Goal: Task Accomplishment & Management: Manage account settings

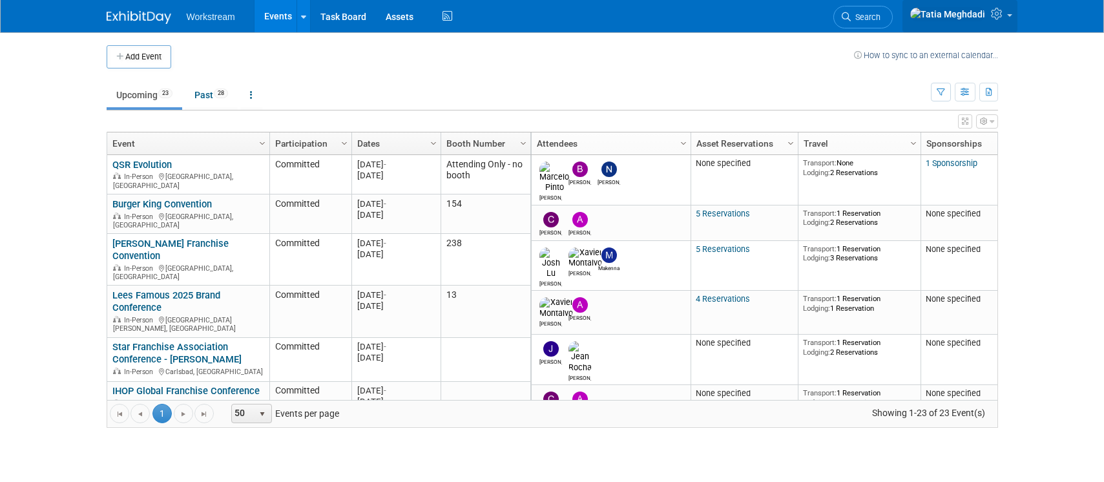
click at [1010, 14] on link at bounding box center [960, 16] width 115 height 32
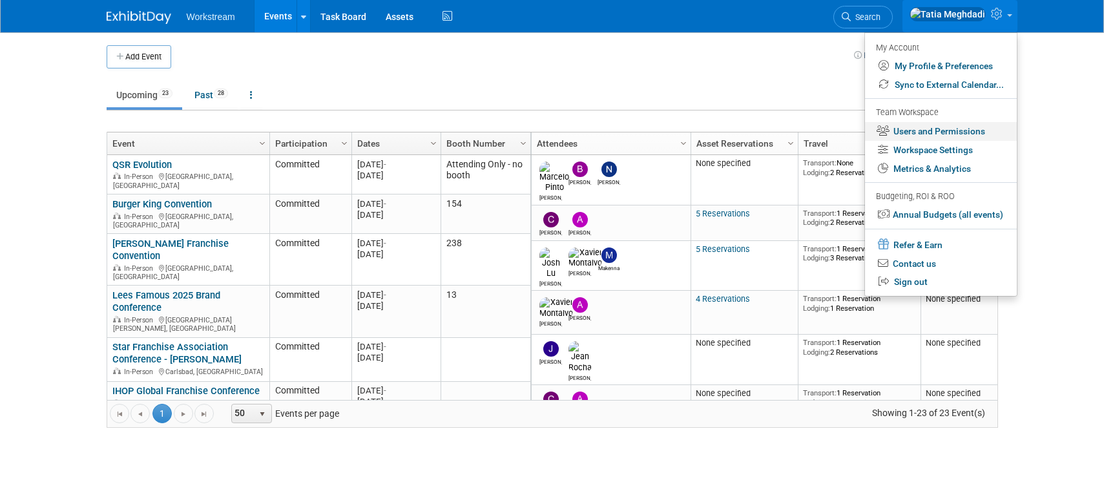
click at [950, 127] on link "Users and Permissions" at bounding box center [941, 131] width 152 height 19
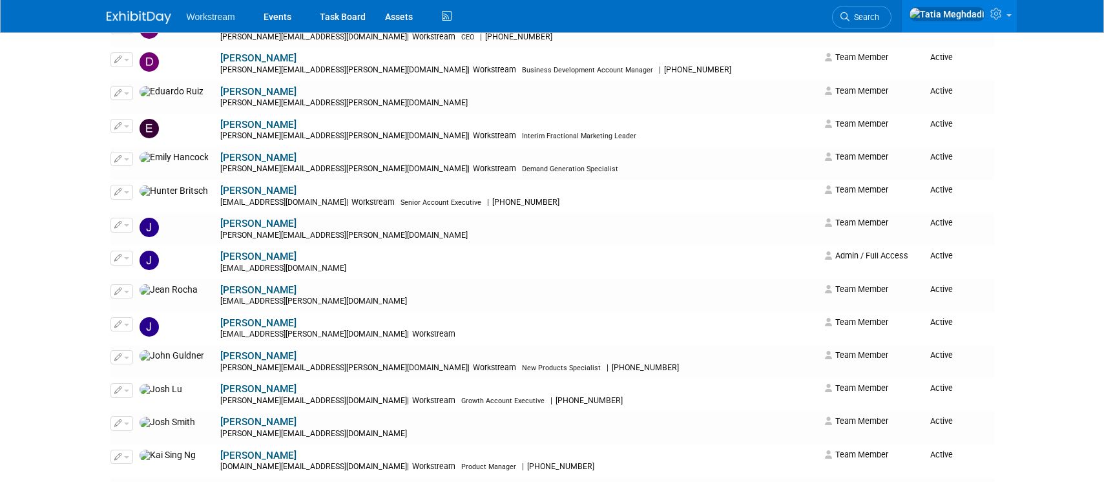
scroll to position [704, 0]
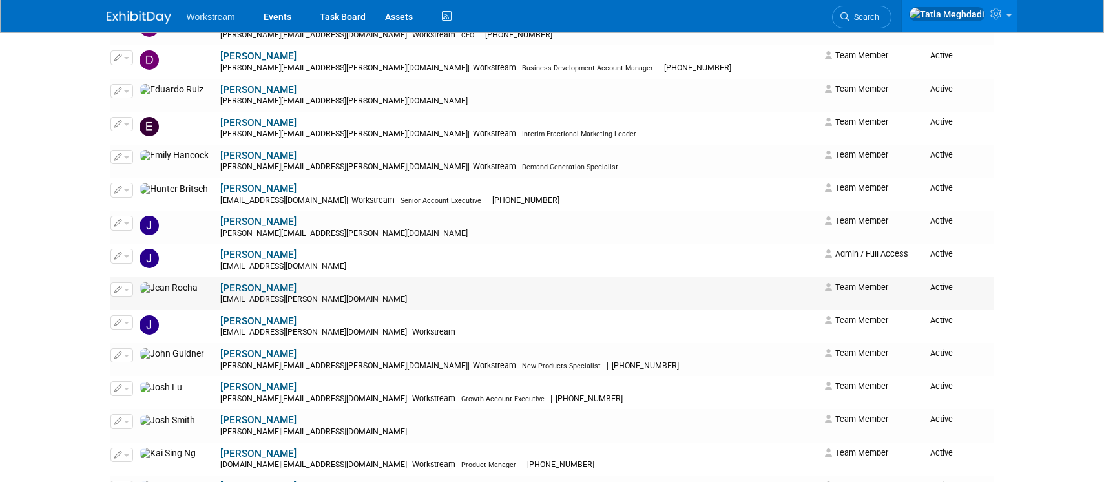
click at [127, 290] on span "button" at bounding box center [126, 290] width 5 height 3
click at [145, 309] on link "Edit" at bounding box center [162, 310] width 102 height 18
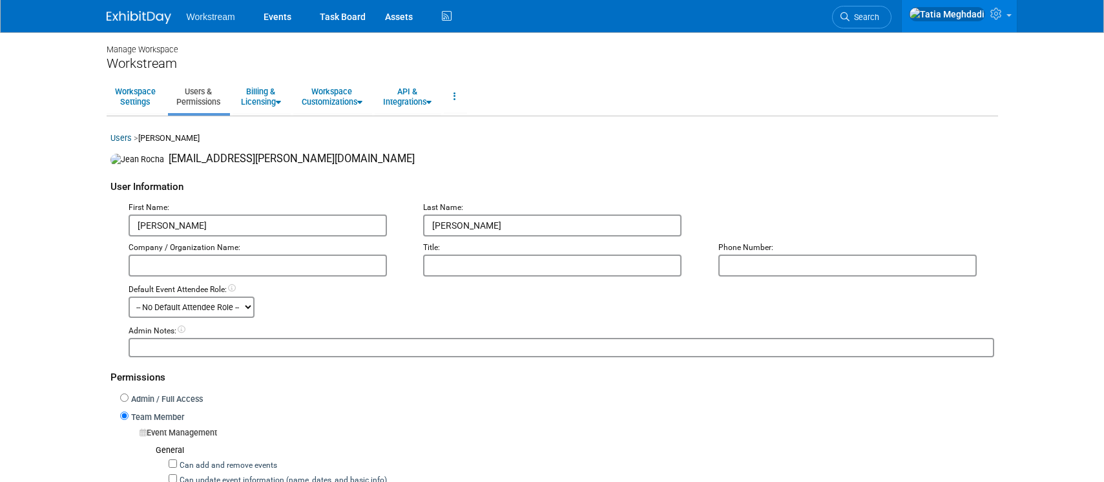
click at [779, 266] on input "text" at bounding box center [847, 266] width 258 height 22
paste input "[PHONE_NUMBER]"
type input "[PHONE_NUMBER]"
click at [339, 274] on input "text" at bounding box center [258, 266] width 258 height 22
type input "Workstream"
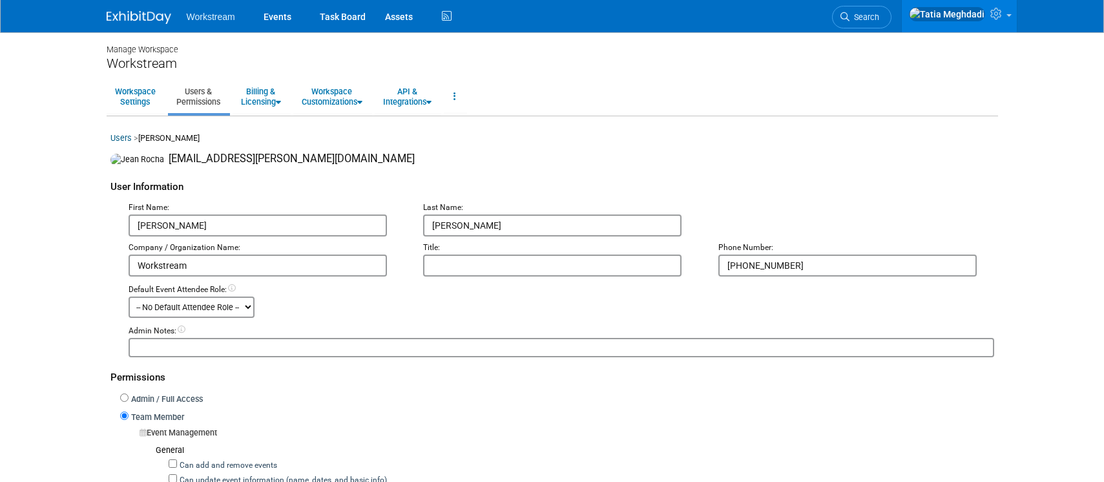
click at [439, 274] on input "text" at bounding box center [552, 266] width 258 height 22
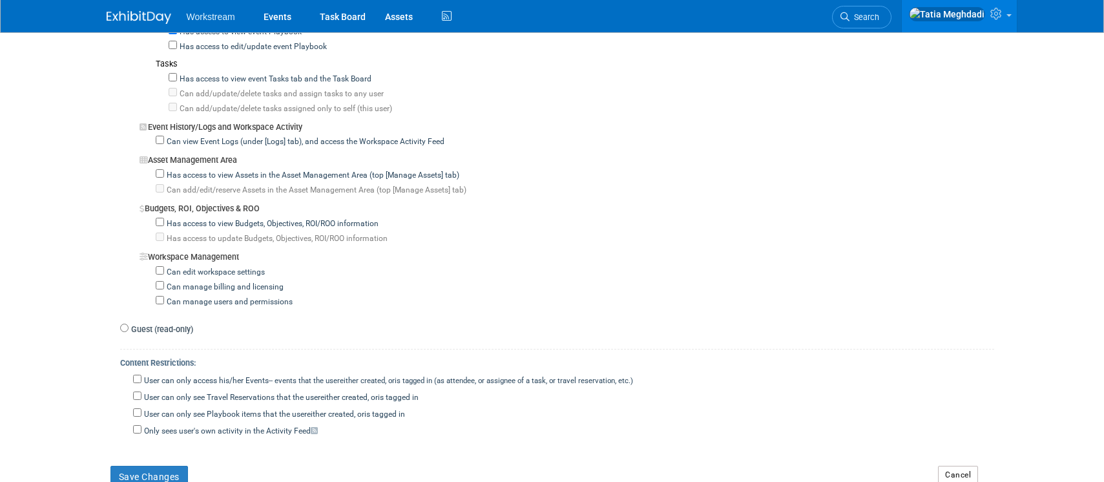
scroll to position [1157, 0]
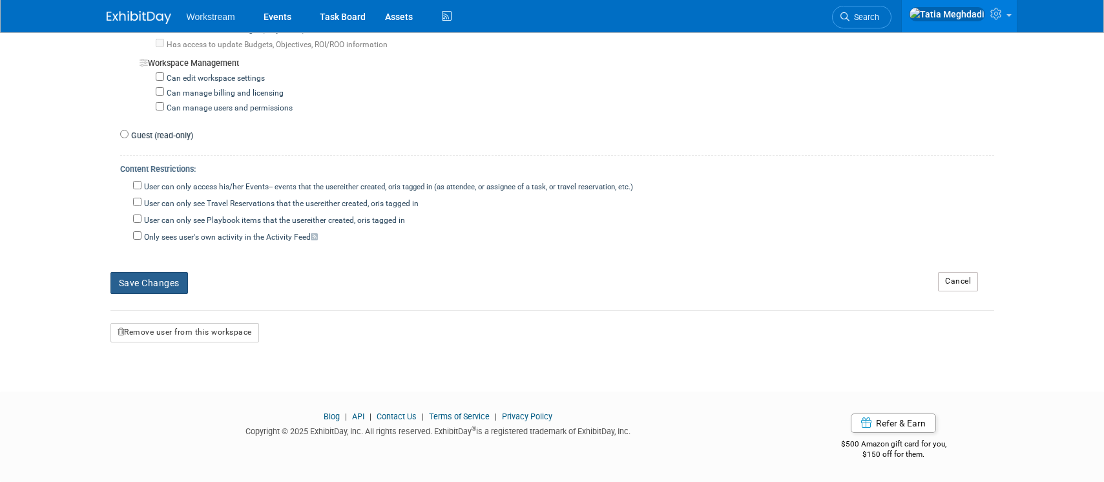
type input "Account Executive"
click at [152, 279] on button "Save Changes" at bounding box center [149, 283] width 78 height 22
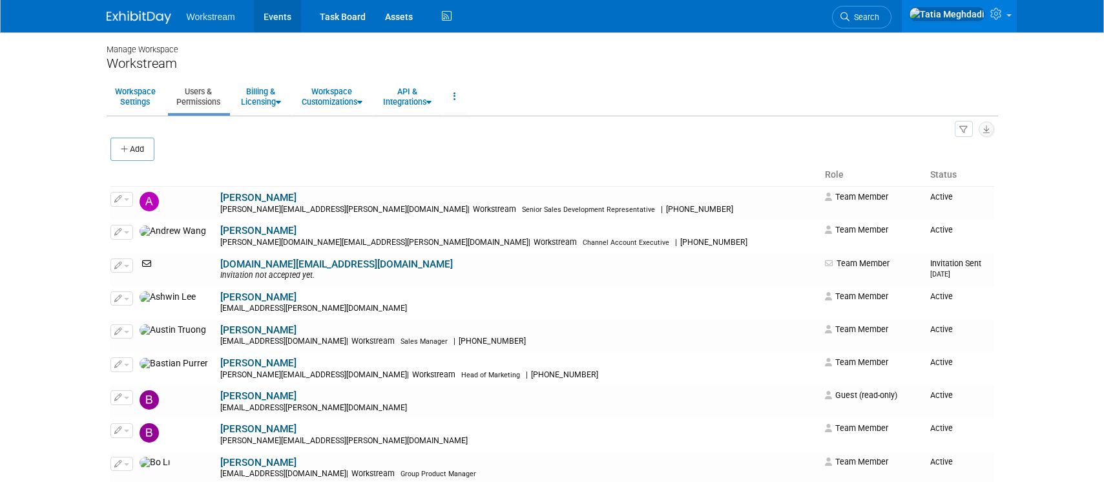
click at [282, 19] on link "Events" at bounding box center [277, 16] width 47 height 32
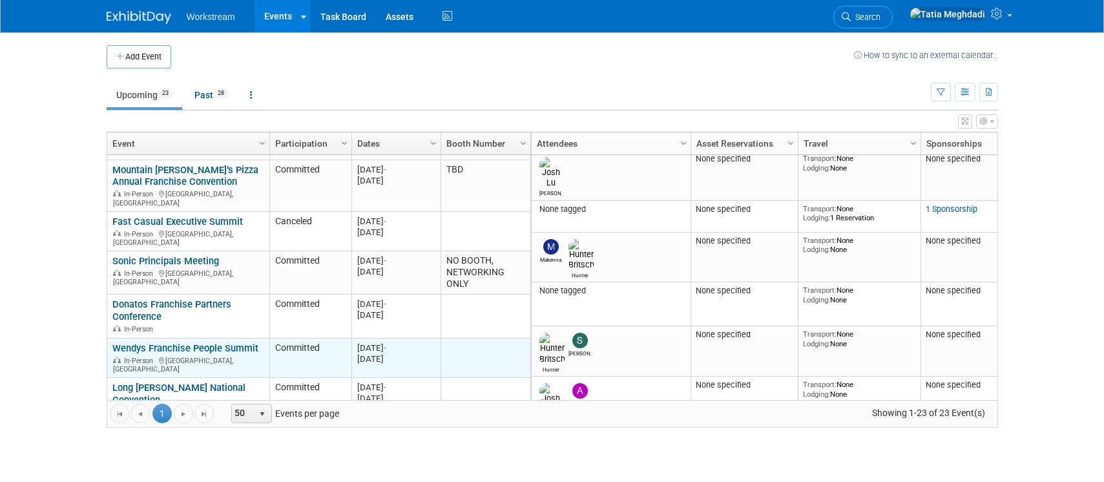
click at [154, 342] on link "Wendys Franchise People Summit" at bounding box center [185, 348] width 146 height 12
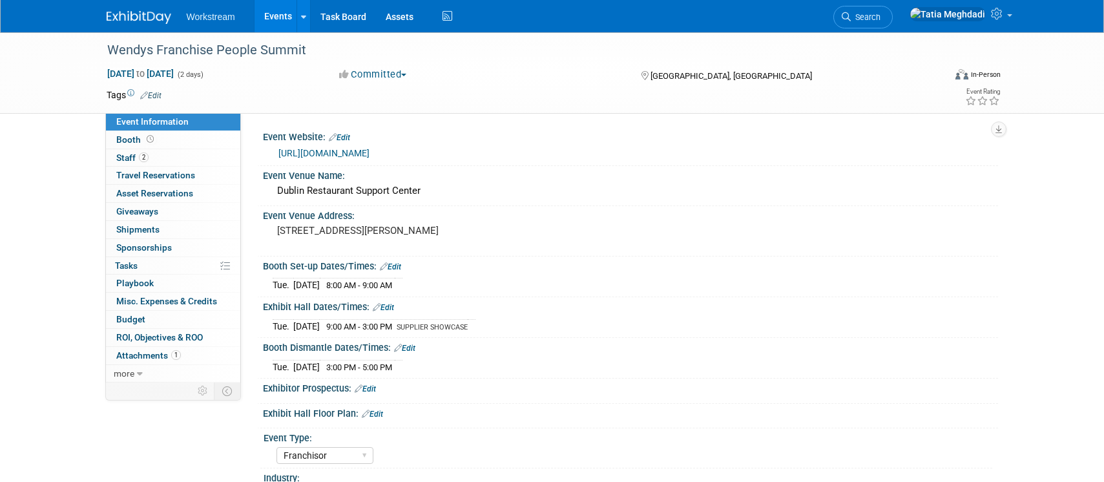
select select "Franchisor"
select select "Restaurant"
select select "TBD"
click at [128, 139] on span "Booth" at bounding box center [136, 139] width 40 height 10
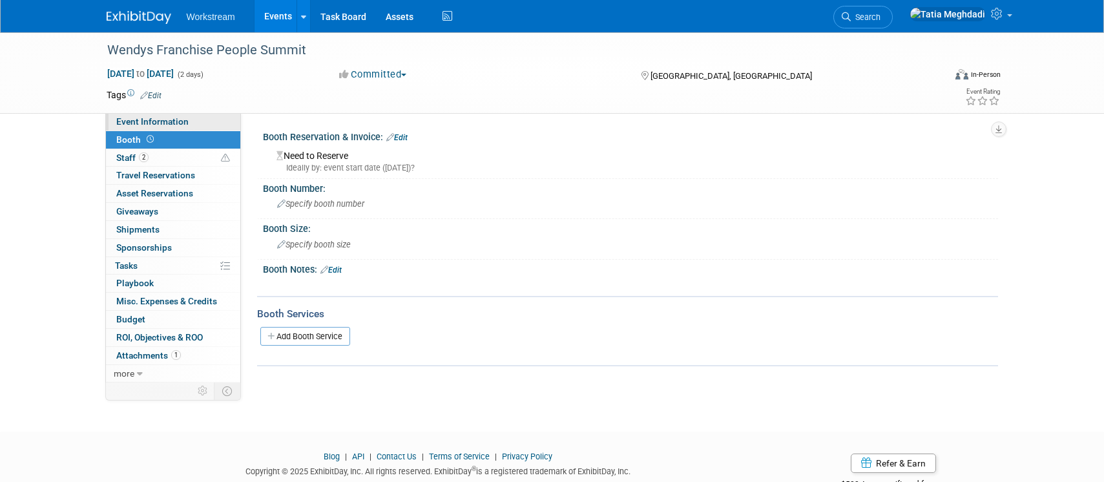
click at [135, 120] on span "Event Information" at bounding box center [152, 121] width 72 height 10
select select "Franchisor"
select select "Restaurant"
select select "TBD"
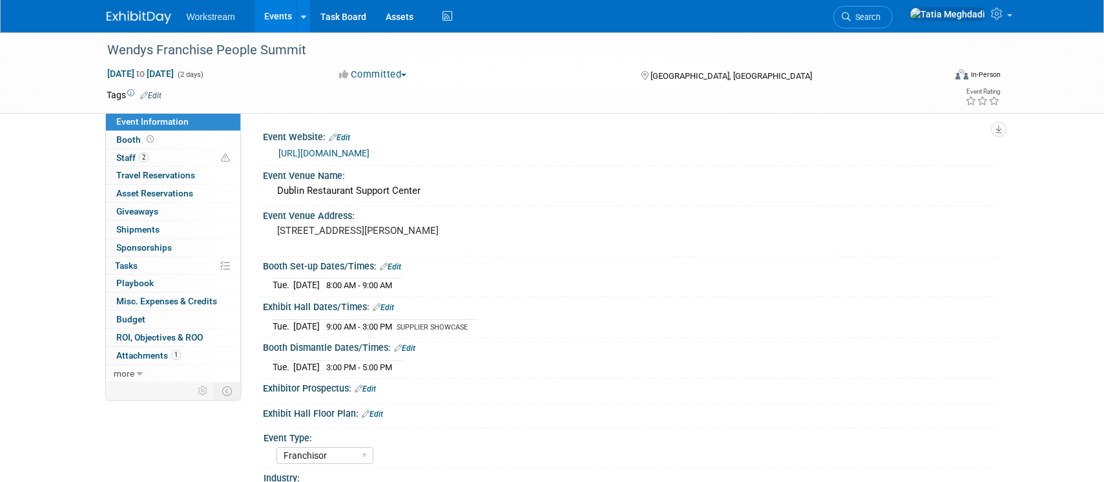
click at [361, 150] on link "[URL][DOMAIN_NAME]" at bounding box center [323, 153] width 91 height 10
click at [135, 138] on span "Booth" at bounding box center [136, 139] width 40 height 10
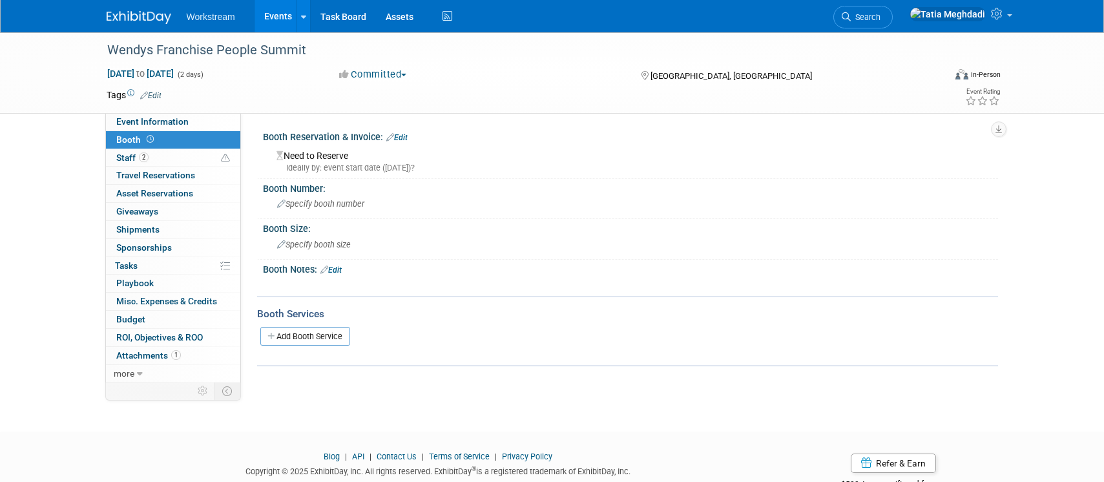
click at [408, 136] on link "Edit" at bounding box center [396, 137] width 21 height 9
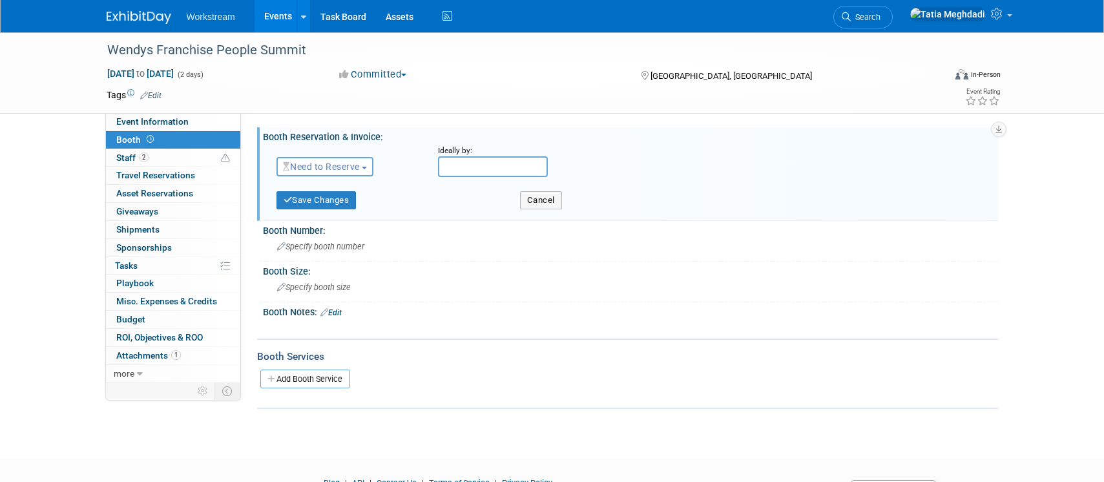
click at [327, 163] on span "Need to Reserve" at bounding box center [321, 167] width 77 height 10
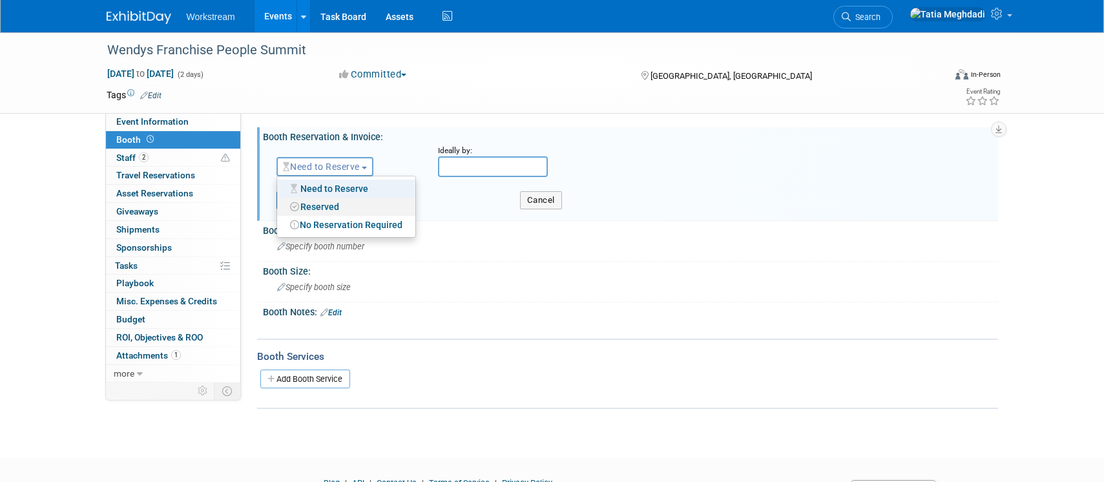
click at [323, 204] on link "Reserved" at bounding box center [346, 207] width 138 height 18
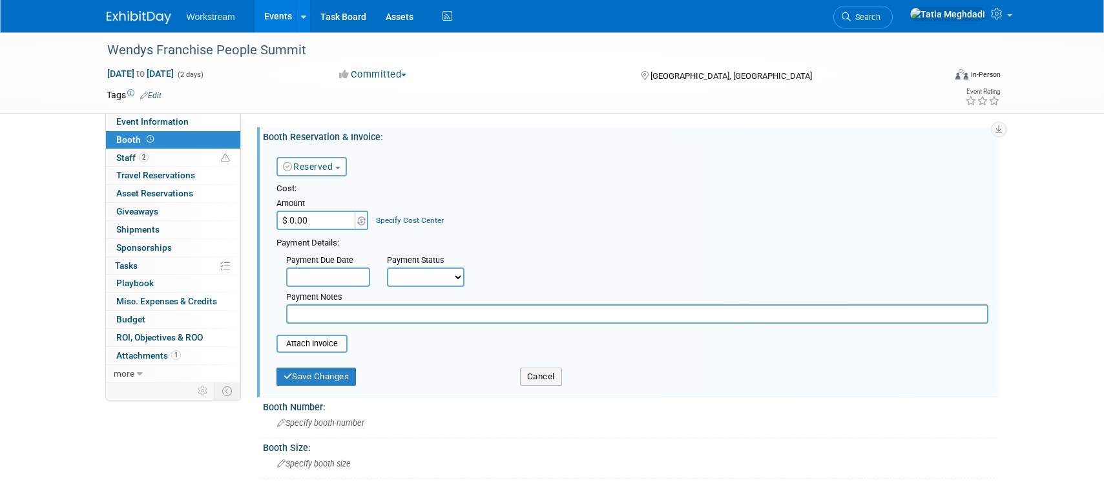
click at [330, 275] on input "text" at bounding box center [328, 276] width 84 height 19
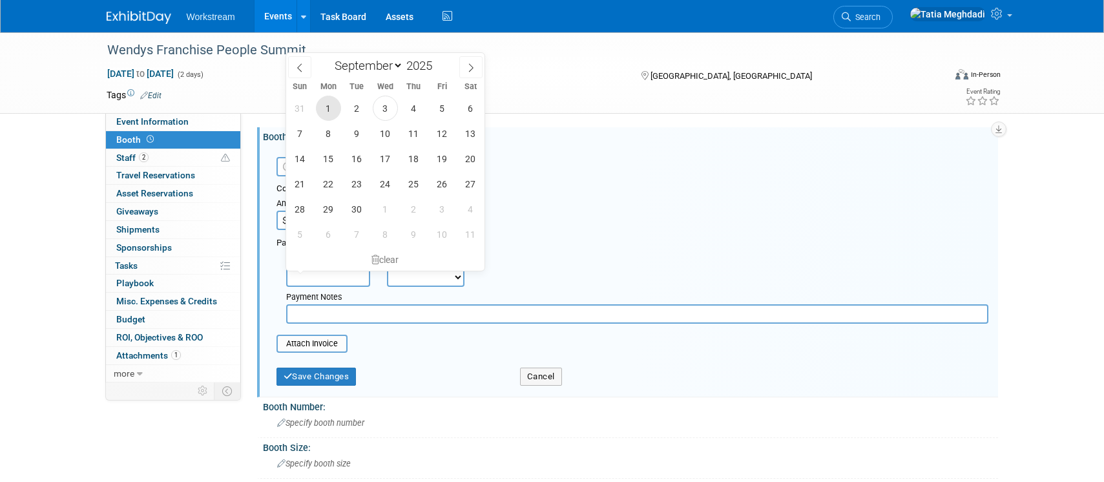
click at [333, 109] on span "1" at bounding box center [328, 108] width 25 height 25
type input "Sep 1, 2025"
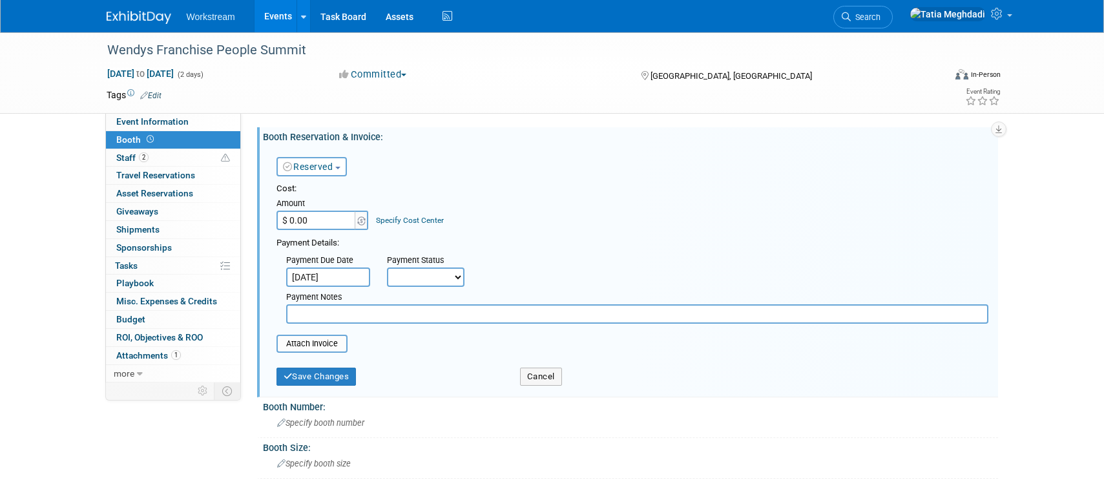
click at [409, 276] on select "Not Paid Yet Partially Paid Paid in Full" at bounding box center [426, 276] width 78 height 19
select select "3"
click at [387, 267] on select "Not Paid Yet Partially Paid Paid in Full" at bounding box center [426, 276] width 78 height 19
click at [321, 218] on input "$ 0.00" at bounding box center [317, 220] width 81 height 19
type input "$ 2,500.00"
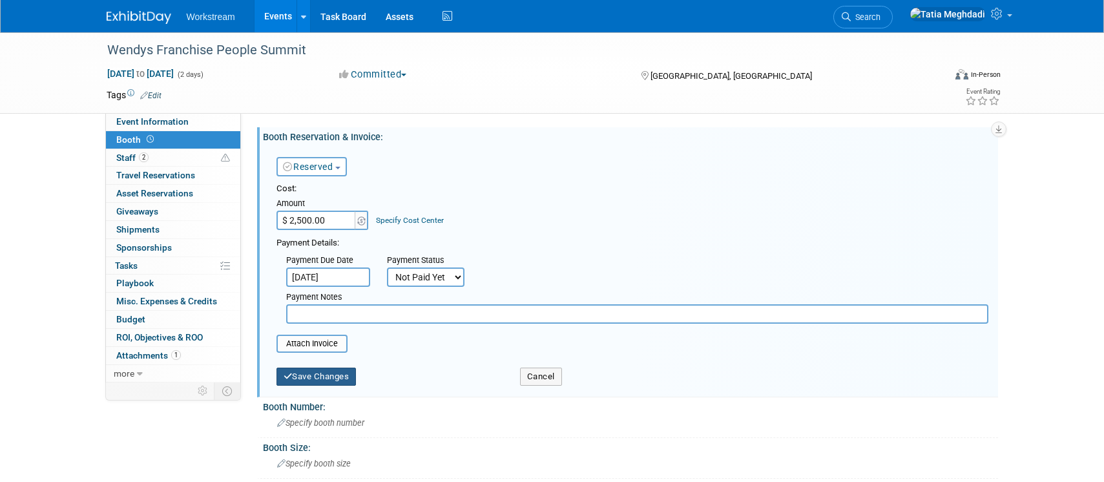
click at [324, 375] on button "Save Changes" at bounding box center [317, 377] width 80 height 18
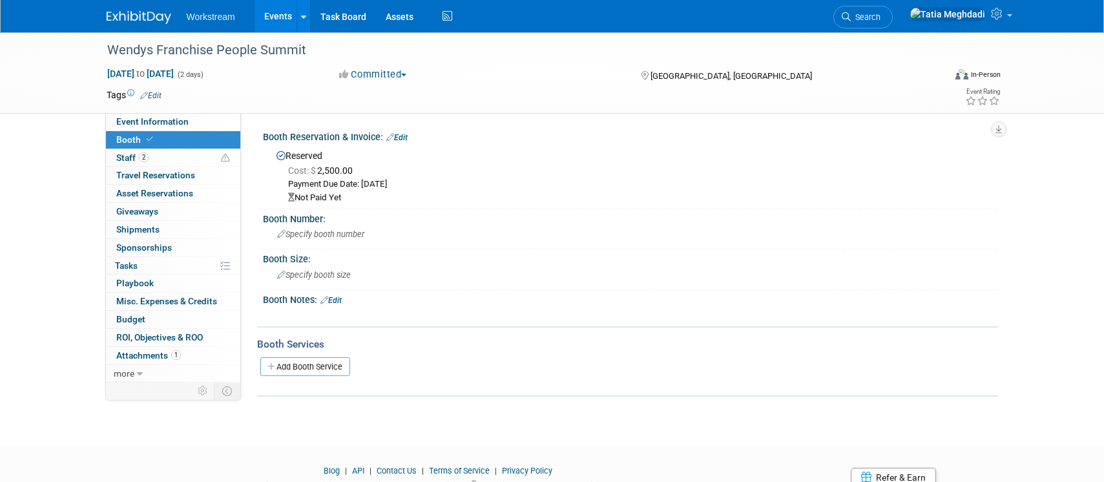
click at [404, 132] on div "Booth Reservation & Invoice: Edit" at bounding box center [630, 135] width 735 height 17
click at [402, 135] on link "Edit" at bounding box center [396, 137] width 21 height 9
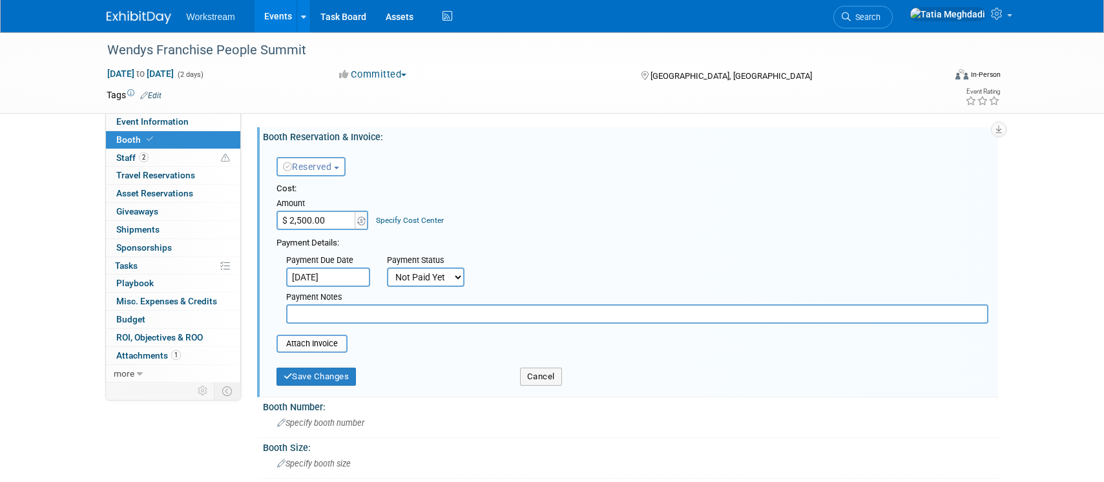
click at [404, 277] on select "Not Paid Yet Partially Paid Paid in Full" at bounding box center [426, 276] width 78 height 19
select select "1"
click at [387, 267] on select "Not Paid Yet Partially Paid Paid in Full" at bounding box center [426, 276] width 78 height 19
click at [312, 347] on input "file" at bounding box center [270, 344] width 154 height 16
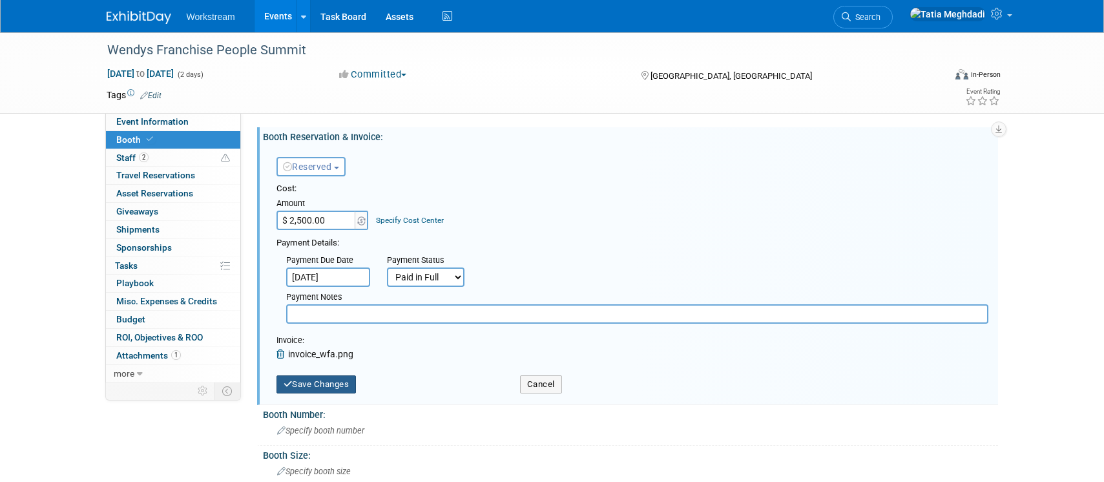
click at [331, 380] on button "Save Changes" at bounding box center [317, 384] width 80 height 18
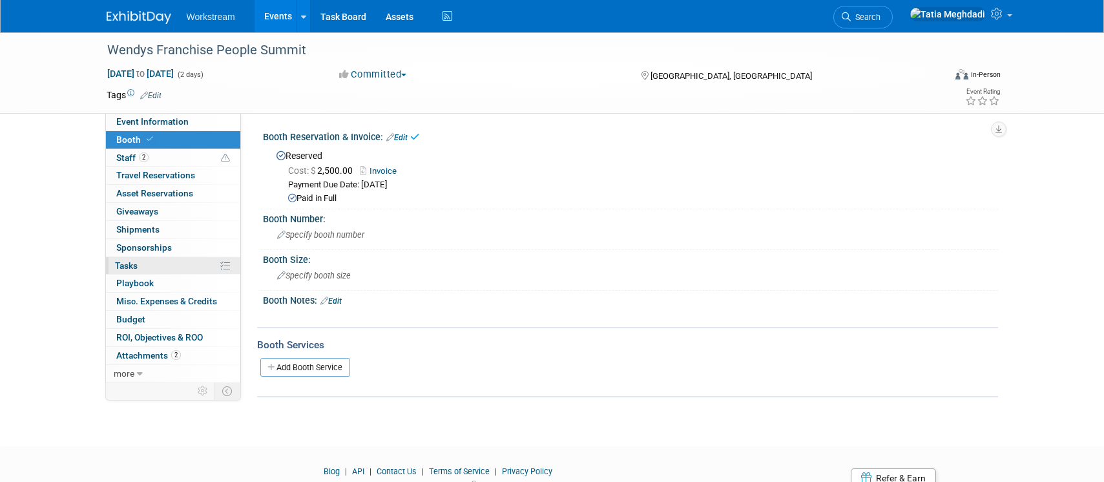
click at [120, 266] on span "Tasks 0%" at bounding box center [126, 265] width 23 height 10
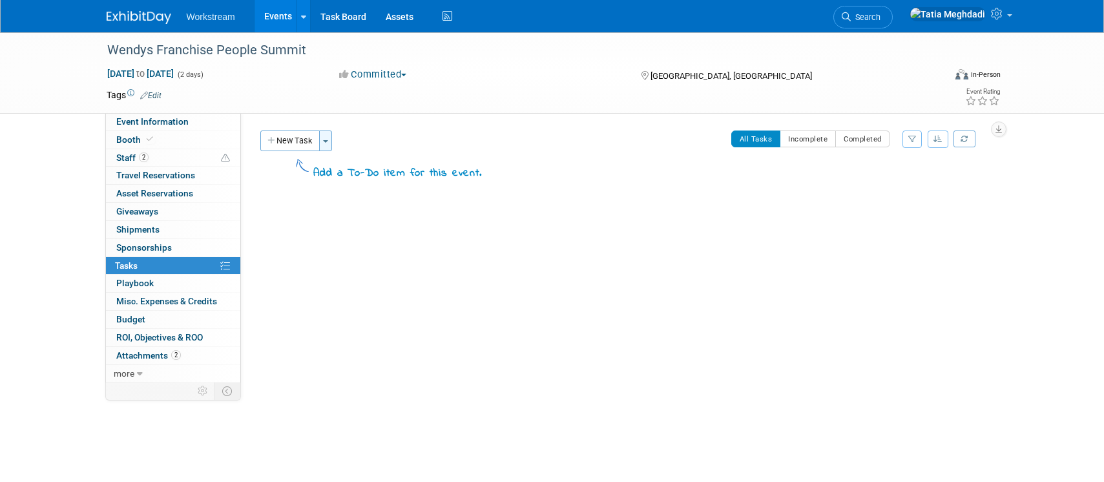
click at [326, 139] on button "Toggle Dropdown" at bounding box center [325, 141] width 13 height 21
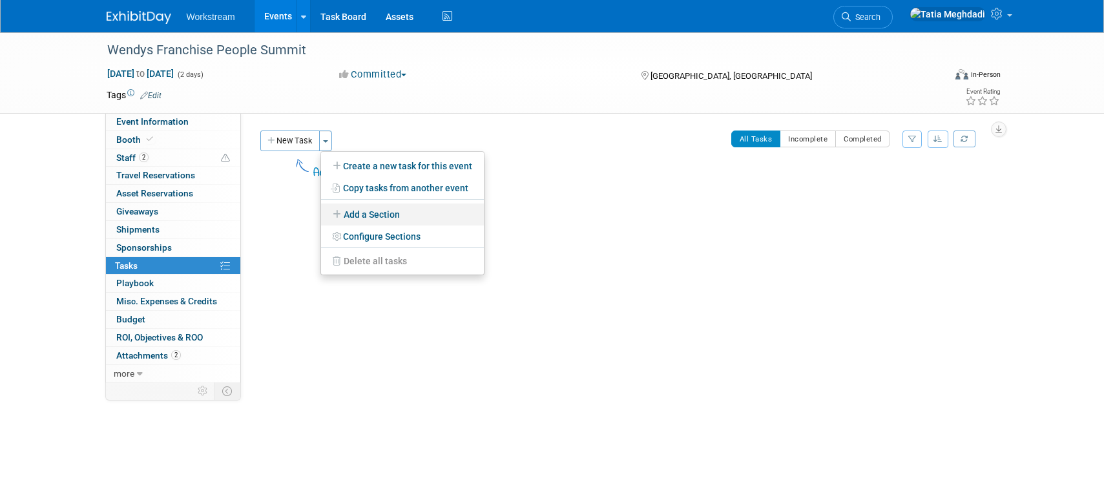
click at [339, 212] on icon at bounding box center [338, 214] width 11 height 9
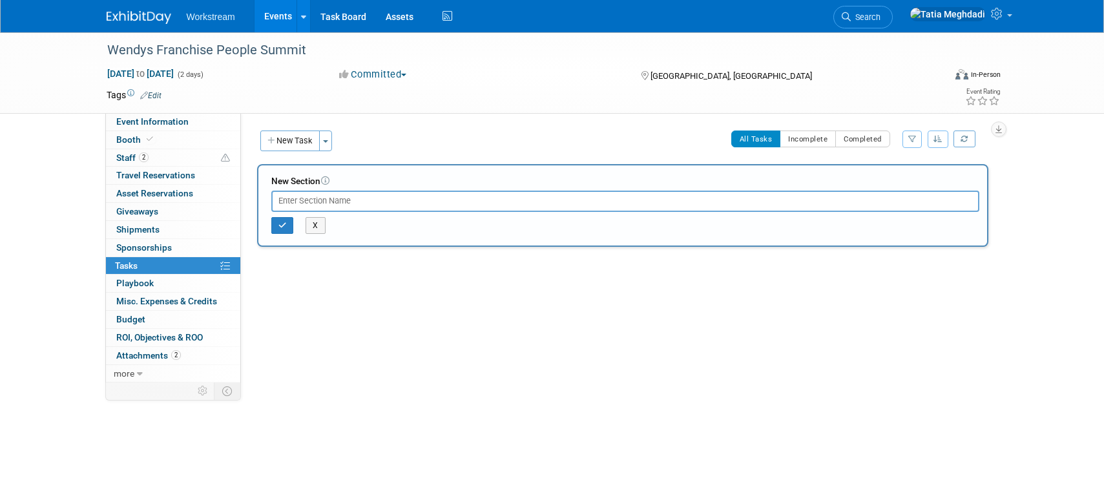
click at [300, 201] on input "text" at bounding box center [625, 201] width 708 height 21
type input "SHOW TASKS"
click at [280, 222] on icon "button" at bounding box center [282, 226] width 8 height 8
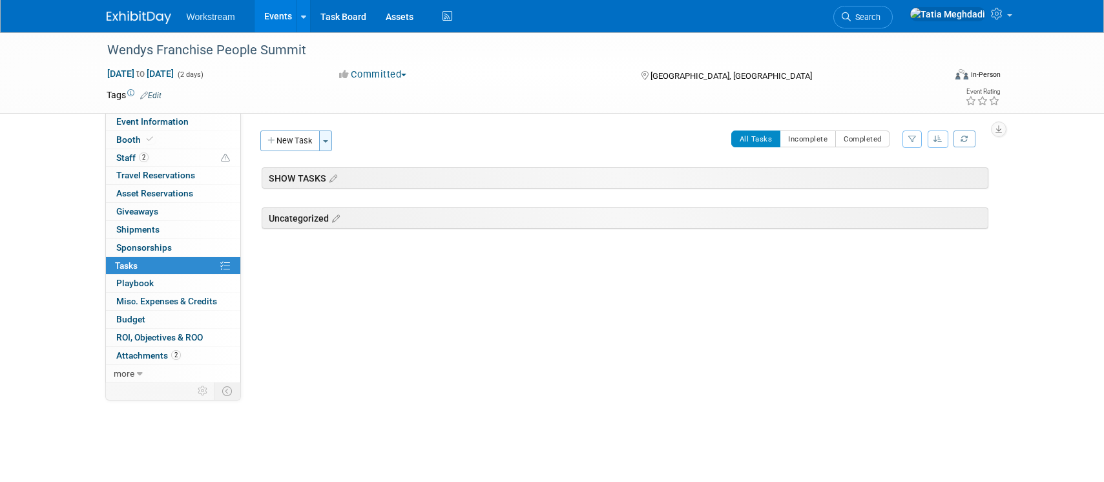
click at [324, 141] on span "button" at bounding box center [325, 141] width 5 height 3
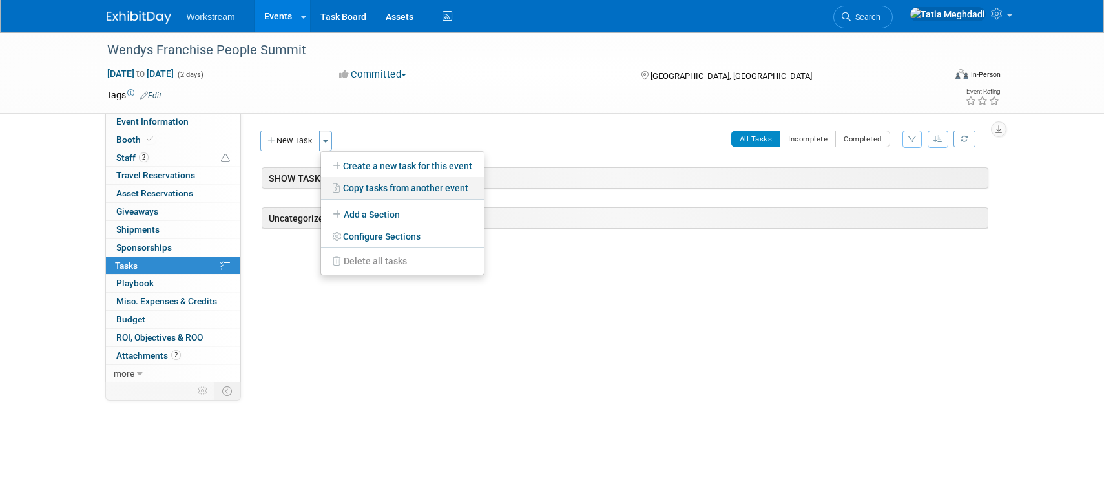
click at [371, 187] on link "Copy tasks from another event" at bounding box center [402, 188] width 163 height 22
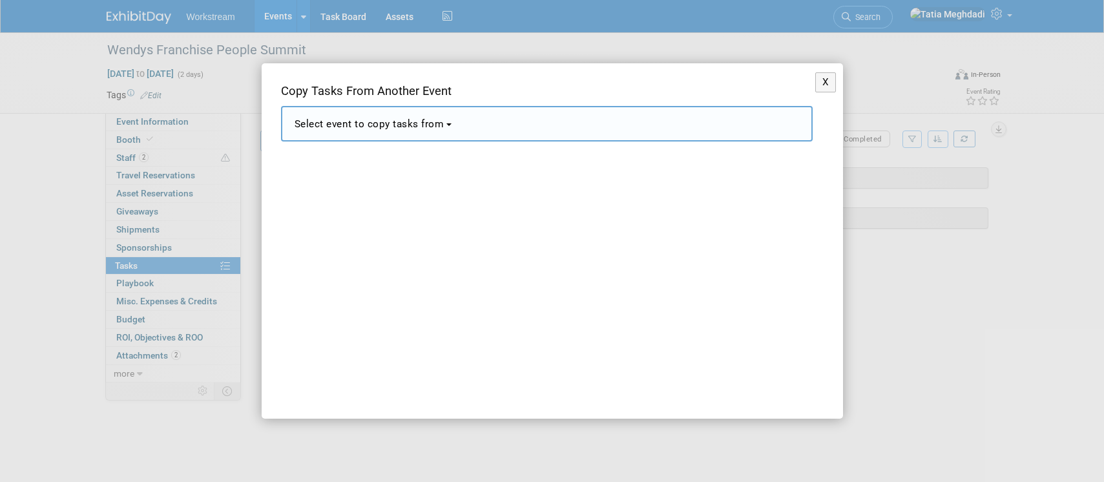
click at [351, 125] on span "Select event to copy tasks from" at bounding box center [370, 124] width 150 height 12
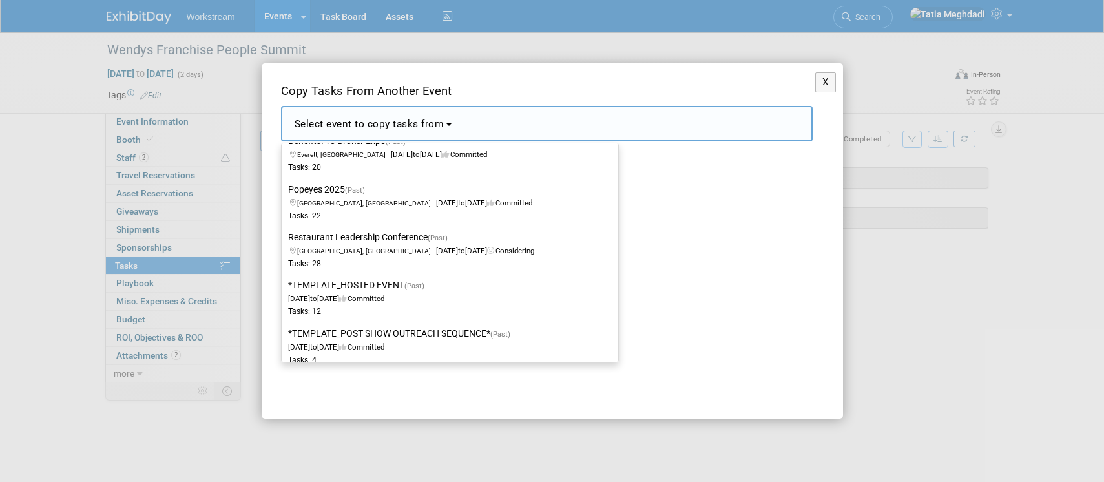
scroll to position [1859, 0]
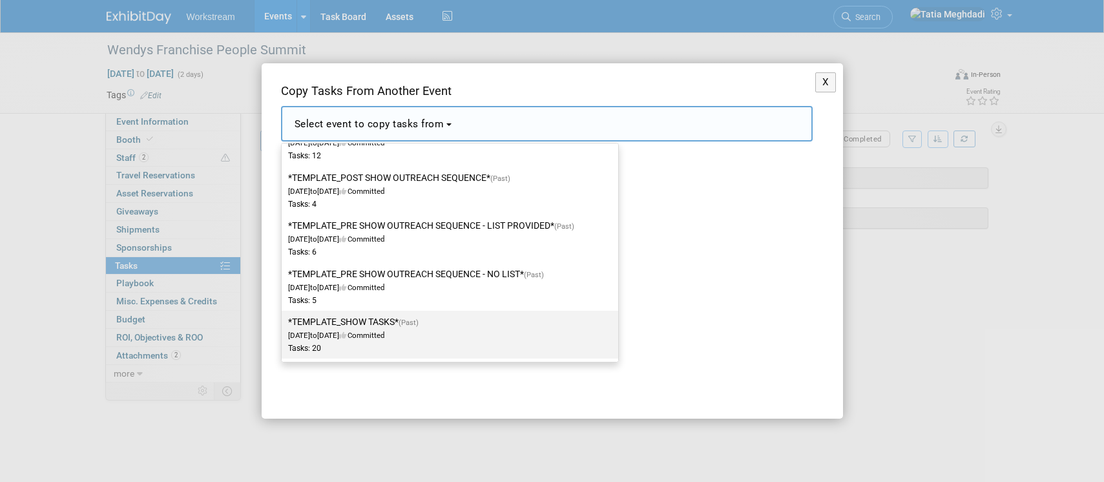
click at [339, 324] on label "*TEMPLATE_SHOW TASKS* (Past) Dec 2, 2024 to Dec 23, 2024 Committed Tasks: 20" at bounding box center [446, 334] width 317 height 43
click at [284, 324] on input "*TEMPLATE_SHOW TASKS* (Past) Dec 2, 2024 to Dec 23, 2024 Committed Tasks: 20" at bounding box center [279, 322] width 8 height 8
select select "11140526"
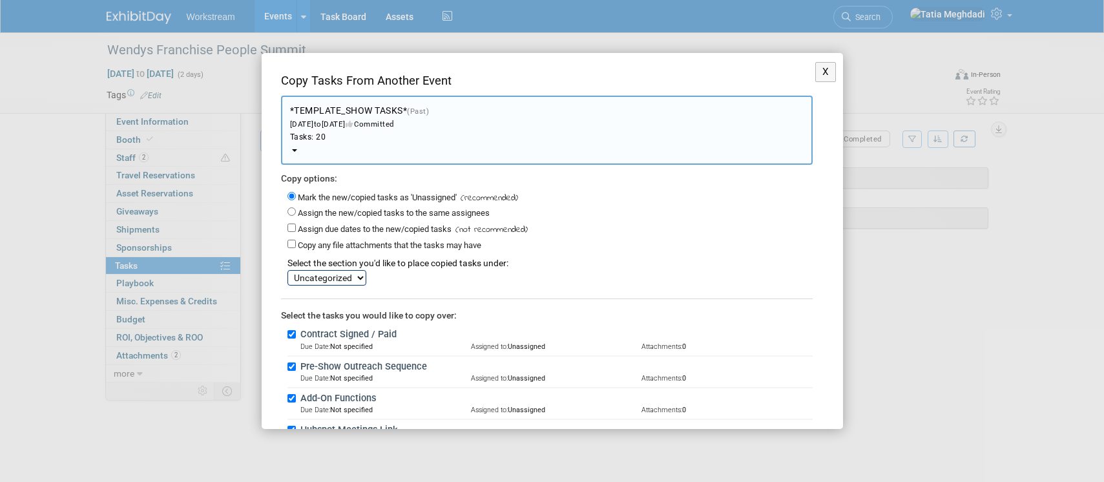
click at [317, 271] on select "SHOW TASKS Uncategorized" at bounding box center [327, 278] width 79 height 16
select select "11274396"
click at [288, 270] on select "SHOW TASKS Uncategorized" at bounding box center [327, 278] width 79 height 16
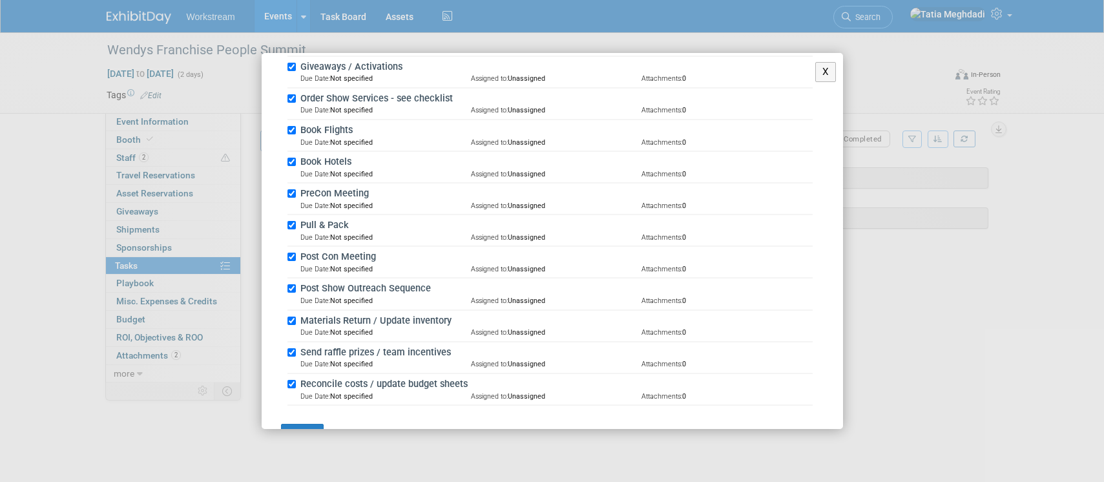
scroll to position [590, 0]
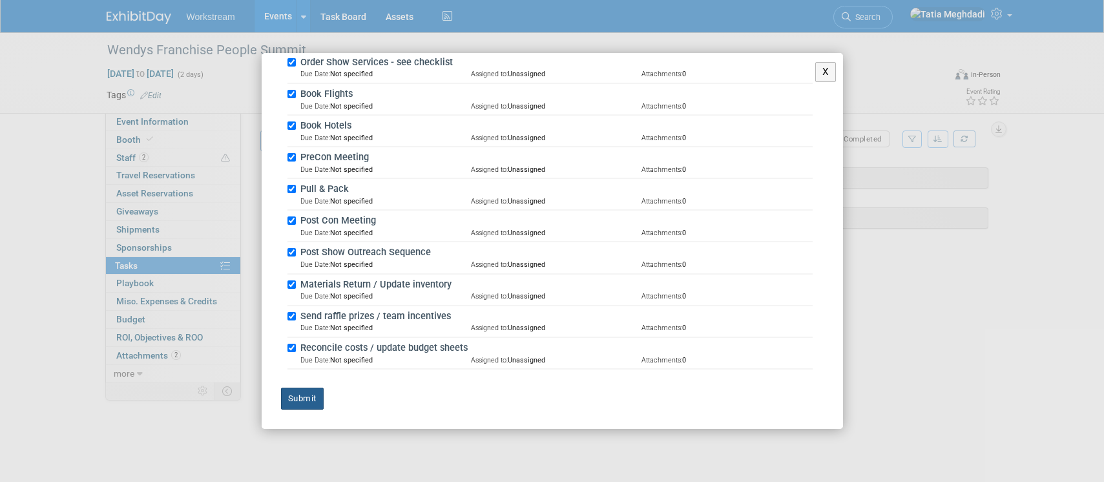
click at [294, 397] on button "Submit" at bounding box center [302, 399] width 43 height 22
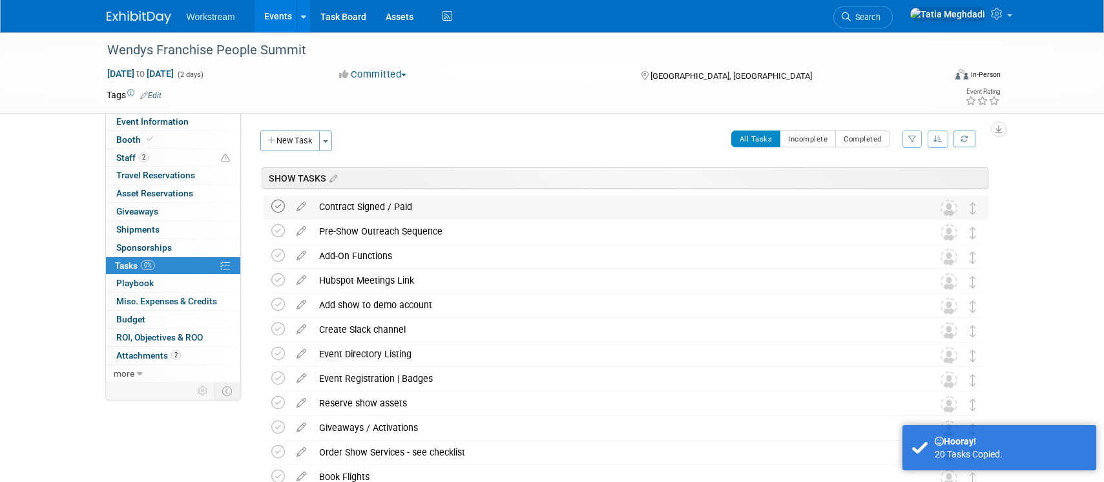
click at [277, 207] on icon at bounding box center [278, 207] width 14 height 14
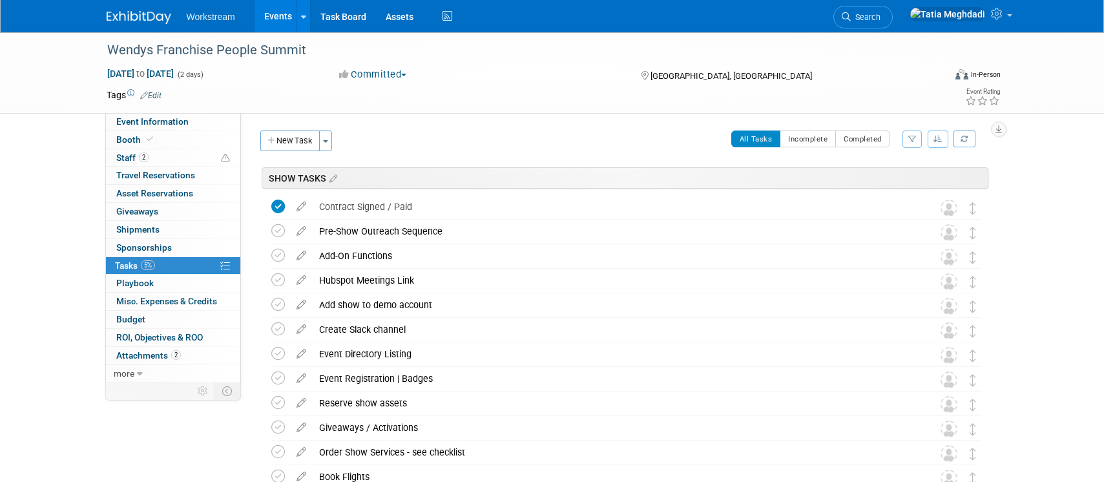
click at [276, 17] on link "Events" at bounding box center [278, 16] width 47 height 32
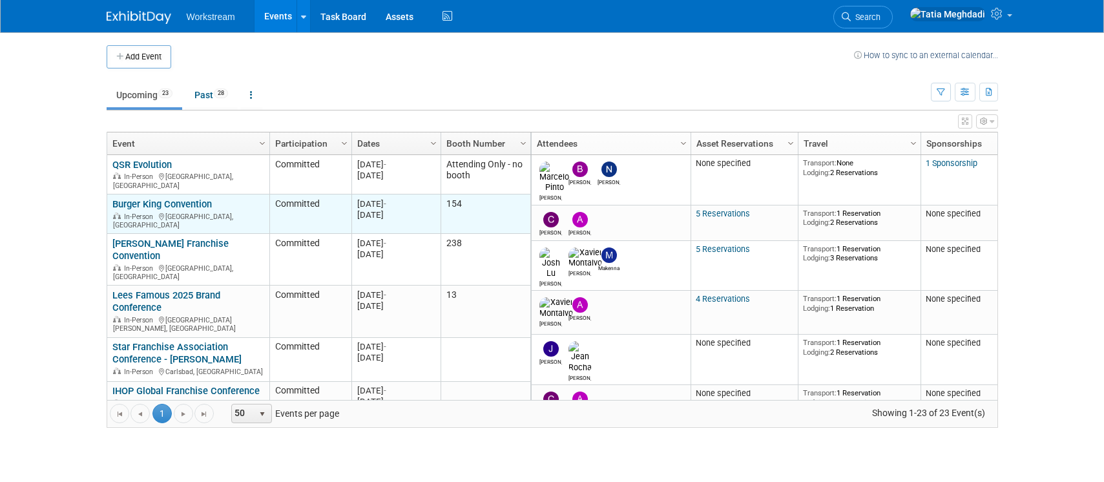
click at [169, 201] on link "Burger King Convention" at bounding box center [161, 204] width 99 height 12
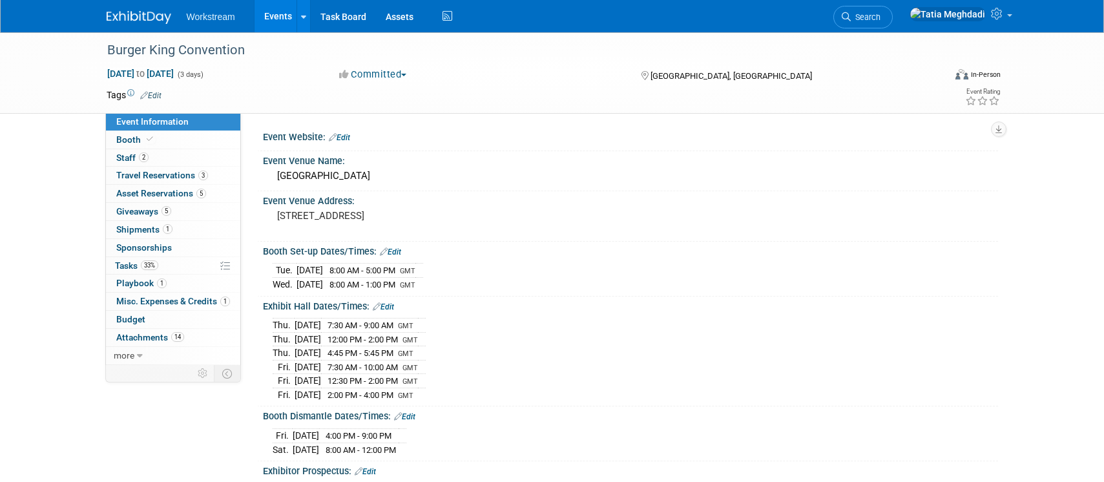
select select "Brand MSA"
select select "Restaurant"
select select "[PERSON_NAME]"
click at [134, 141] on span "Booth" at bounding box center [135, 139] width 39 height 10
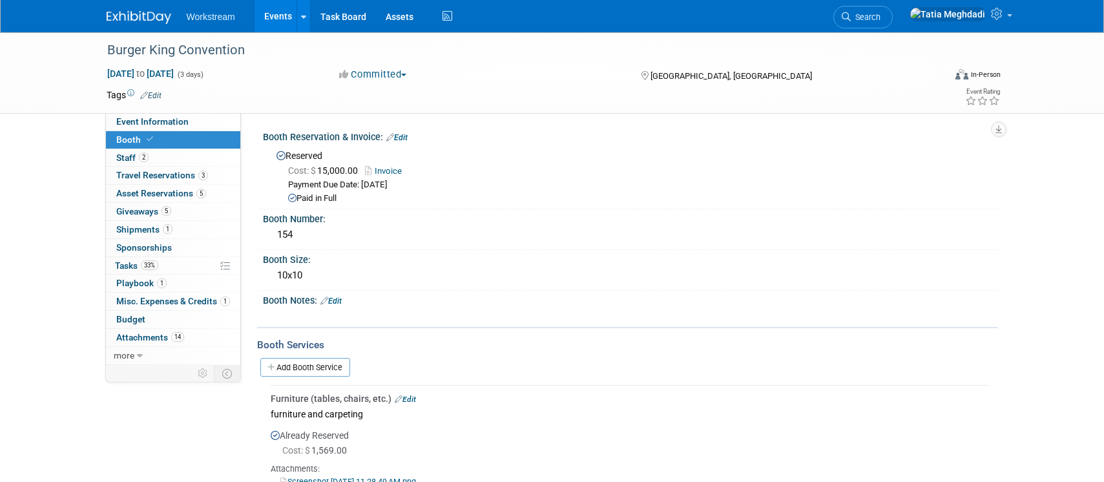
click at [386, 173] on link "Invoice" at bounding box center [386, 171] width 43 height 10
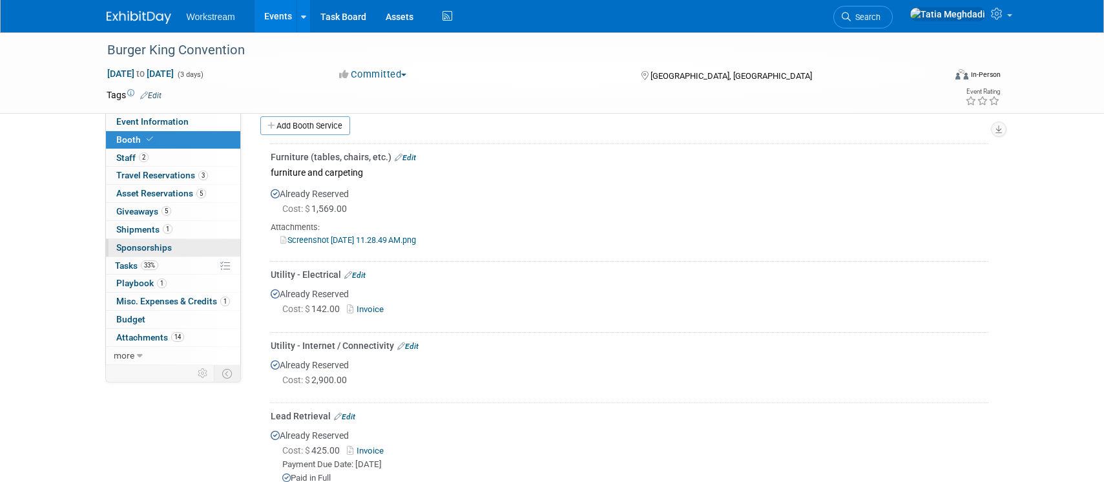
scroll to position [270, 0]
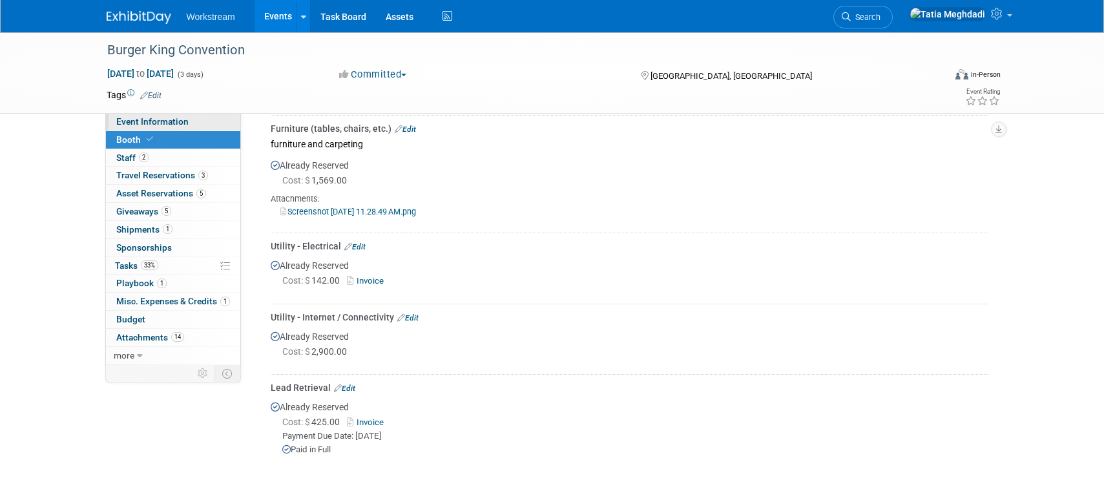
click at [155, 121] on span "Event Information" at bounding box center [152, 121] width 72 height 10
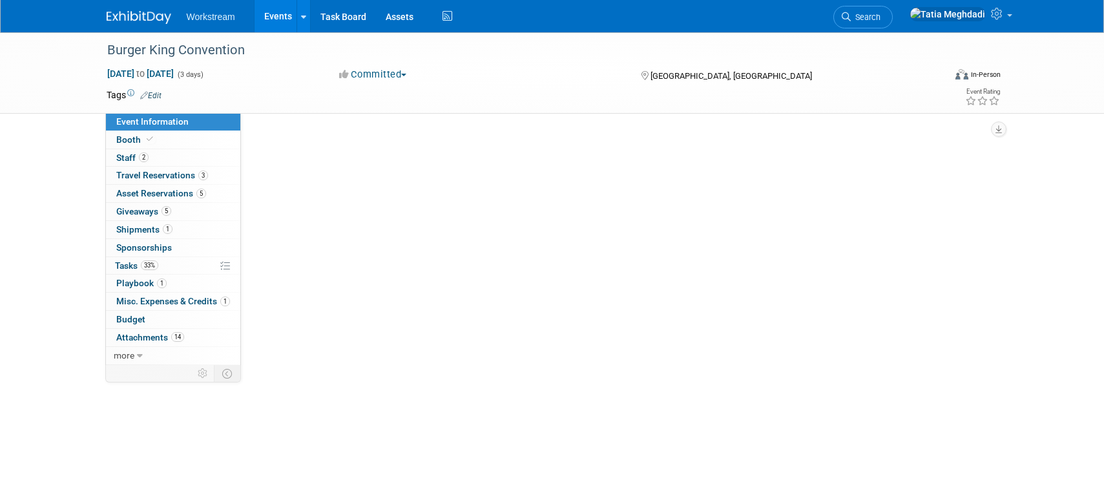
scroll to position [0, 0]
select select "Brand MSA"
select select "Restaurant"
select select "Tatia Meghdadi"
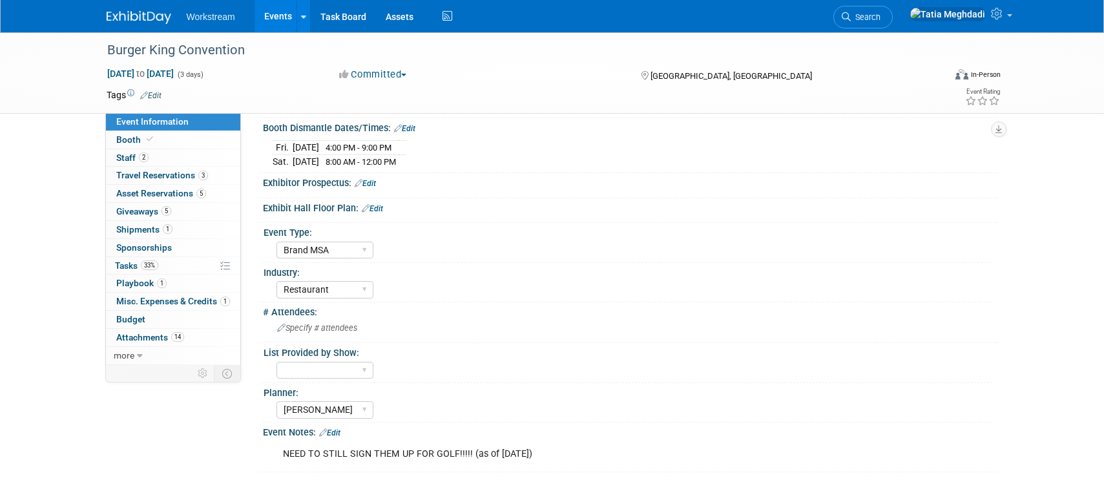
scroll to position [418, 0]
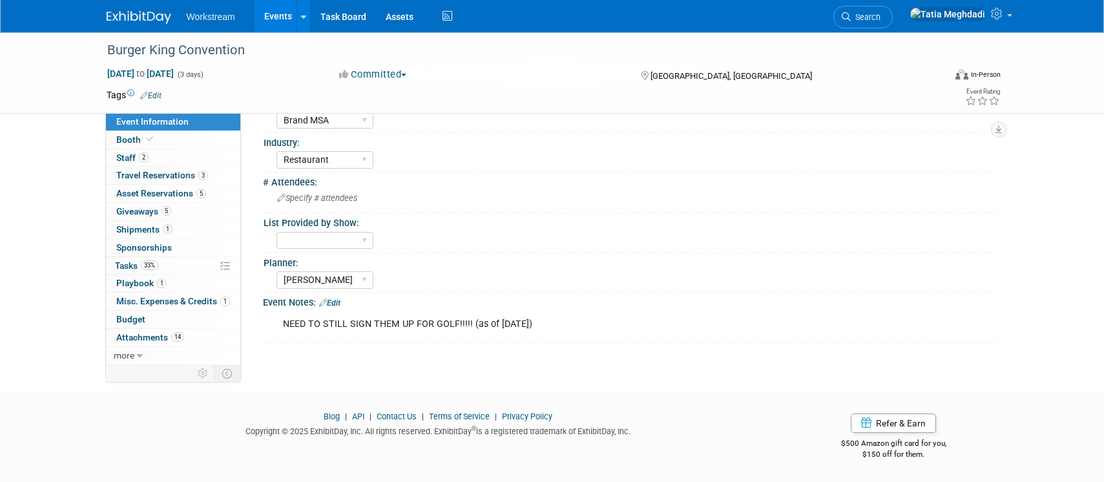
click at [277, 20] on link "Events" at bounding box center [278, 16] width 47 height 32
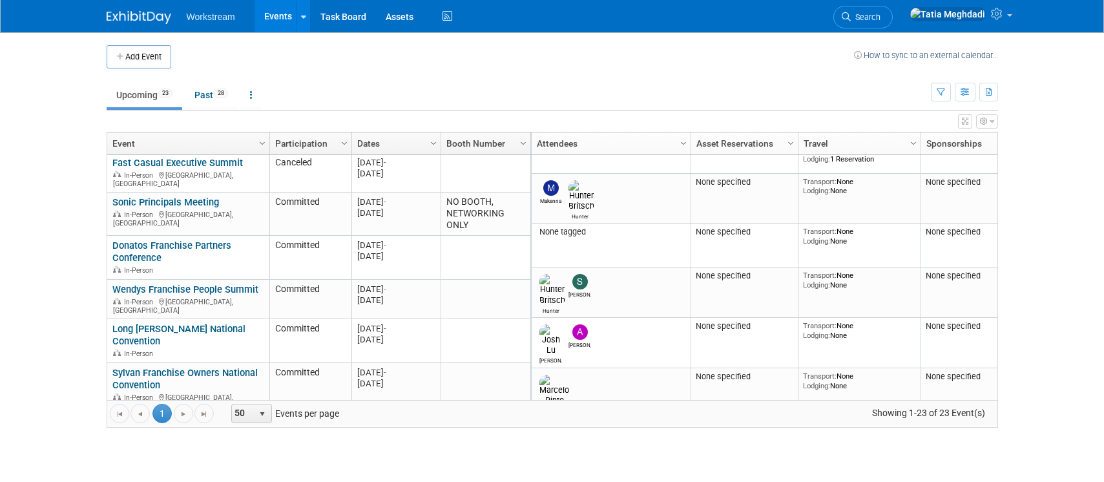
scroll to position [450, 0]
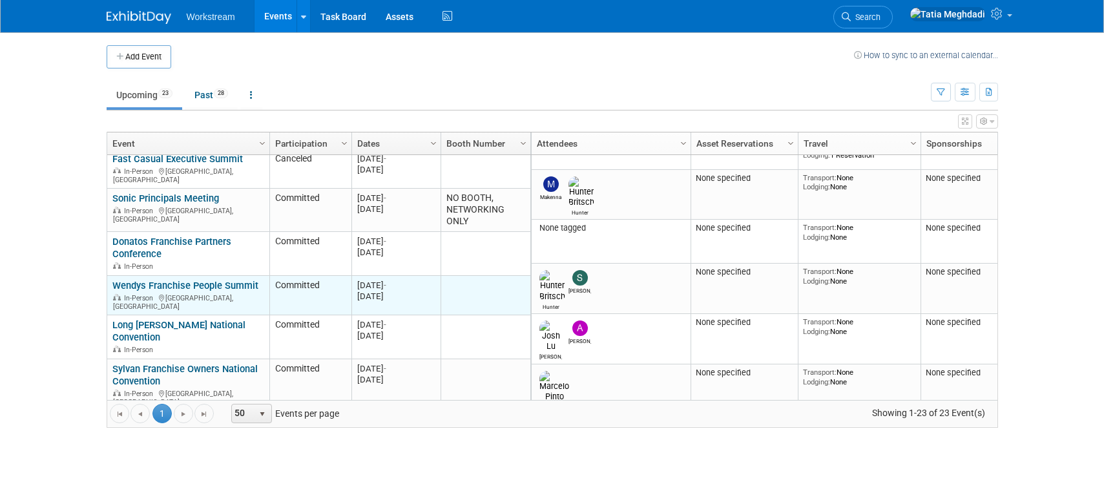
click at [173, 280] on link "Wendys Franchise People Summit" at bounding box center [185, 286] width 146 height 12
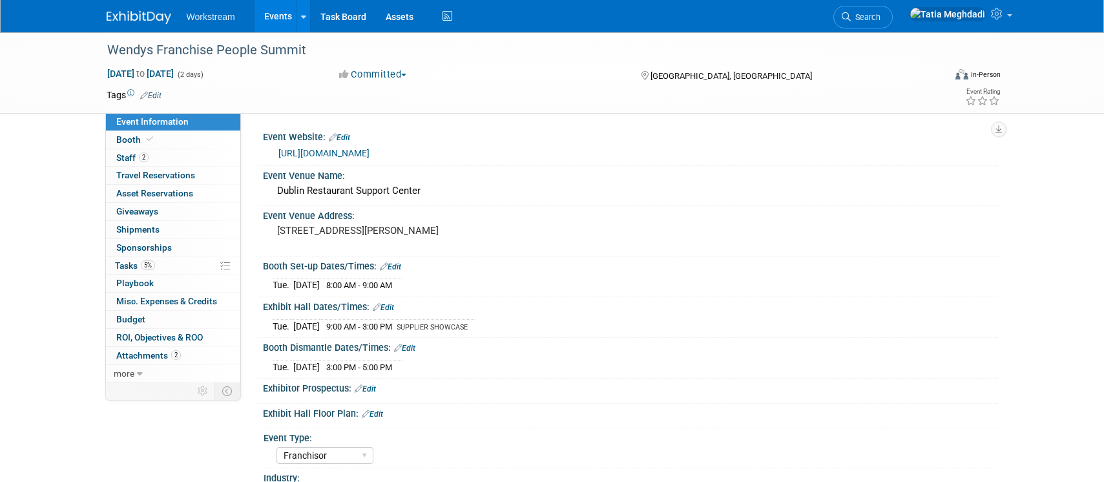
select select "Franchisor"
select select "Restaurant"
select select "TBD"
click at [132, 157] on span "Staff 2" at bounding box center [132, 157] width 32 height 10
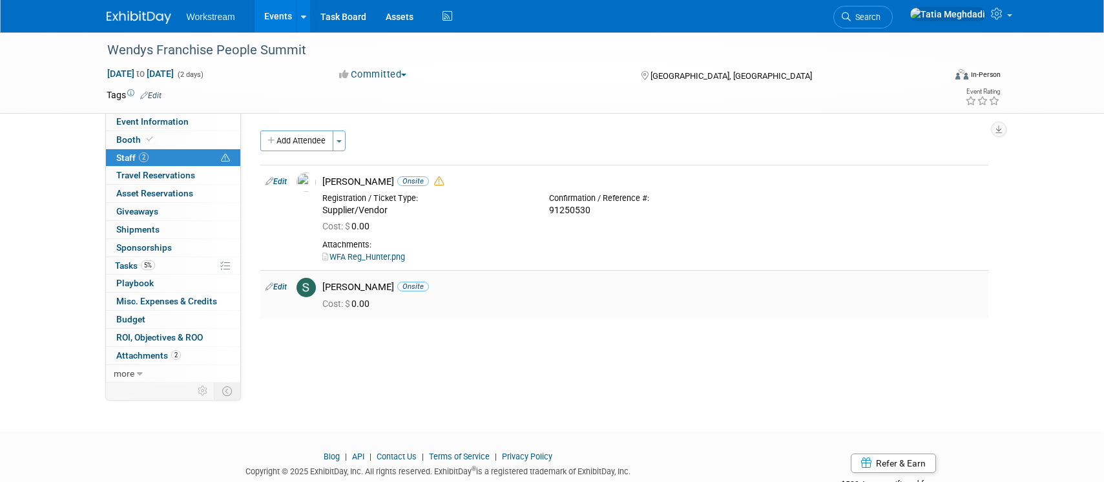
click at [282, 288] on link "Edit" at bounding box center [276, 286] width 21 height 9
select select "8543be4c-b68d-4735-a060-59259ef6d225"
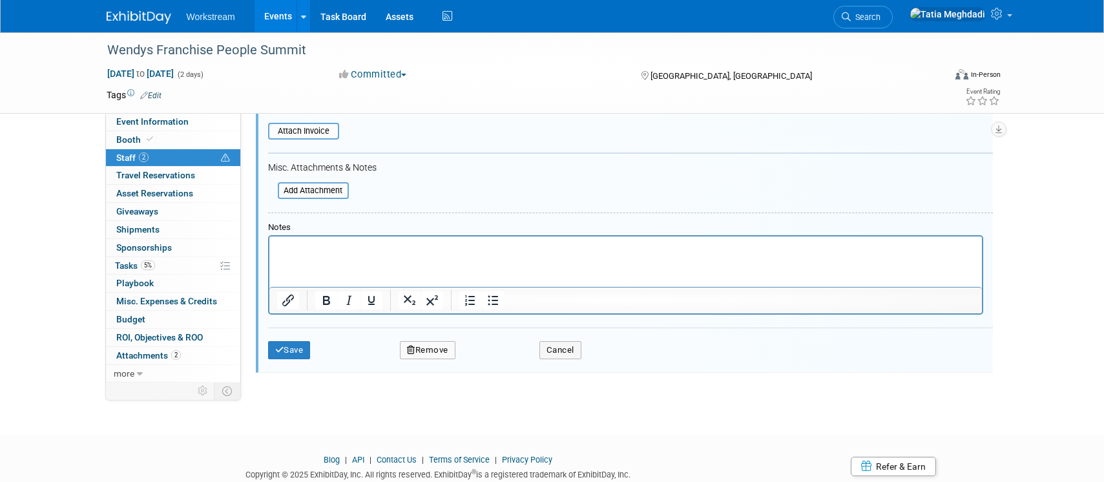
scroll to position [446, 0]
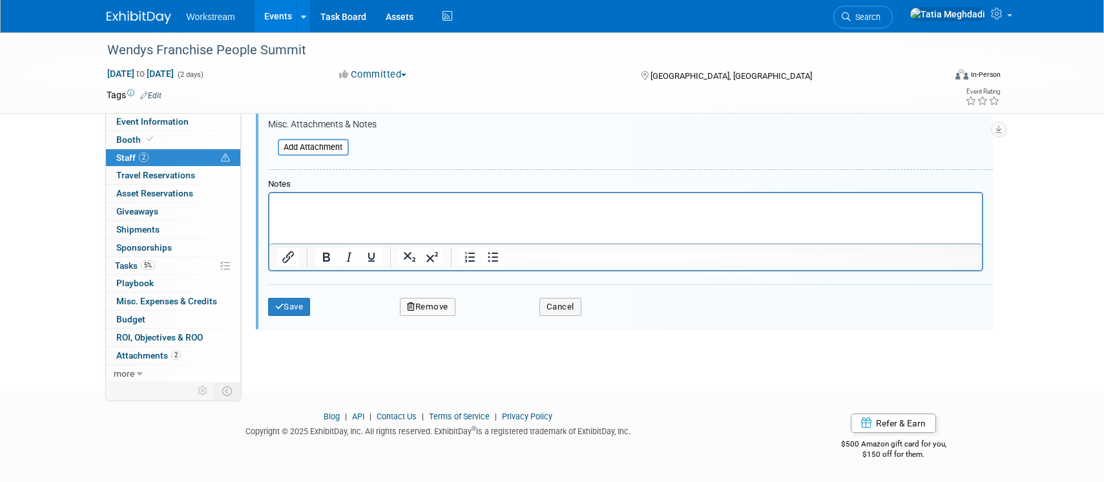
click at [427, 308] on button "Remove" at bounding box center [428, 307] width 56 height 18
click at [501, 317] on link "Yes" at bounding box center [497, 317] width 37 height 21
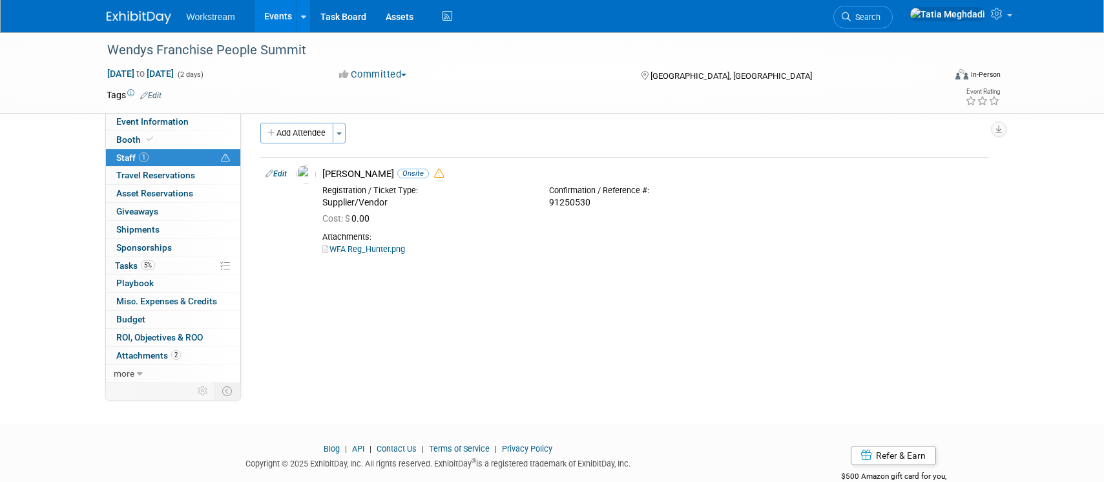
scroll to position [0, 0]
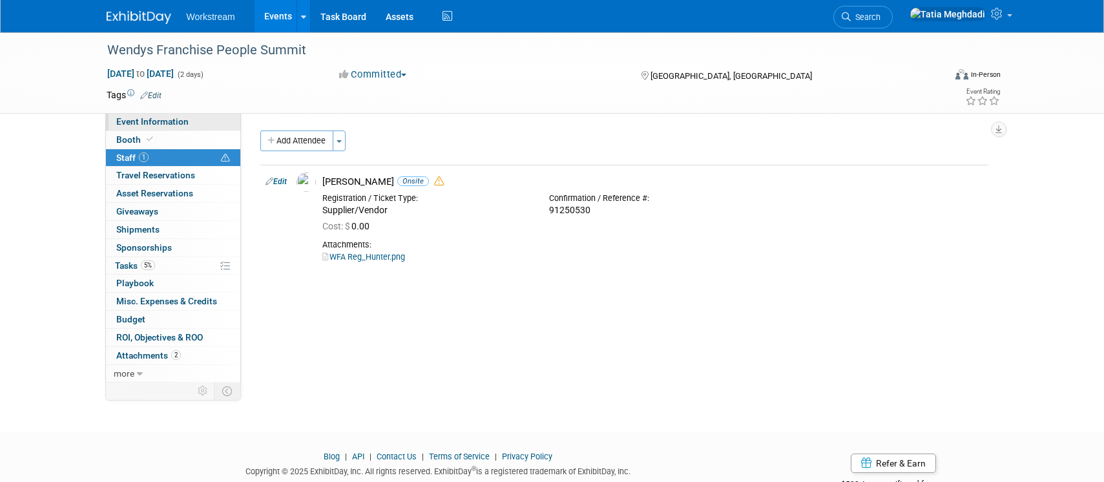
click at [138, 120] on span "Event Information" at bounding box center [152, 121] width 72 height 10
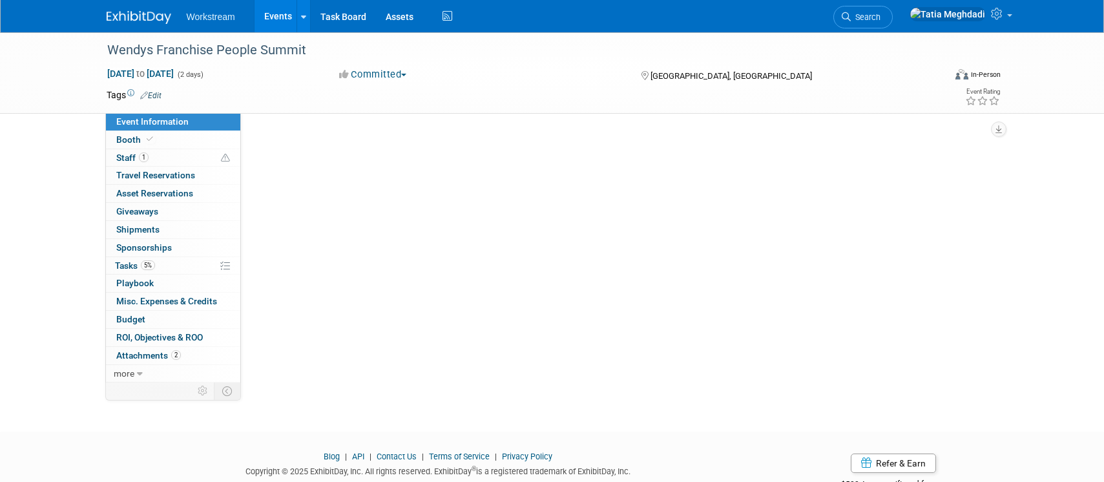
select select "Franchisor"
select select "Restaurant"
select select "TBD"
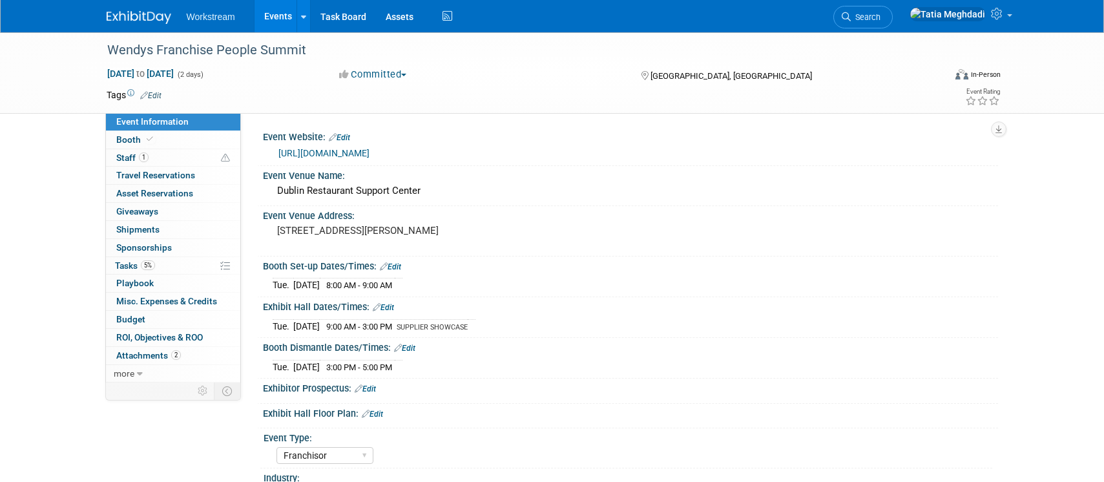
click at [264, 15] on link "Events" at bounding box center [278, 16] width 47 height 32
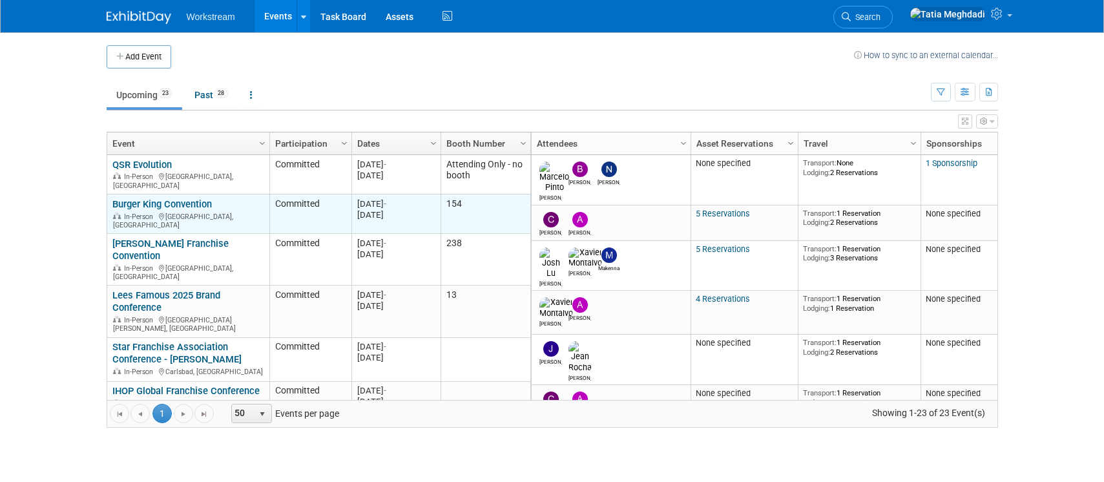
click at [172, 198] on link "Burger King Convention" at bounding box center [161, 204] width 99 height 12
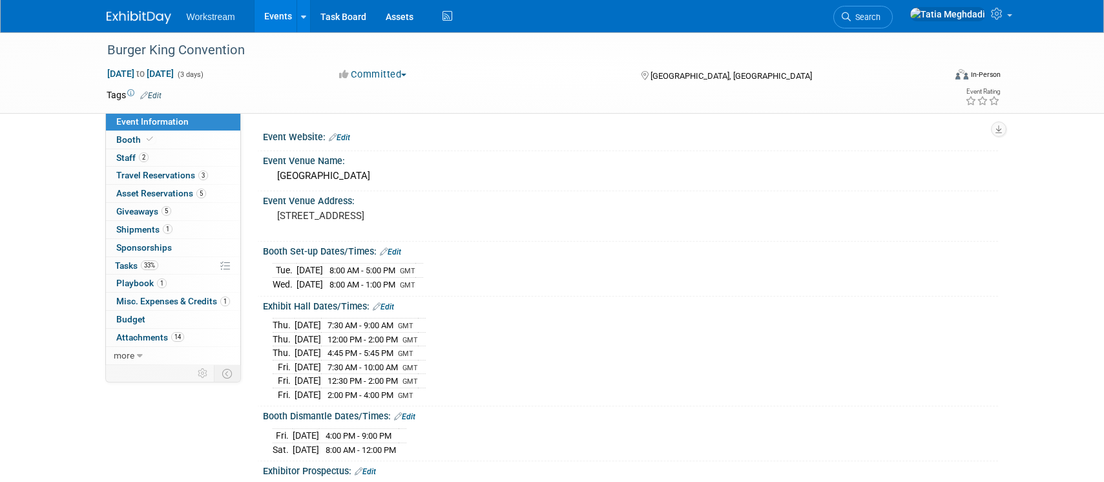
select select "Brand MSA"
select select "Restaurant"
select select "[PERSON_NAME]"
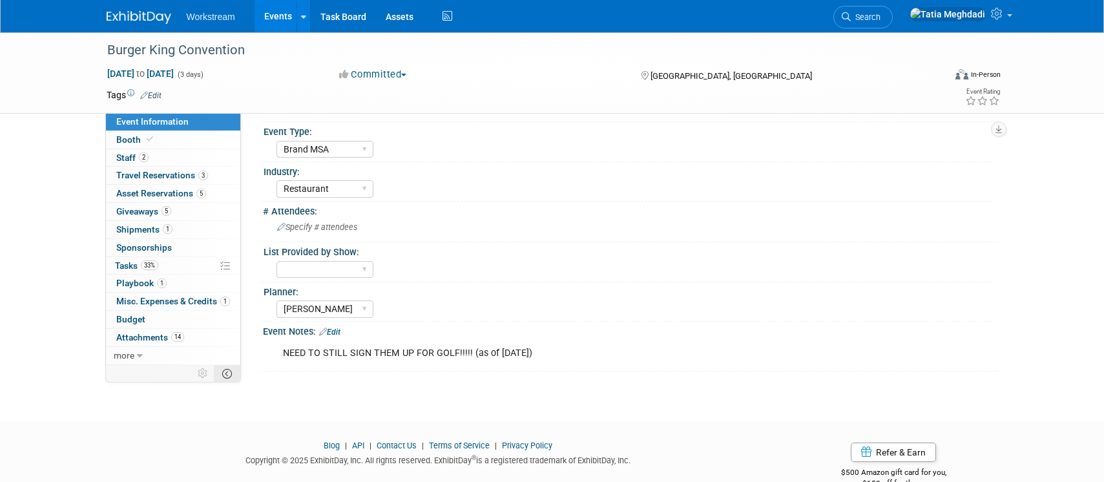
scroll to position [418, 0]
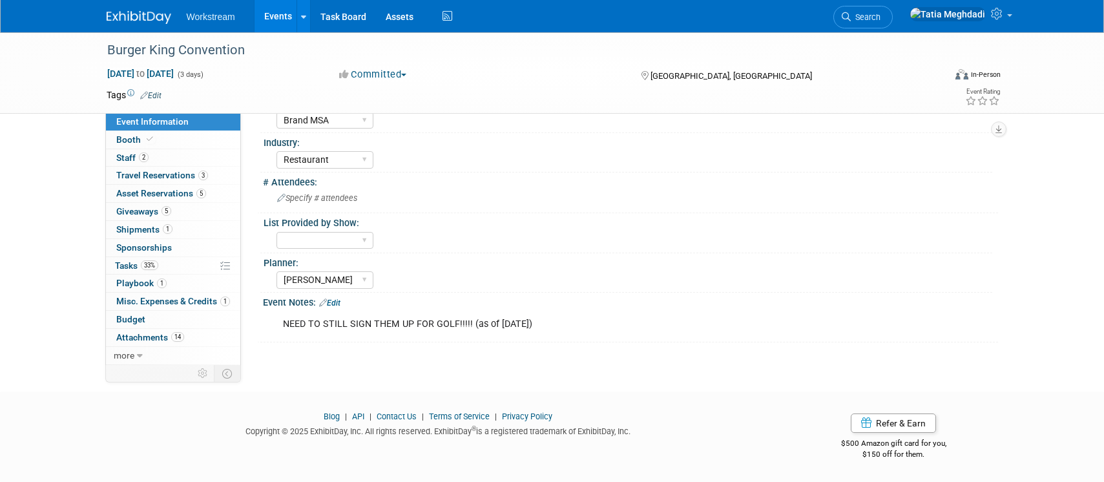
click at [335, 304] on link "Edit" at bounding box center [329, 302] width 21 height 9
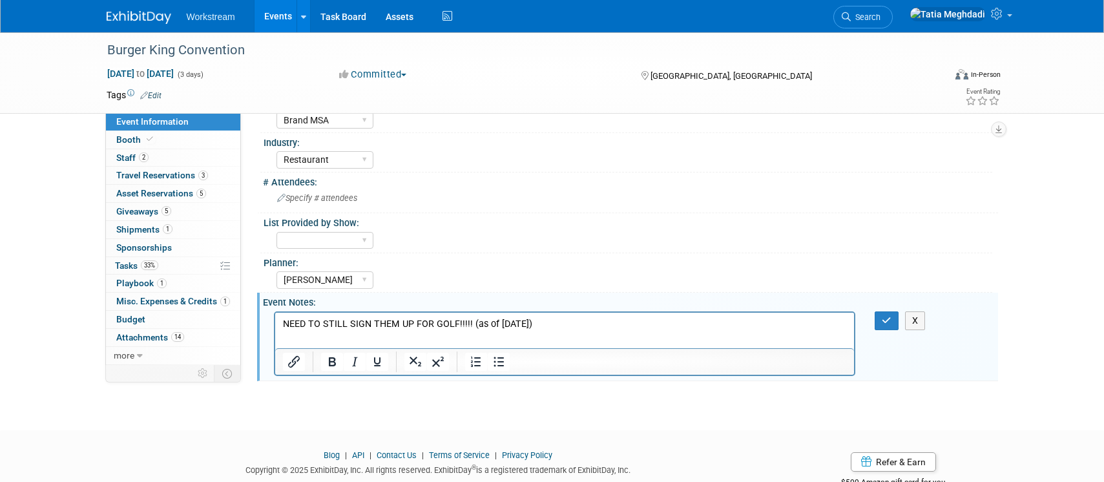
scroll to position [0, 0]
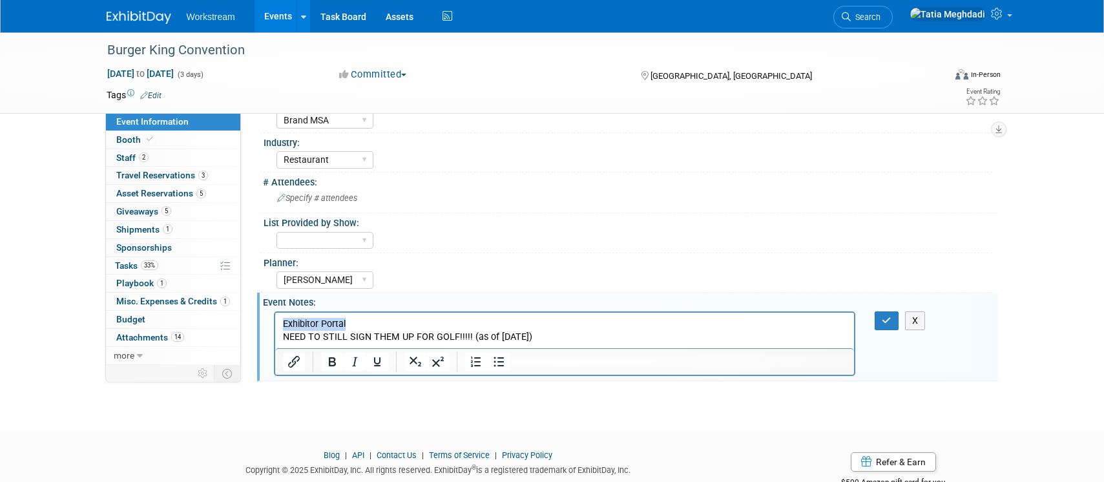
drag, startPoint x: 355, startPoint y: 322, endPoint x: 537, endPoint y: 633, distance: 360.2
click at [275, 320] on html "Exhibitor Portal NEED TO STILL SIGN THEM UP FOR GOLF!!!!! (as of 8/21/2025)" at bounding box center [565, 327] width 580 height 31
click at [286, 362] on icon "Insert/edit link" at bounding box center [294, 362] width 16 height 16
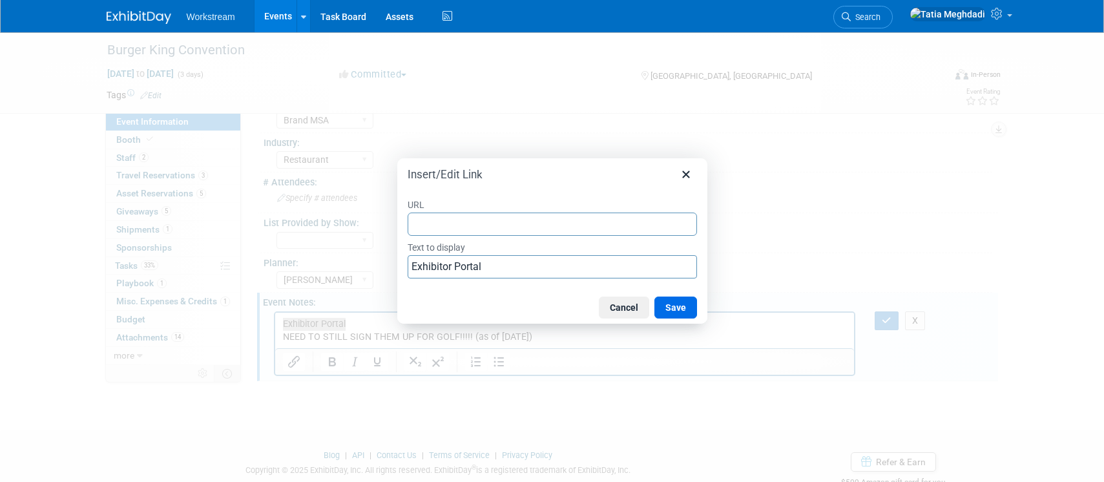
type input "https://exhibitors.cvent.com/events/637bf458-7b35-41f6-ade2-cd460a37972a/exhibi…"
click at [685, 309] on button "Save" at bounding box center [675, 308] width 43 height 22
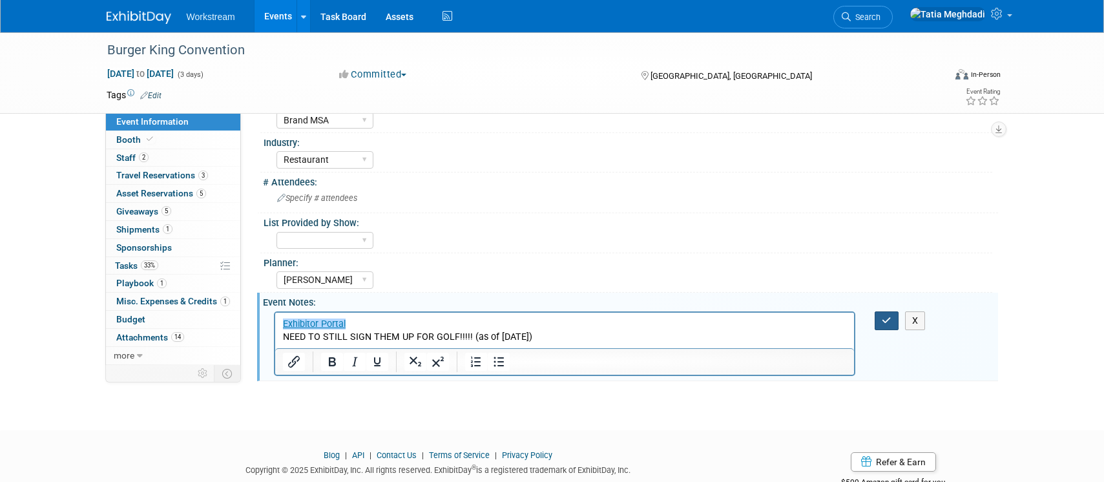
click at [889, 317] on icon "button" at bounding box center [887, 320] width 10 height 9
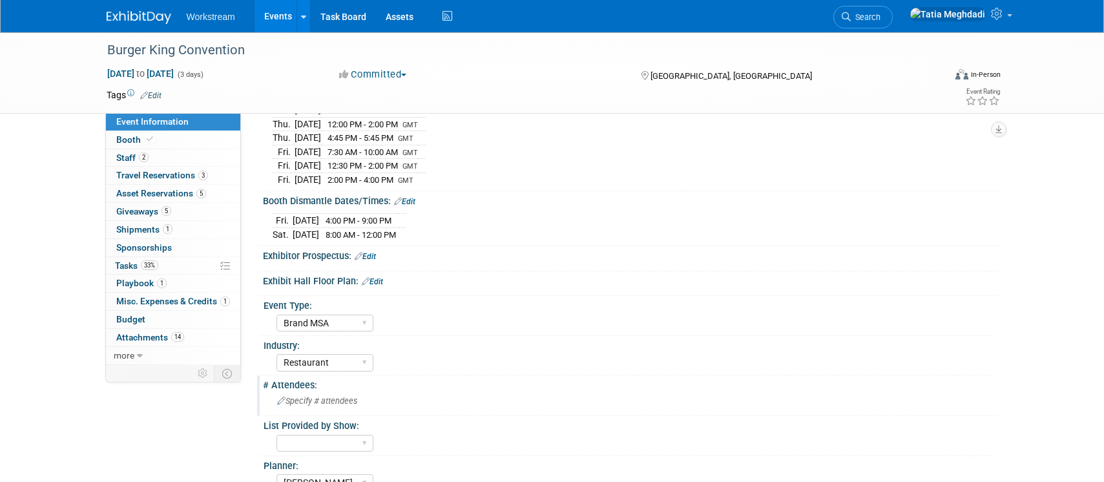
scroll to position [0, 0]
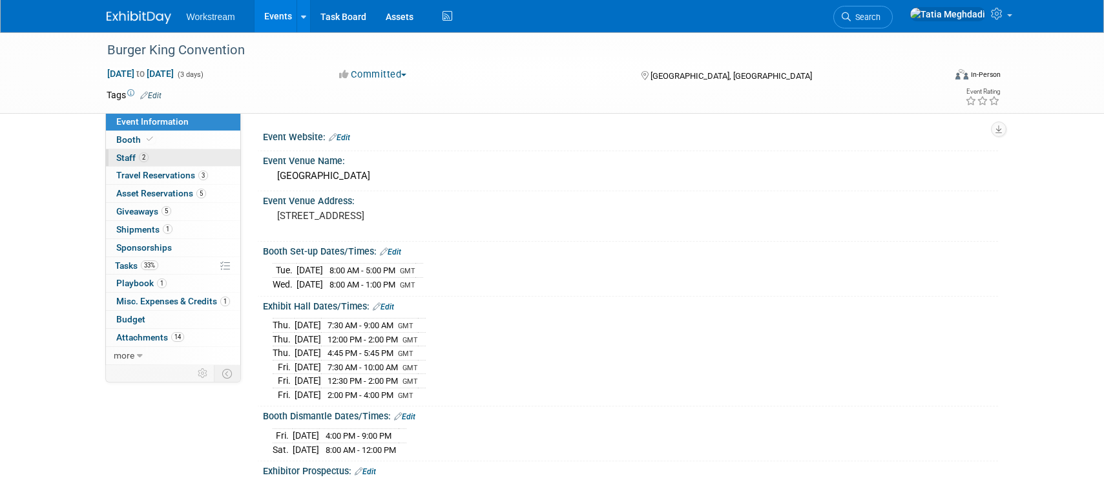
click at [124, 154] on span "Staff 2" at bounding box center [132, 157] width 32 height 10
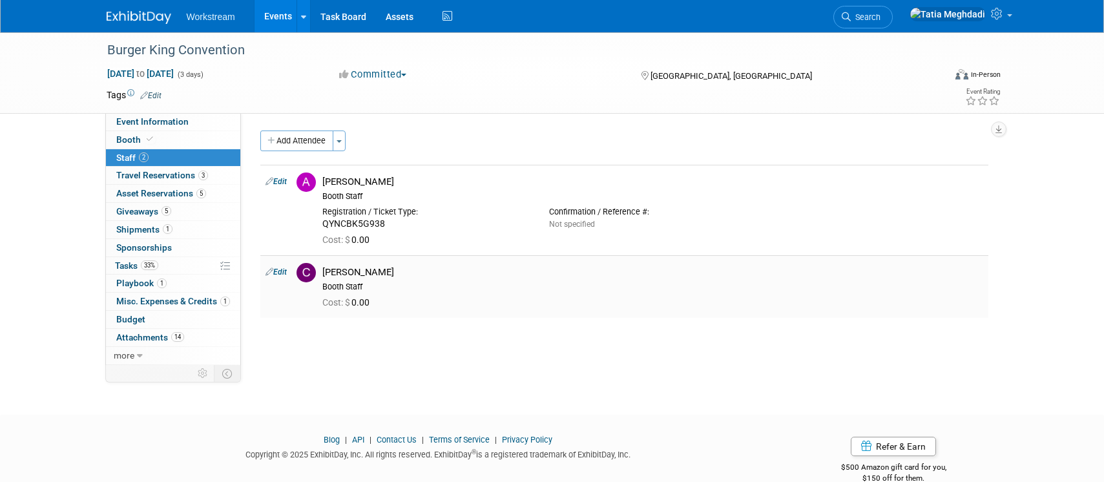
click at [283, 274] on link "Edit" at bounding box center [276, 271] width 21 height 9
select select "44e674dd-ad93-4b2a-b674-f011388a9f5f"
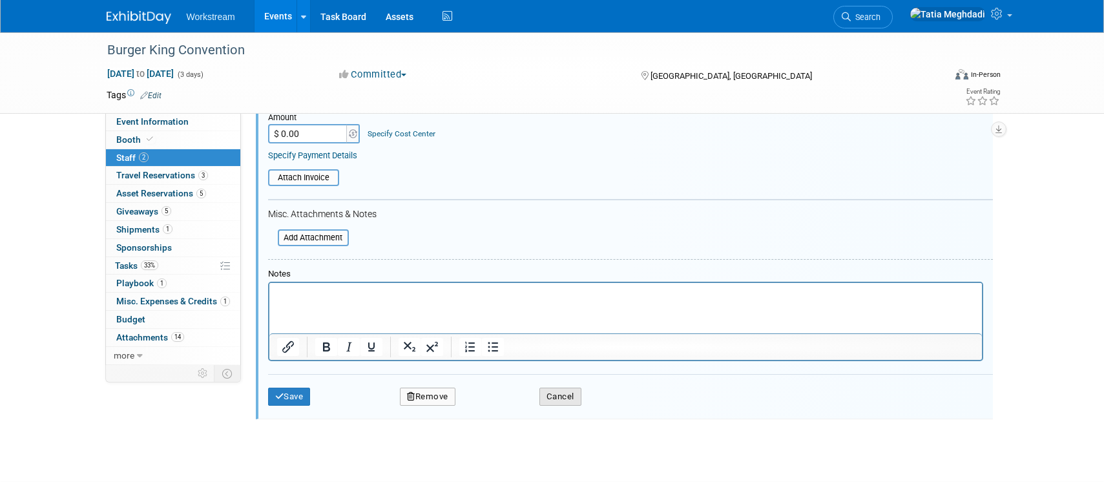
click at [550, 398] on button "Cancel" at bounding box center [560, 397] width 42 height 18
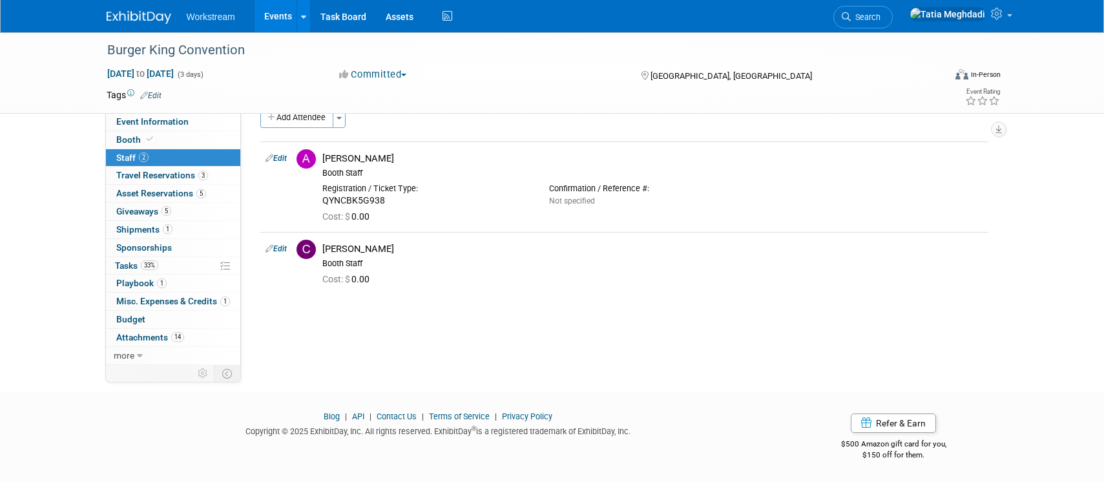
scroll to position [23, 0]
click at [302, 249] on img at bounding box center [306, 249] width 19 height 19
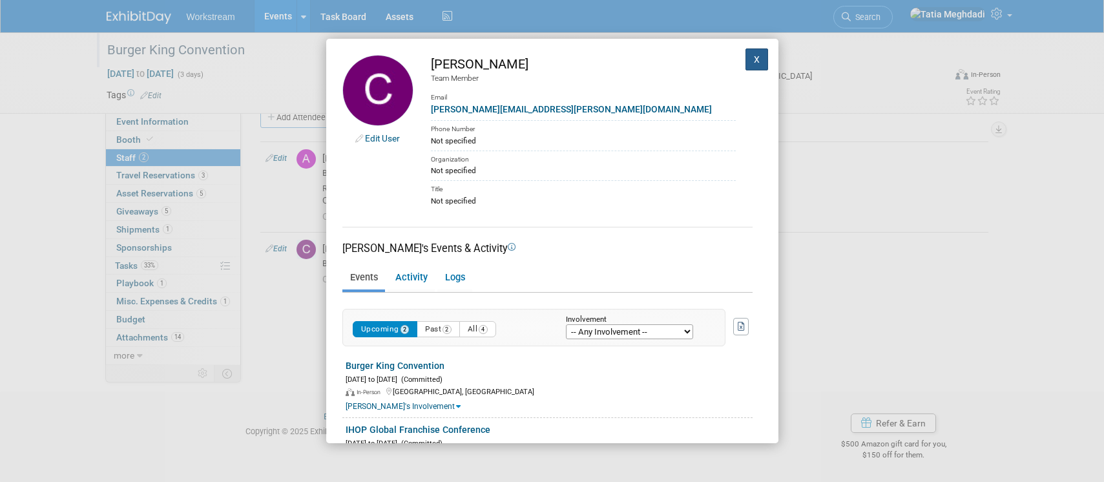
click at [757, 61] on button "X" at bounding box center [757, 59] width 23 height 22
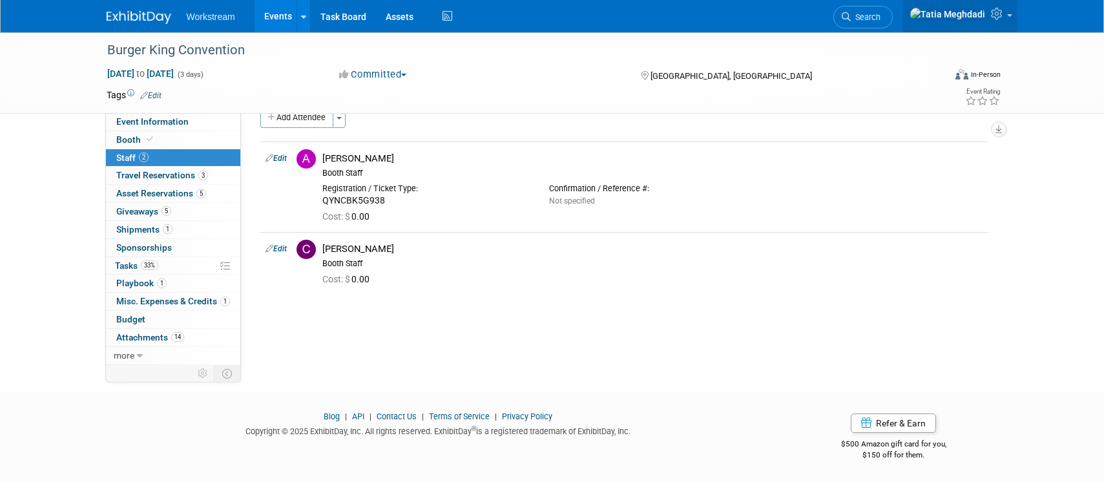
click at [1007, 17] on span at bounding box center [1009, 15] width 5 height 3
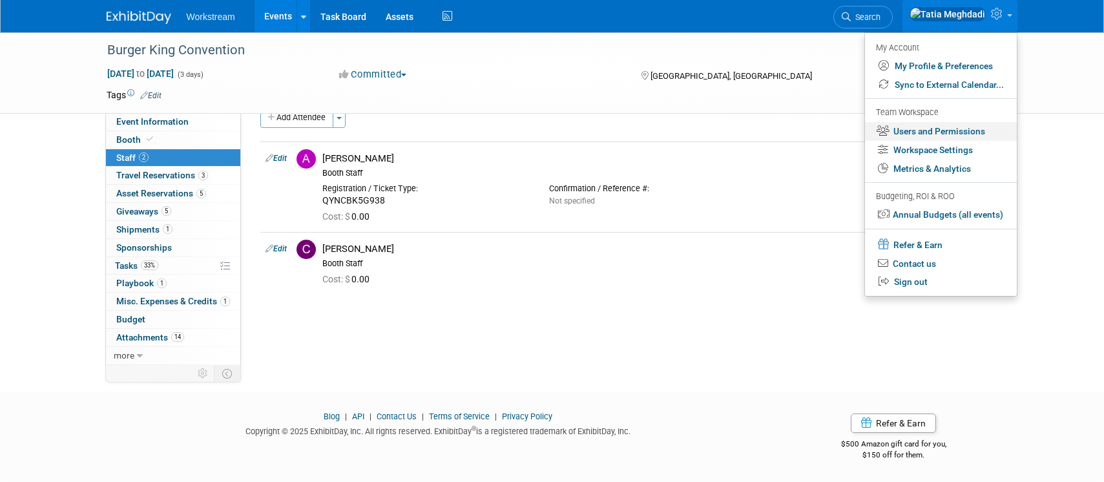
click at [942, 131] on link "Users and Permissions" at bounding box center [941, 131] width 152 height 19
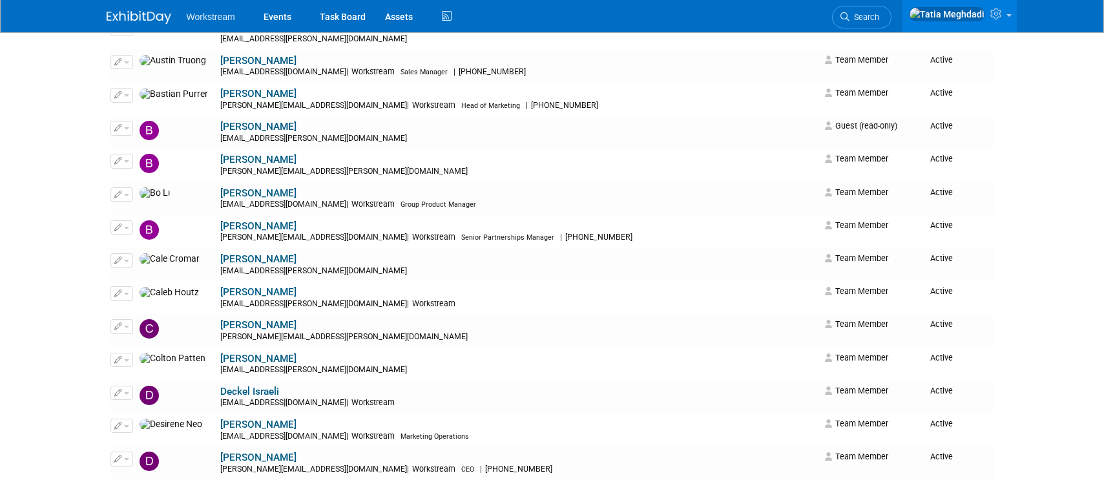
scroll to position [271, 0]
click at [123, 326] on button "button" at bounding box center [121, 325] width 23 height 14
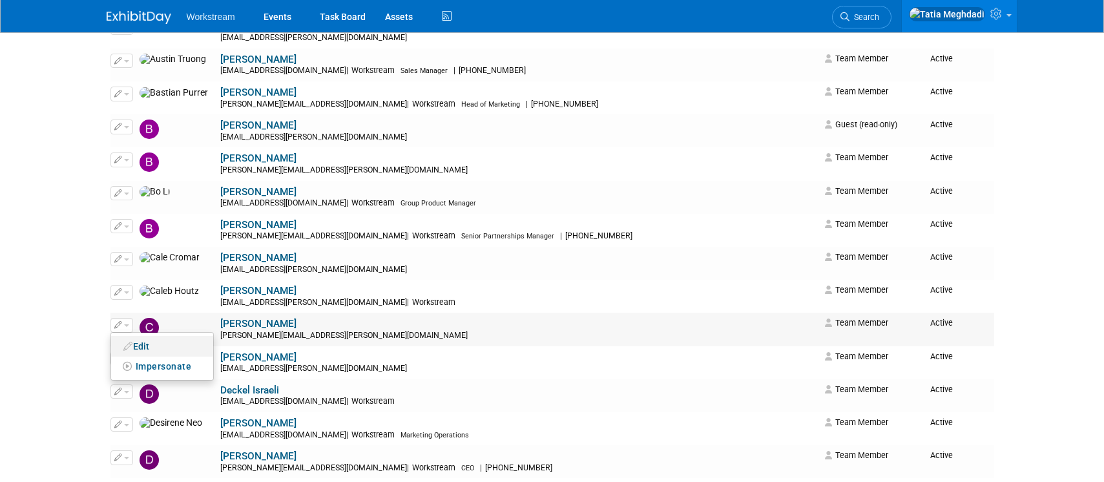
click at [150, 346] on link "Edit" at bounding box center [162, 346] width 102 height 18
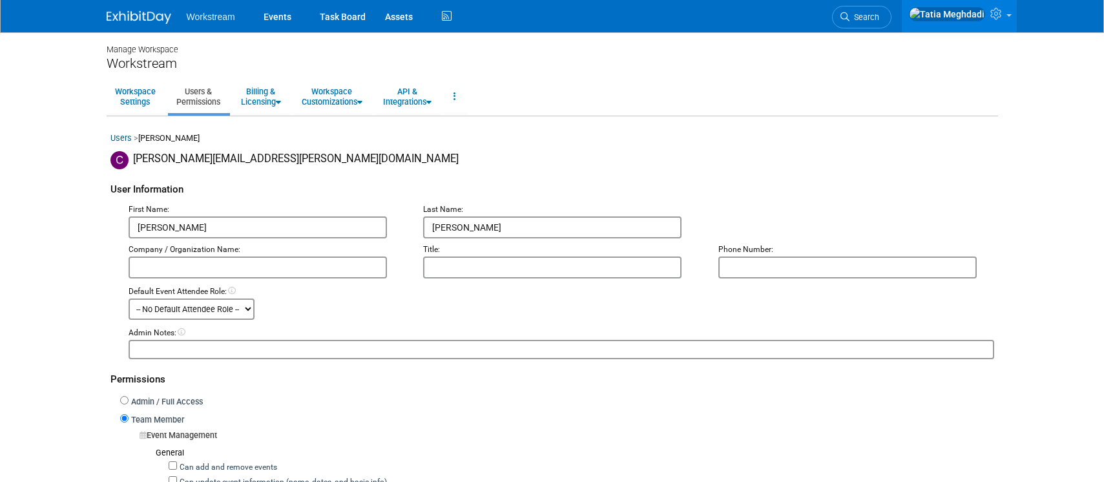
click at [778, 268] on input "text" at bounding box center [847, 268] width 258 height 22
paste input "[PHONE_NUMBER]"
type input "[PHONE_NUMBER]"
click at [510, 267] on input "text" at bounding box center [552, 268] width 258 height 22
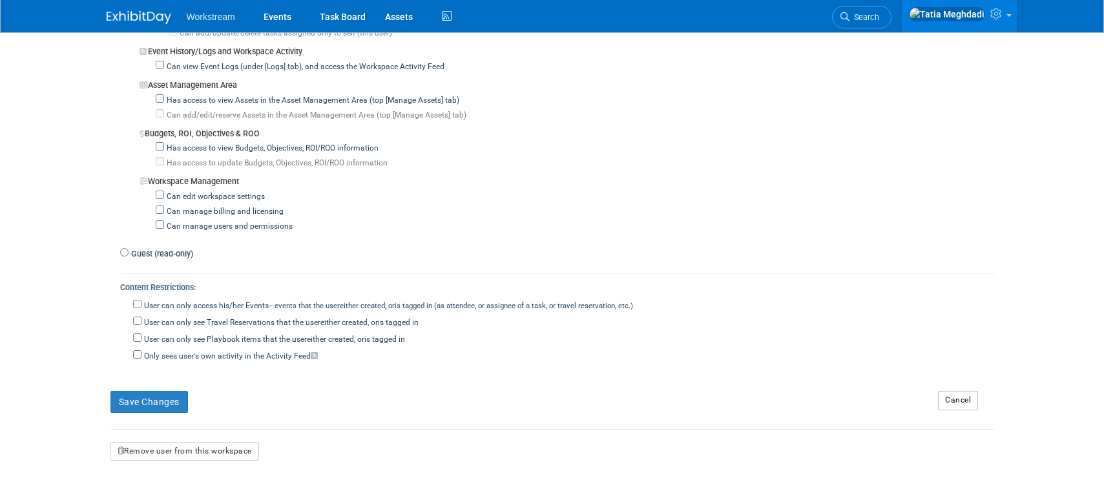
scroll to position [1157, 0]
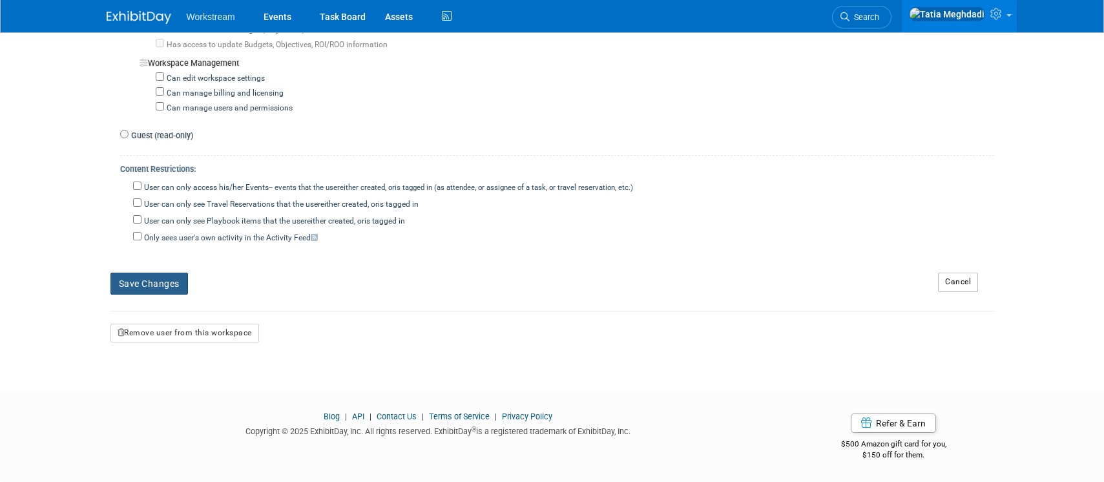
type input "Account Executive"
click at [161, 278] on button "Save Changes" at bounding box center [149, 284] width 78 height 22
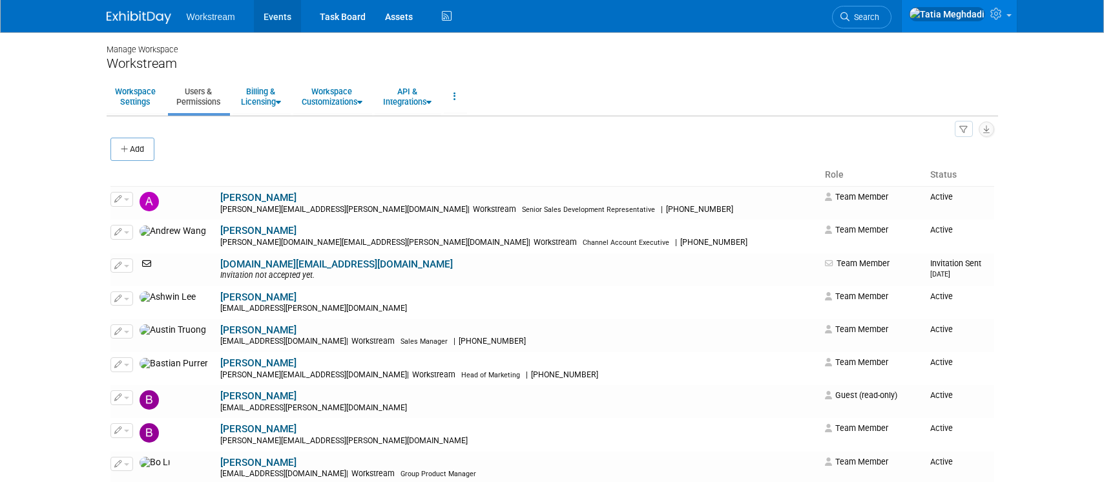
click at [274, 19] on link "Events" at bounding box center [277, 16] width 47 height 32
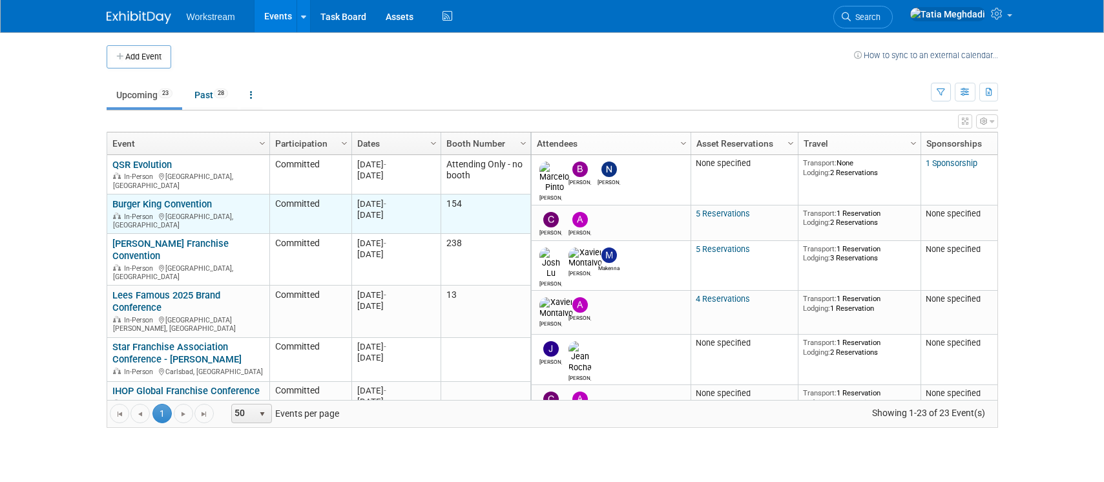
click at [147, 198] on link "Burger King Convention" at bounding box center [161, 204] width 99 height 12
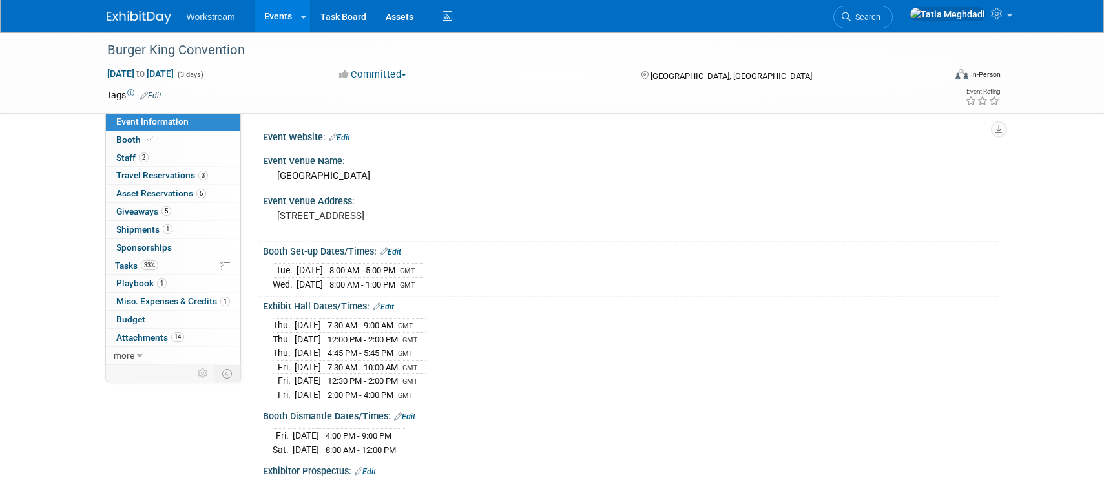
select select "Brand MSA"
select select "Restaurant"
select select "Tatia Meghdadi"
click at [131, 158] on span "Staff 2" at bounding box center [132, 157] width 32 height 10
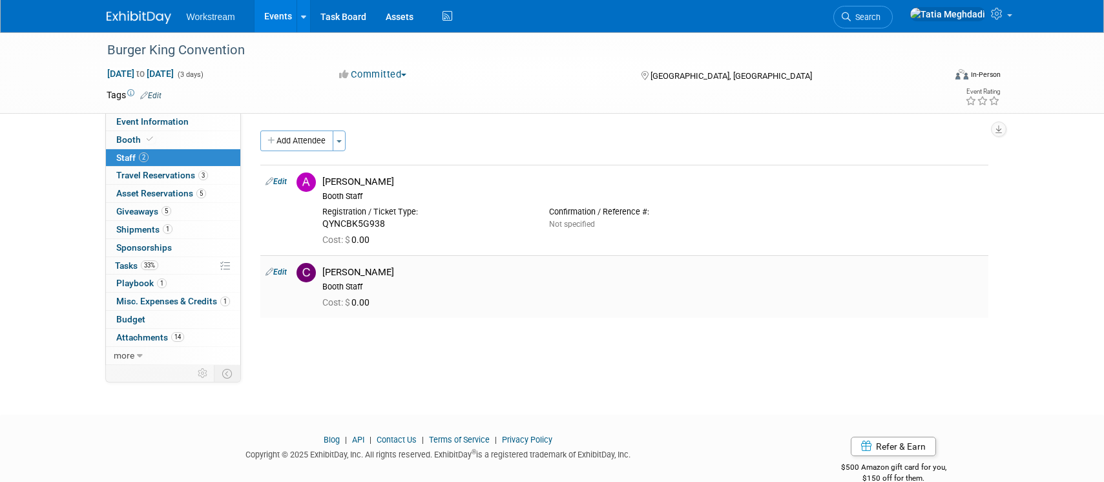
click at [284, 272] on link "Edit" at bounding box center [276, 271] width 21 height 9
select select "44e674dd-ad93-4b2a-b674-f011388a9f5f"
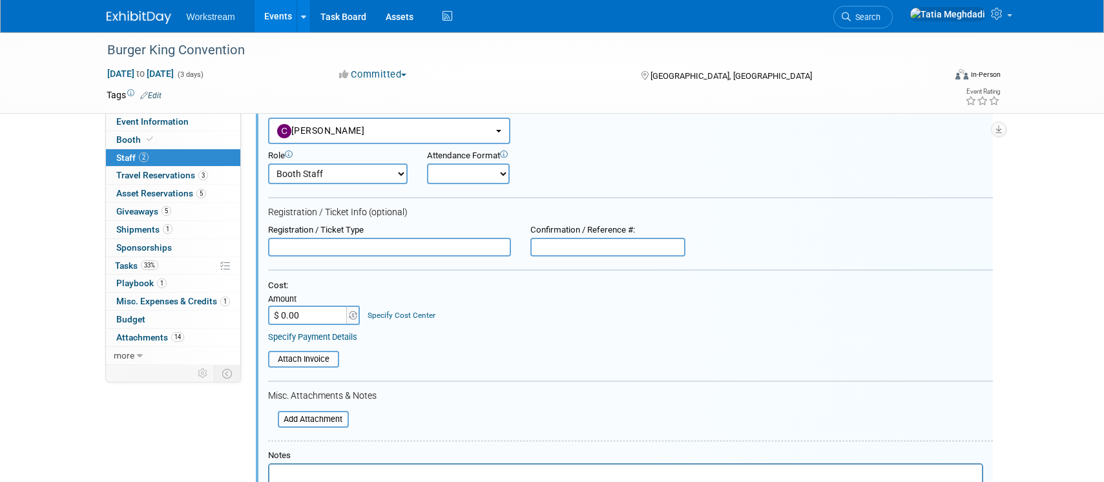
scroll to position [161, 0]
click at [300, 417] on input "file" at bounding box center [271, 419] width 154 height 14
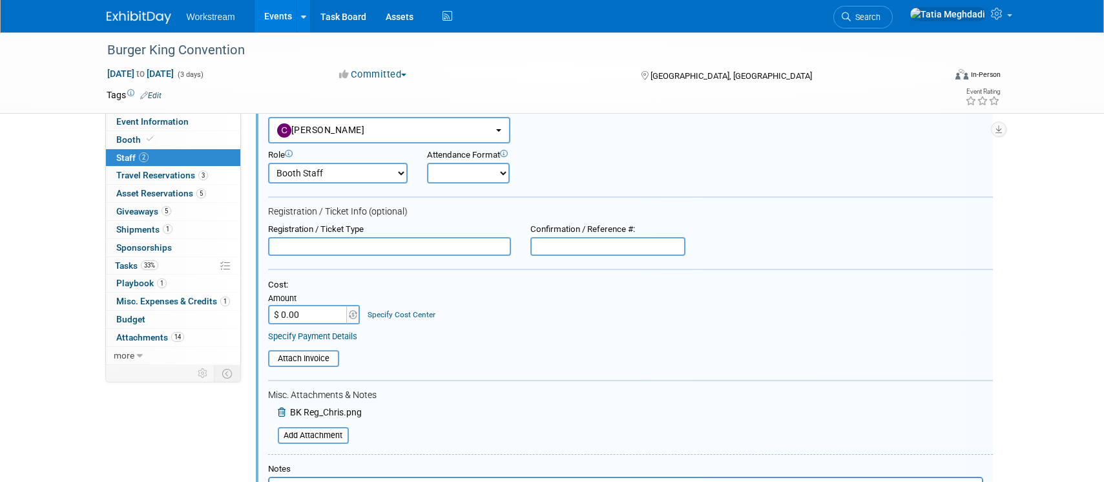
click at [379, 246] on input "text" at bounding box center [389, 246] width 243 height 19
type input "Sponsor/Vendor"
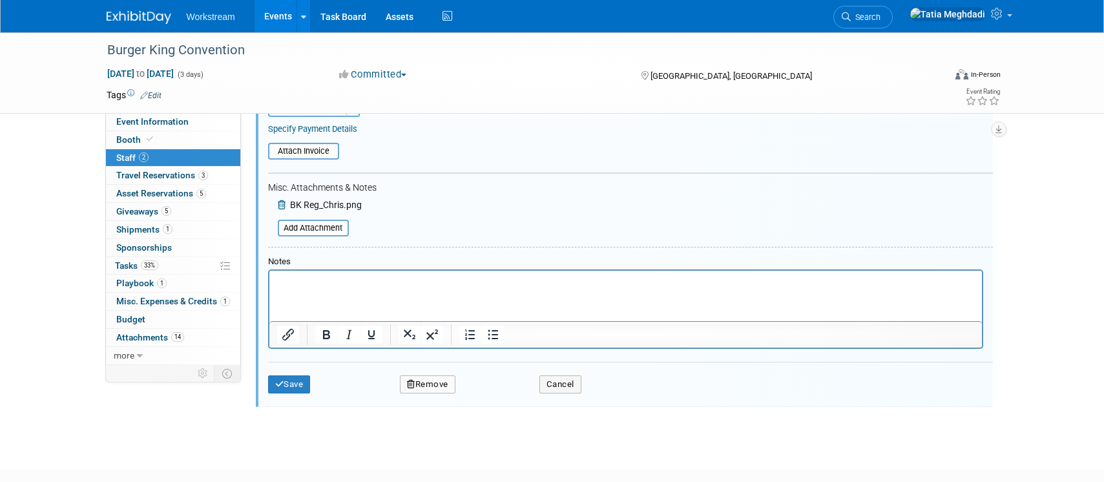
scroll to position [375, 0]
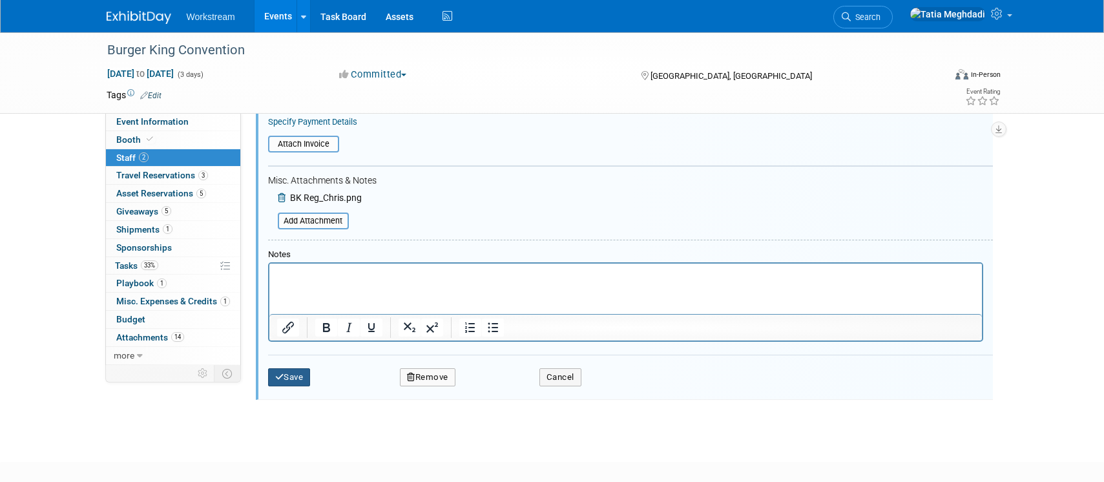
type input "2YNZ749DYK3"
click at [297, 379] on button "Save" at bounding box center [289, 377] width 43 height 18
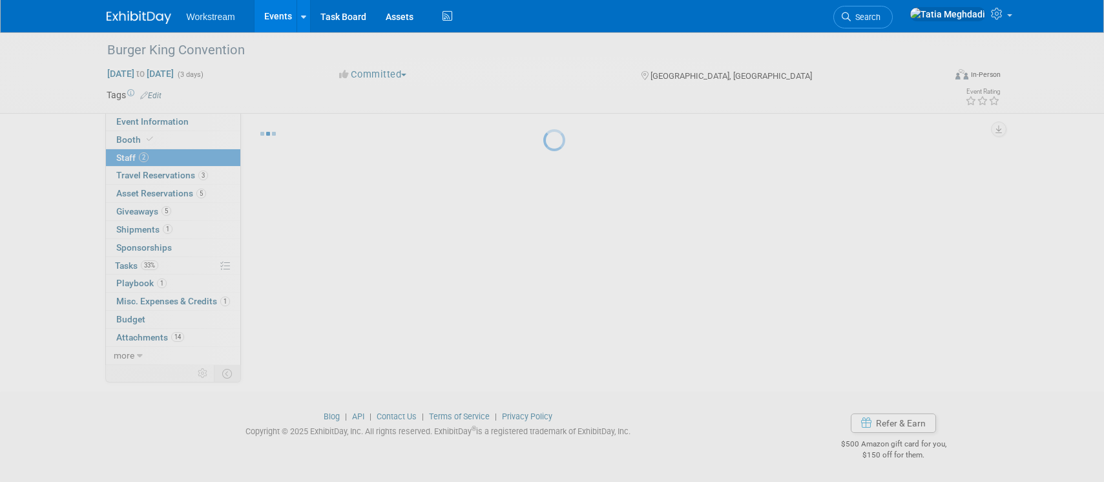
scroll to position [45, 0]
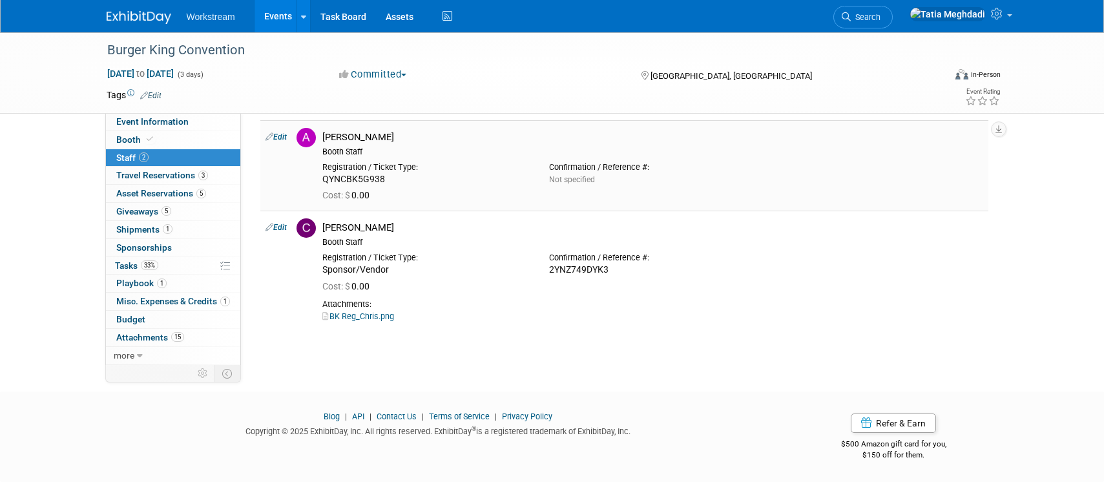
click at [285, 136] on link "Edit" at bounding box center [276, 136] width 21 height 9
select select "5d581ceb-bb27-404e-8f8e-9a11a1c0308a"
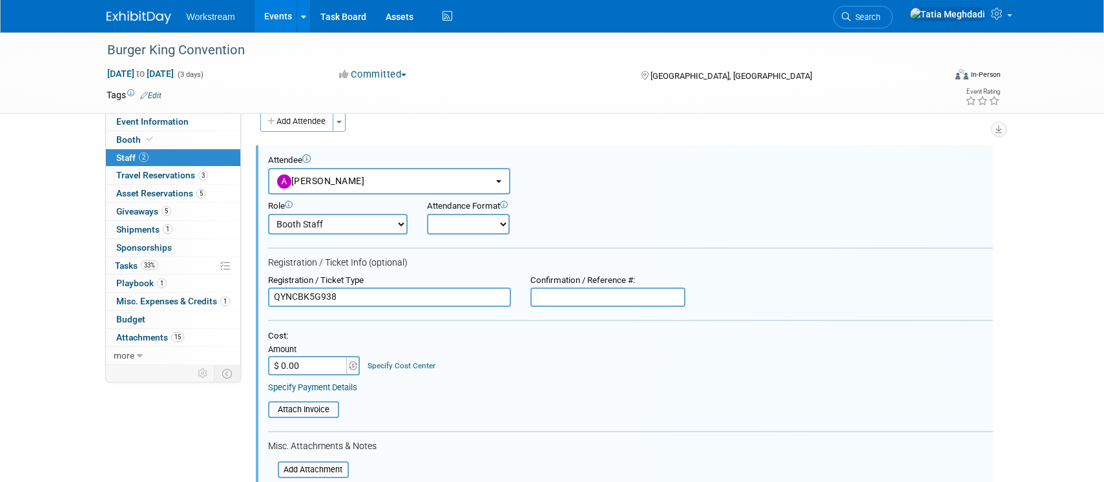
scroll to position [18, 0]
drag, startPoint x: 341, startPoint y: 301, endPoint x: 246, endPoint y: 297, distance: 95.7
click at [246, 297] on div "Event Website: Edit Event Venue Name: Phoenix Convention Center Event Venue Add…" at bounding box center [619, 221] width 757 height 252
click at [596, 298] on input "text" at bounding box center [607, 298] width 155 height 19
paste input "QYNCBK5G938"
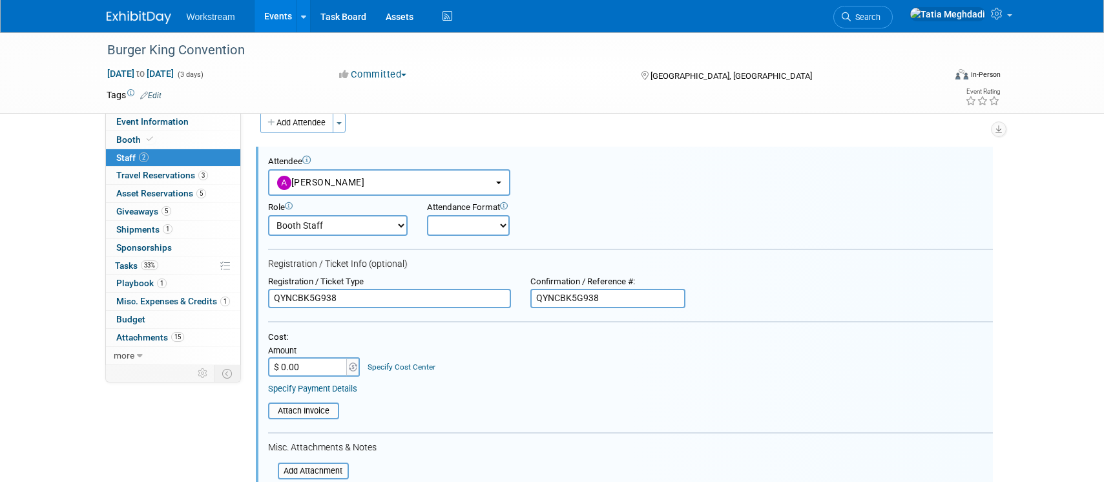
type input "QYNCBK5G938"
click at [354, 297] on input "QYNCBK5G938" at bounding box center [389, 298] width 243 height 19
drag, startPoint x: 354, startPoint y: 297, endPoint x: 230, endPoint y: 296, distance: 124.1
click at [230, 296] on div "Event Information Event Info Booth Booth 2 Staff 2 Staff 3 Travel Reservations …" at bounding box center [552, 391] width 911 height 755
type input "Sponsor/Vendor"
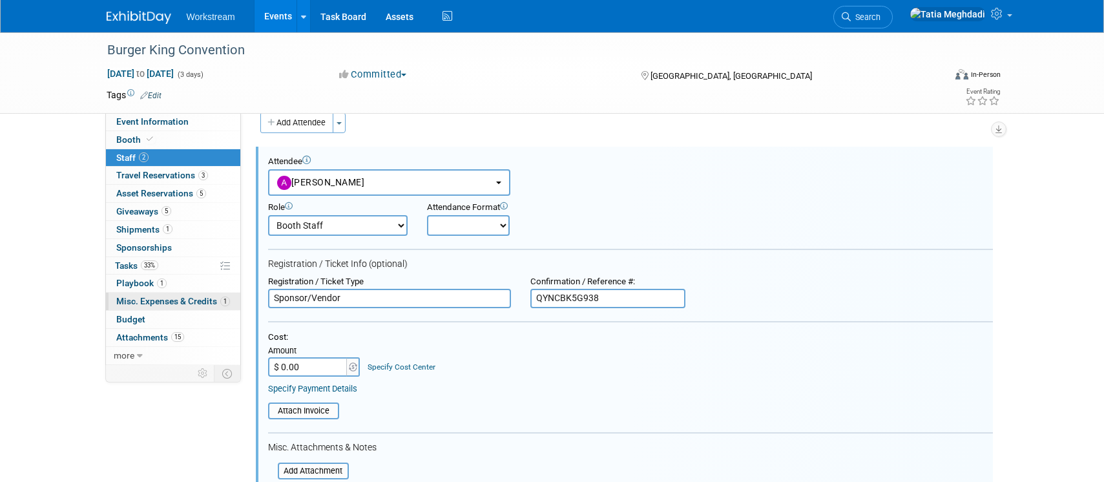
click at [330, 224] on select "Booth Staff Demonstrator Host Planner Presenter Sales Representative Set-up/Dis…" at bounding box center [338, 225] width 140 height 21
select select "1"
click at [268, 215] on select "Booth Staff Demonstrator Host Planner Presenter Sales Representative Set-up/Dis…" at bounding box center [338, 225] width 140 height 21
click at [439, 227] on select "Onsite Remote" at bounding box center [468, 225] width 83 height 21
select select "1"
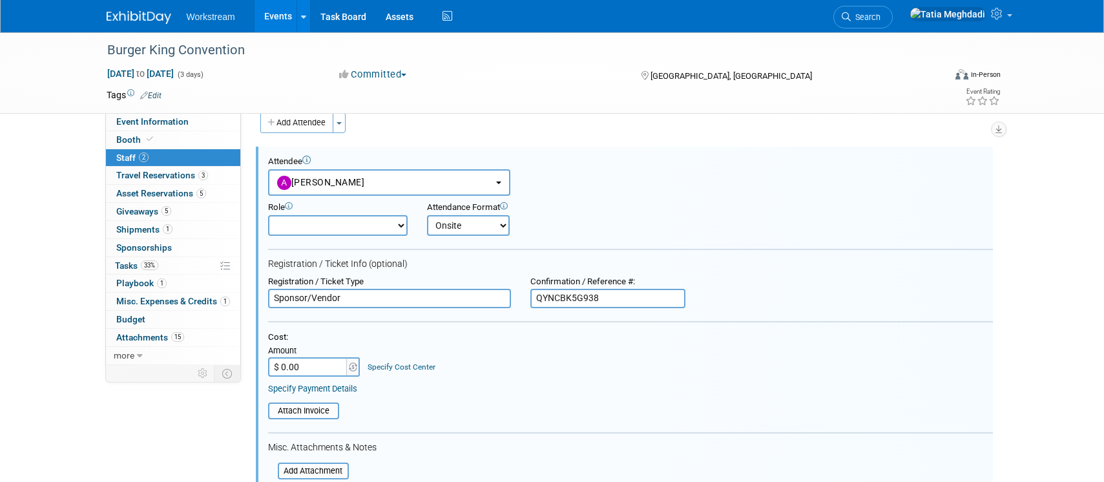
click at [427, 215] on select "Onsite Remote" at bounding box center [468, 225] width 83 height 21
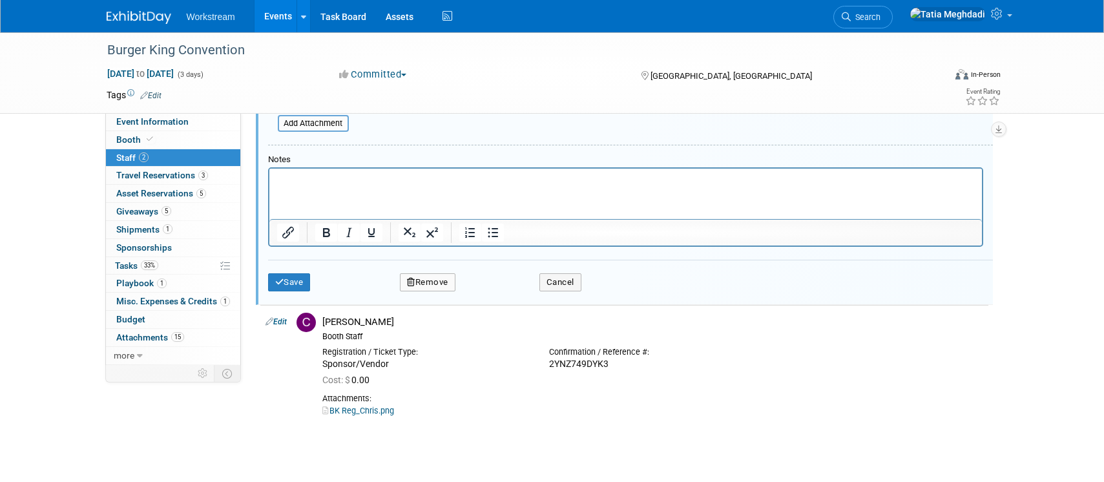
scroll to position [365, 0]
click at [280, 284] on icon "submit" at bounding box center [279, 282] width 9 height 8
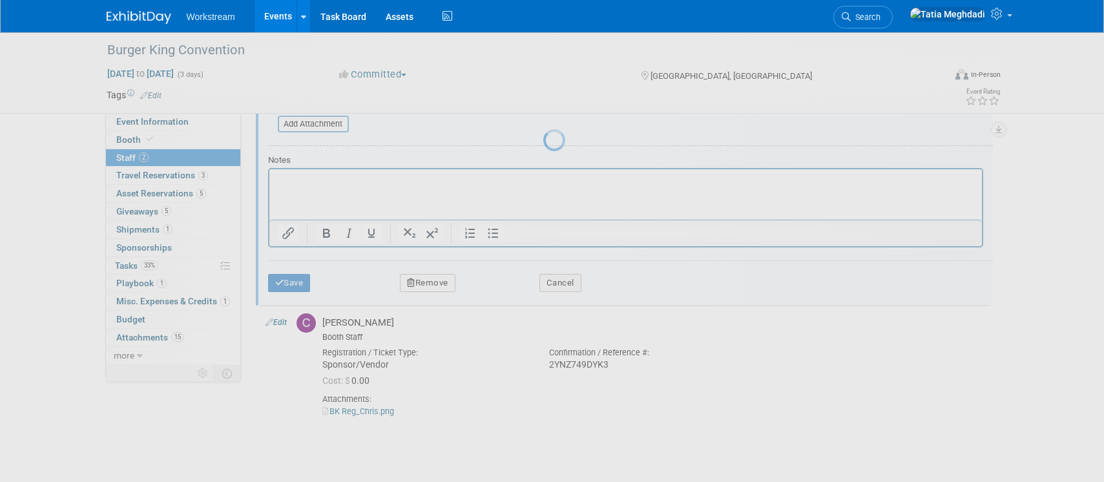
scroll to position [32, 0]
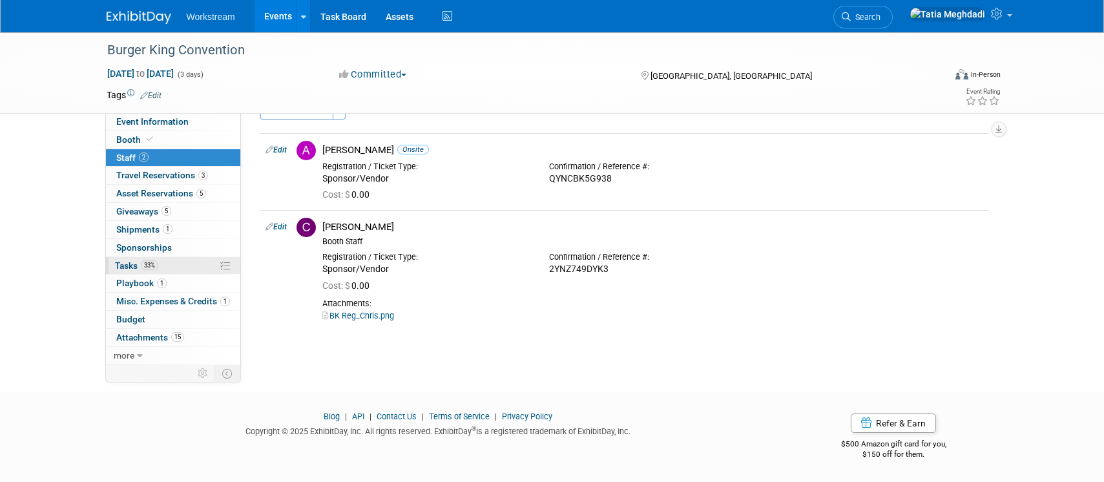
click at [127, 267] on span "Tasks 33%" at bounding box center [136, 265] width 43 height 10
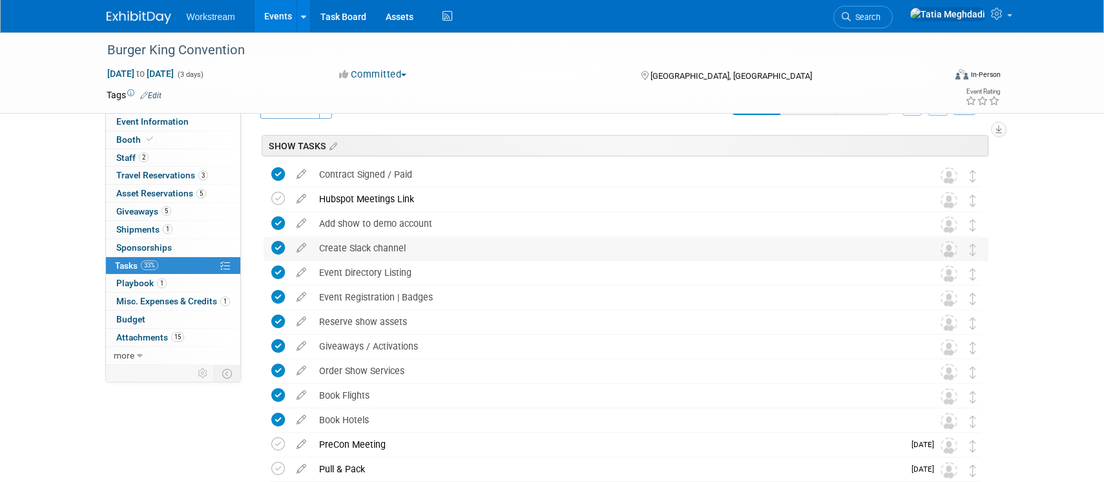
scroll to position [0, 0]
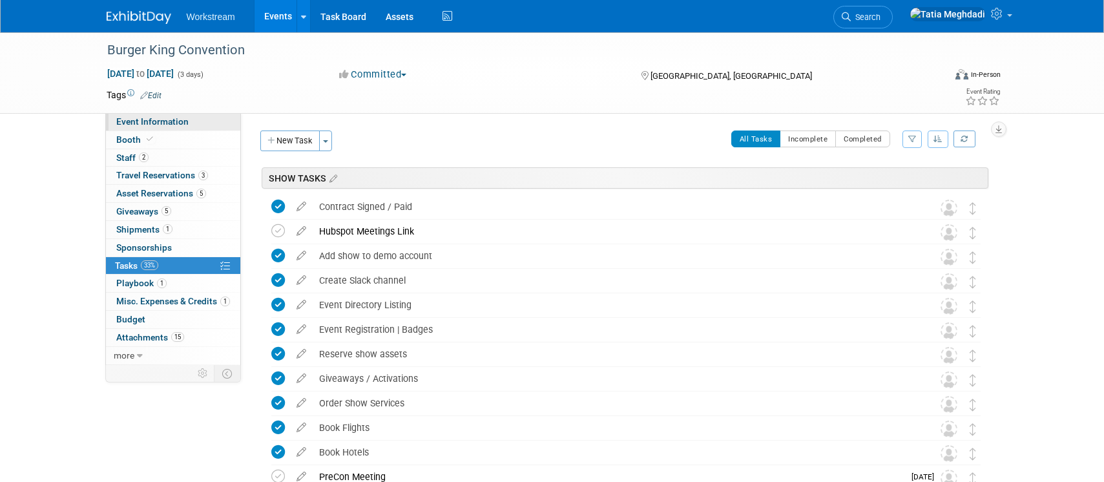
click at [122, 123] on span "Event Information" at bounding box center [152, 121] width 72 height 10
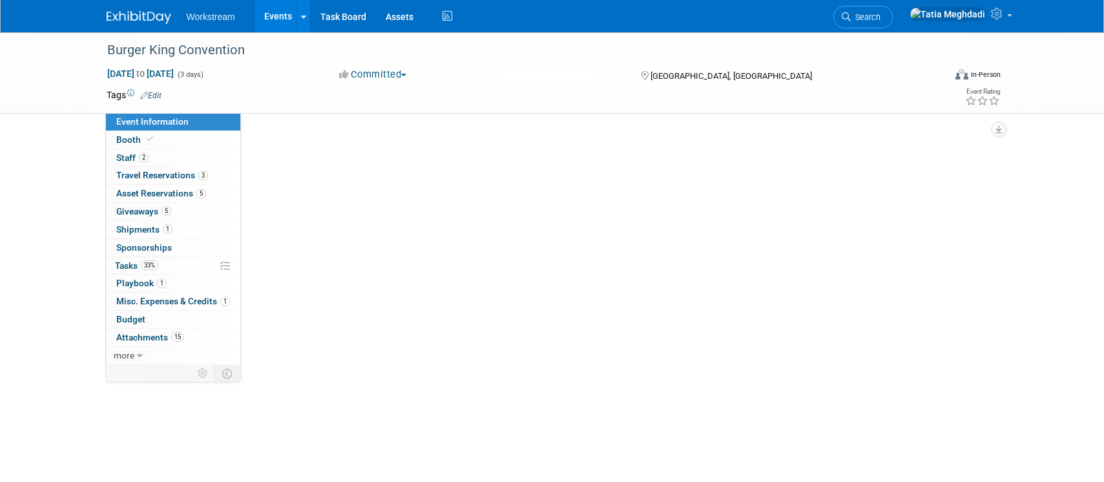
select select "Brand MSA"
select select "Restaurant"
select select "[PERSON_NAME]"
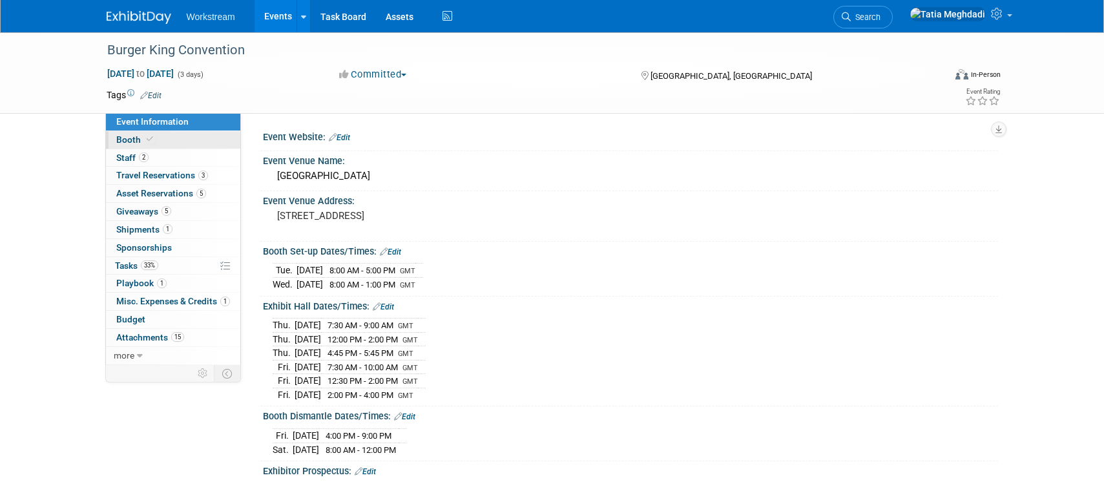
click at [121, 138] on span "Booth" at bounding box center [135, 139] width 39 height 10
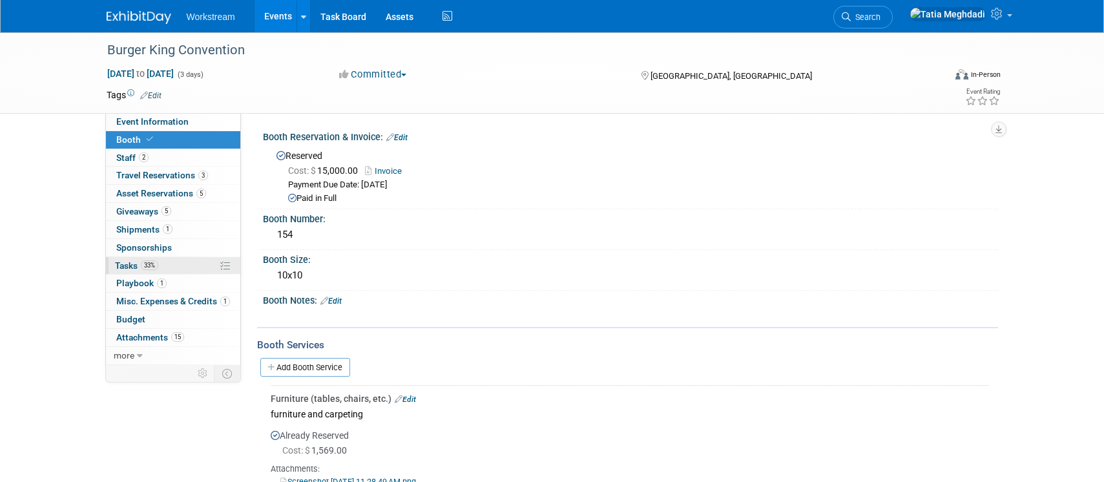
click at [128, 262] on span "Tasks 33%" at bounding box center [136, 265] width 43 height 10
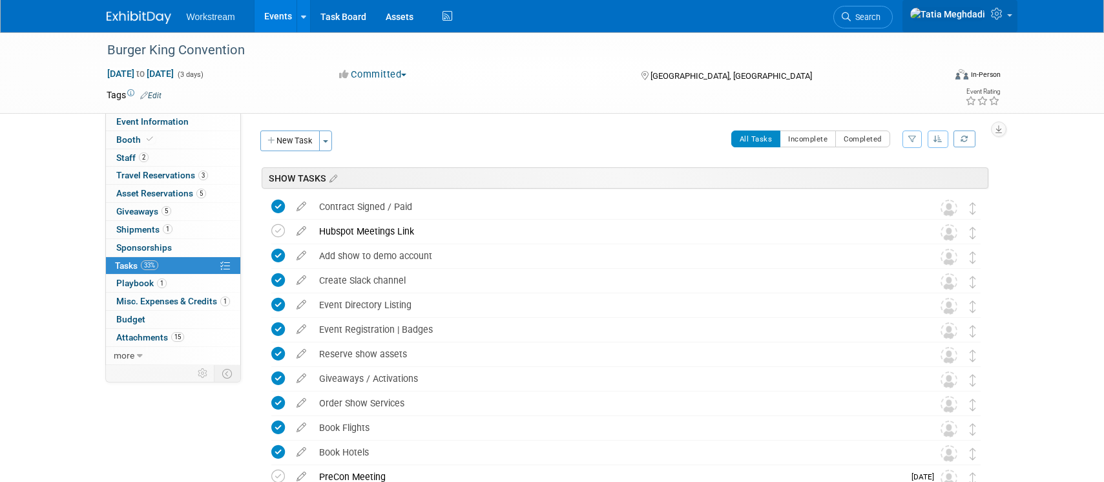
click at [1010, 17] on span at bounding box center [1009, 15] width 5 height 3
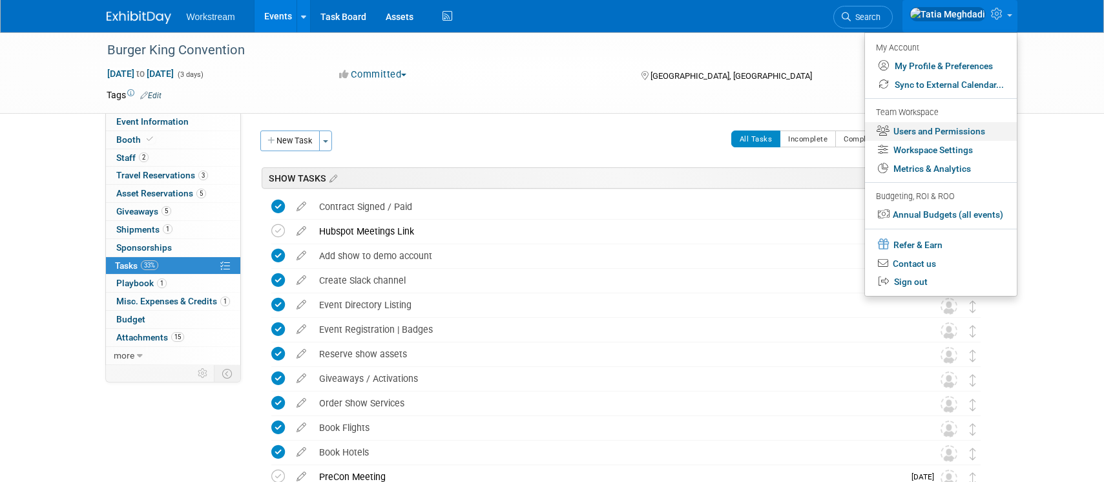
click at [941, 129] on link "Users and Permissions" at bounding box center [941, 131] width 152 height 19
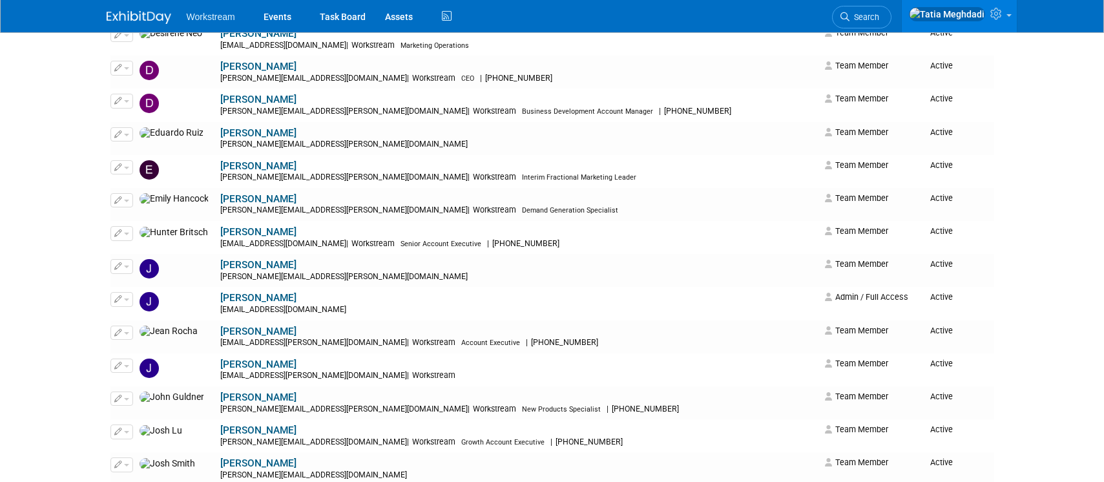
scroll to position [669, 0]
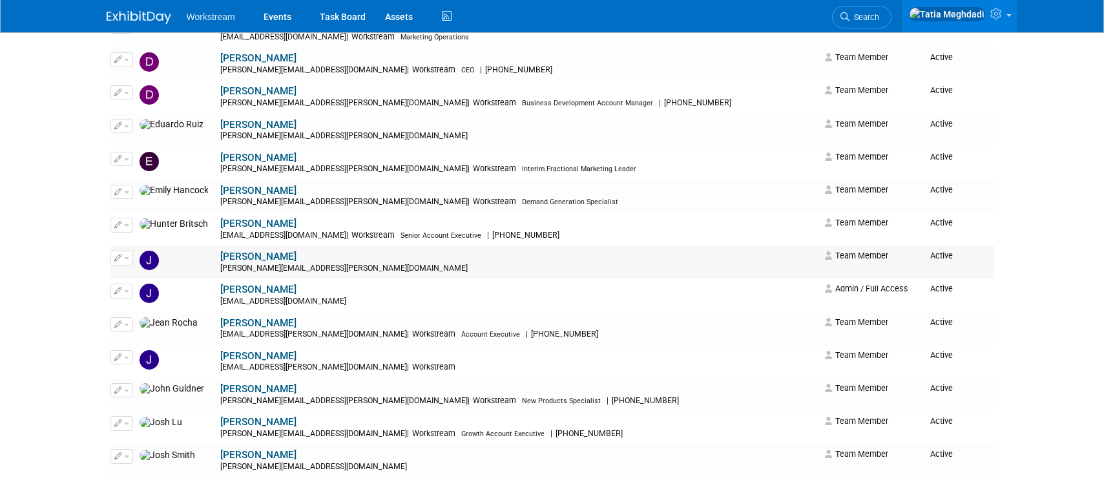
click at [126, 257] on span "button" at bounding box center [126, 258] width 5 height 3
click at [143, 277] on link "Edit" at bounding box center [162, 279] width 102 height 18
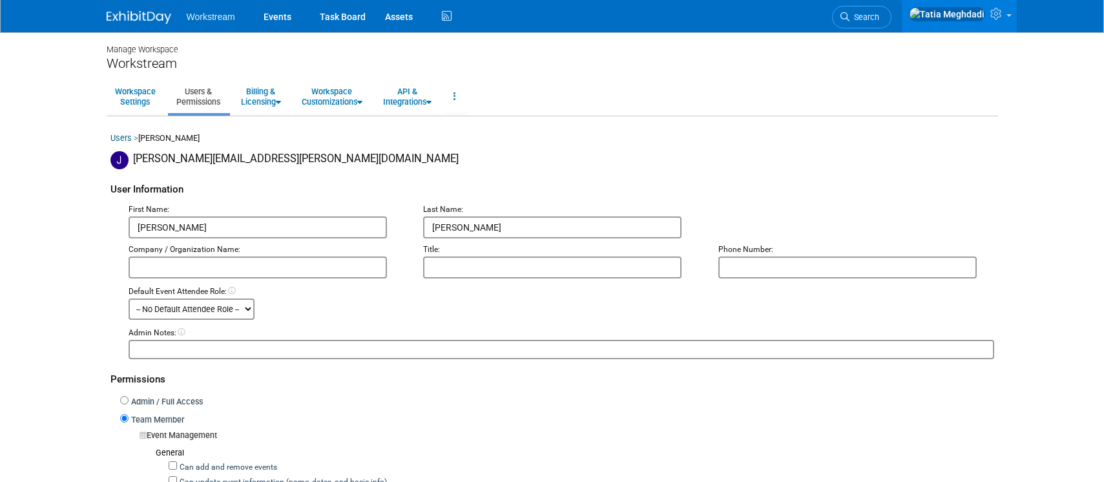
click at [761, 270] on input "text" at bounding box center [847, 268] width 258 height 22
paste input "8019719558"
click at [746, 266] on input "8019719558" at bounding box center [847, 268] width 258 height 22
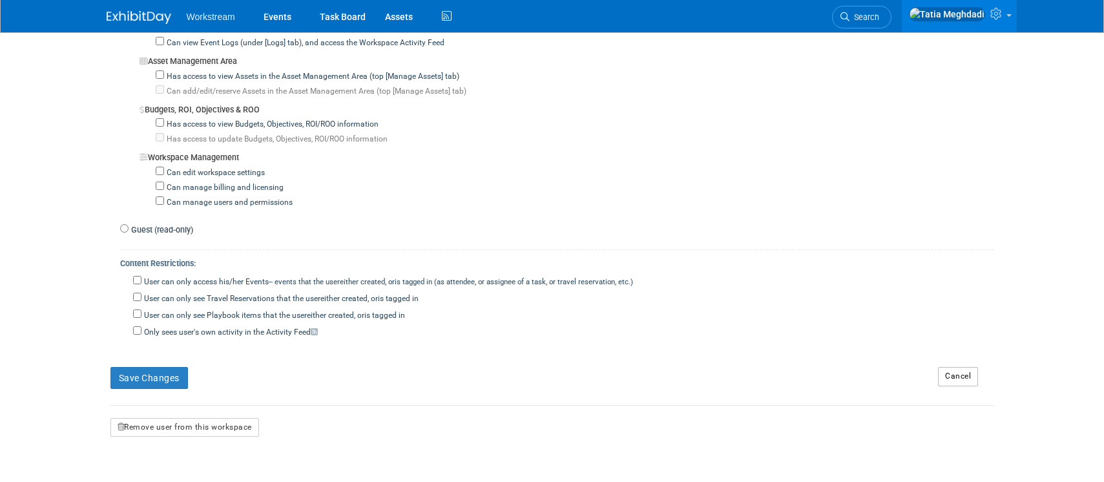
scroll to position [1157, 0]
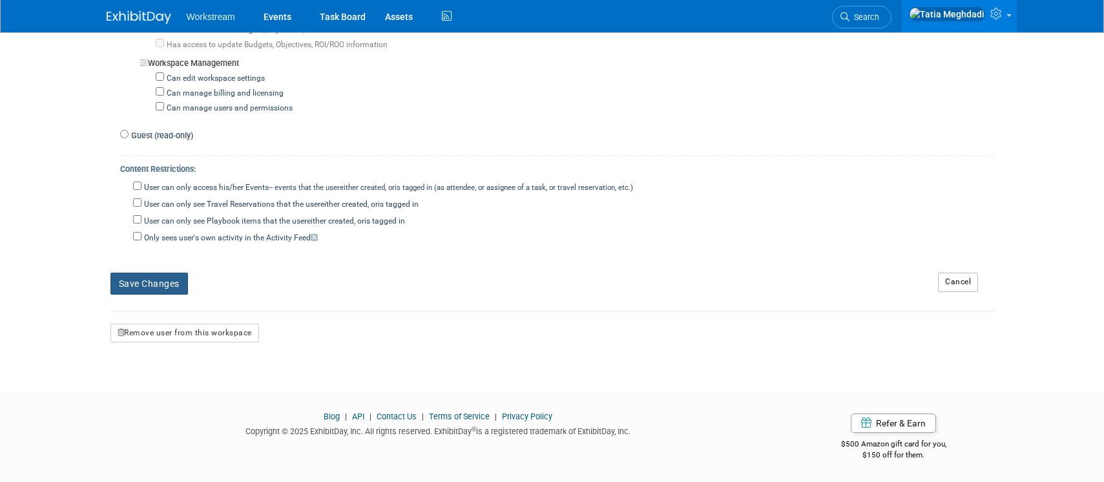
type input "[PHONE_NUMBER]"
click at [150, 280] on button "Save Changes" at bounding box center [149, 284] width 78 height 22
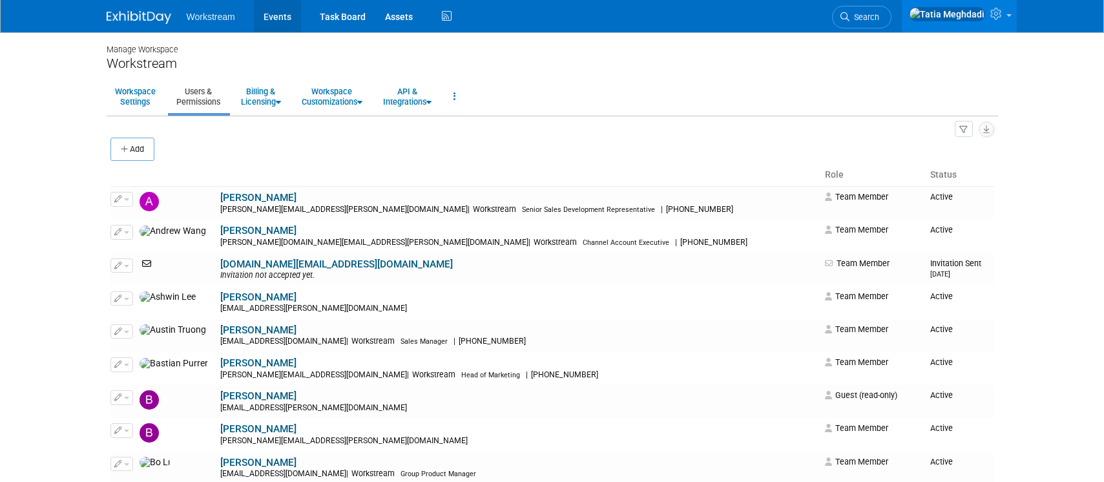
click at [286, 18] on link "Events" at bounding box center [277, 16] width 47 height 32
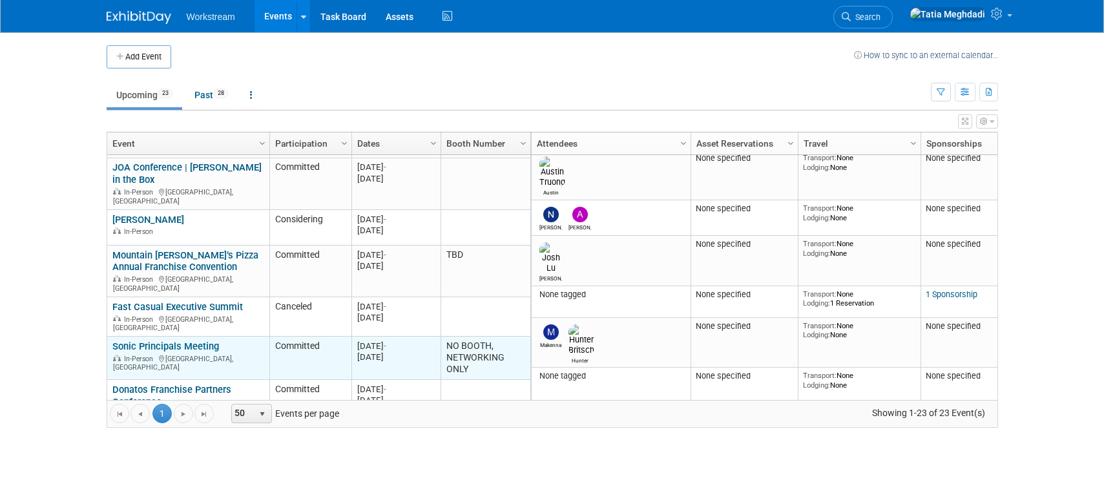
scroll to position [316, 0]
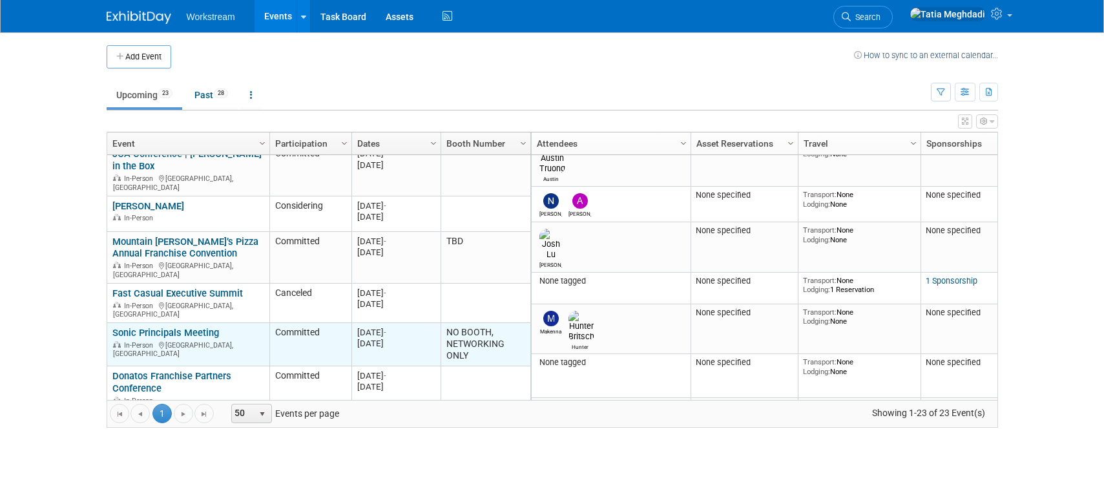
click at [150, 327] on link "Sonic Principals Meeting" at bounding box center [165, 333] width 107 height 12
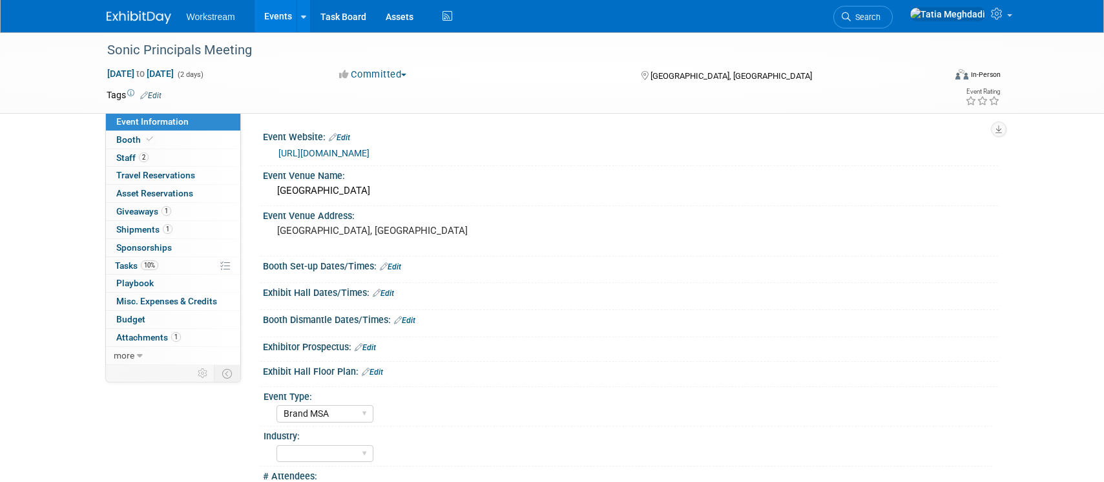
select select "Brand MSA"
click at [342, 153] on link "[URL][DOMAIN_NAME]" at bounding box center [323, 153] width 91 height 10
click at [133, 156] on span "Staff 2" at bounding box center [132, 157] width 32 height 10
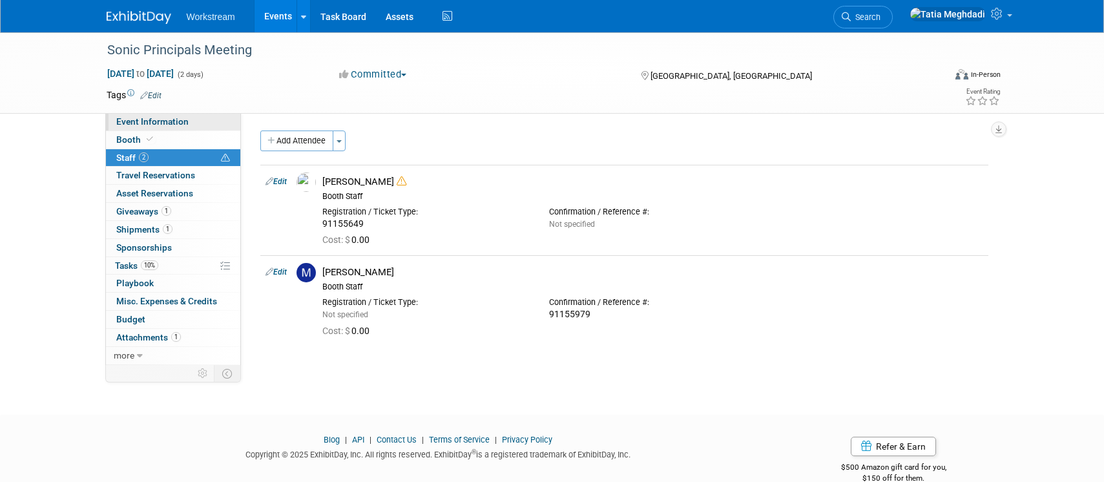
click at [147, 123] on span "Event Information" at bounding box center [152, 121] width 72 height 10
select select "Brand MSA"
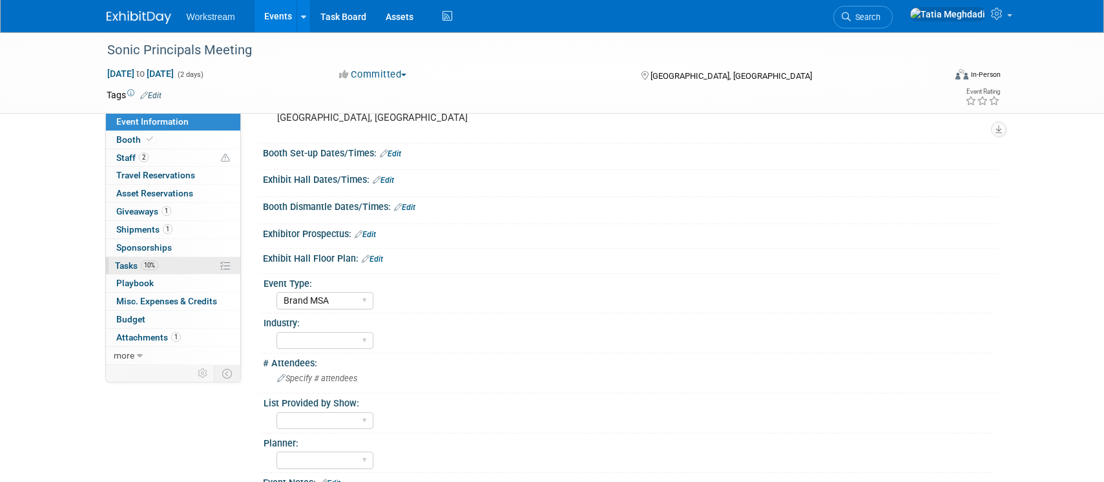
scroll to position [167, 0]
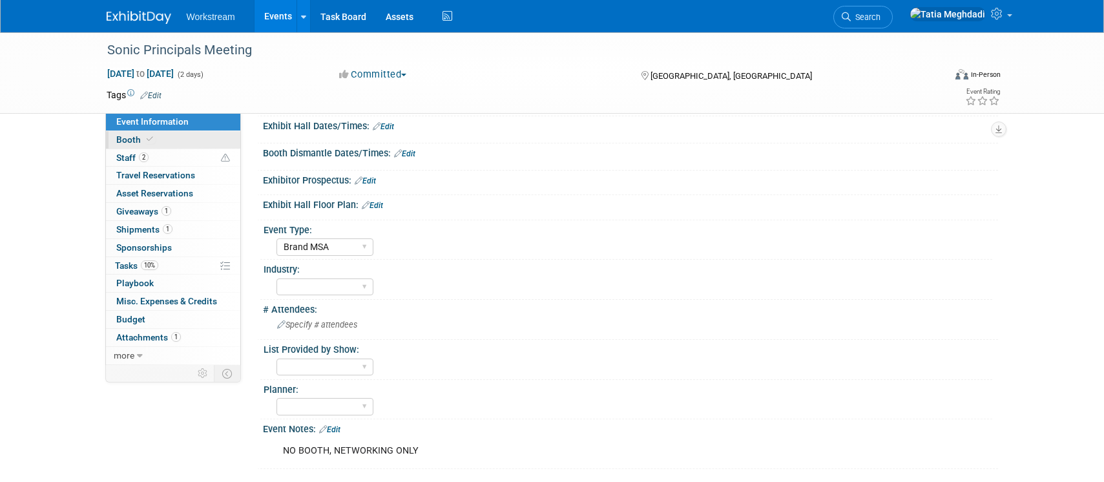
click at [126, 136] on span "Booth" at bounding box center [135, 139] width 39 height 10
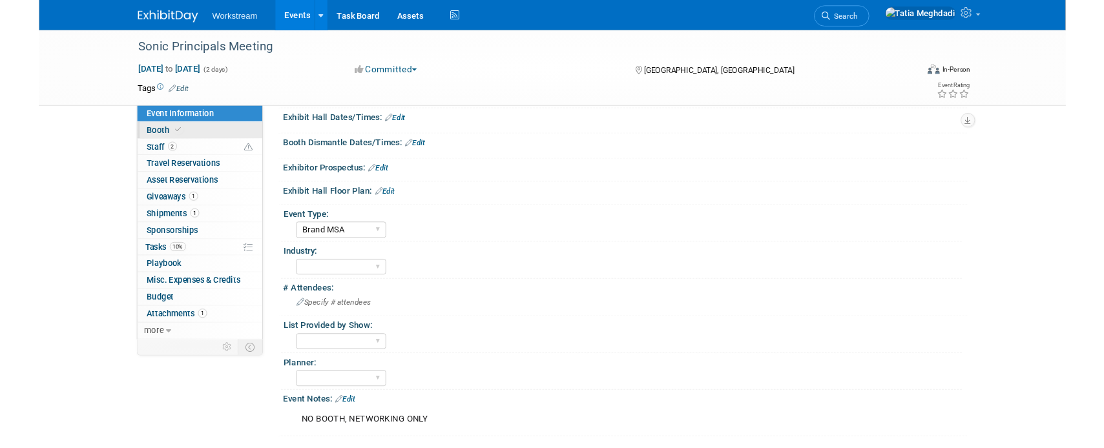
scroll to position [0, 0]
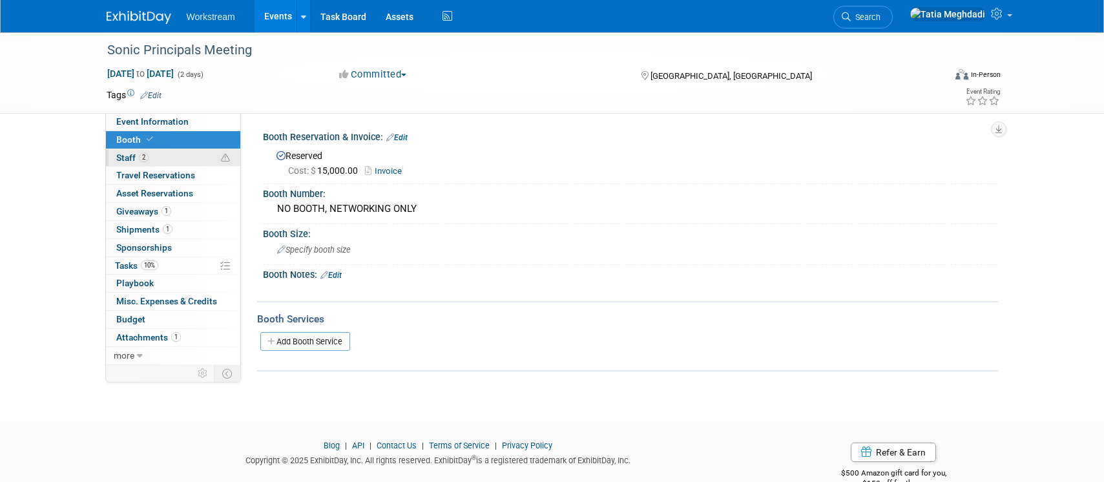
click at [132, 157] on span "Staff 2" at bounding box center [132, 157] width 32 height 10
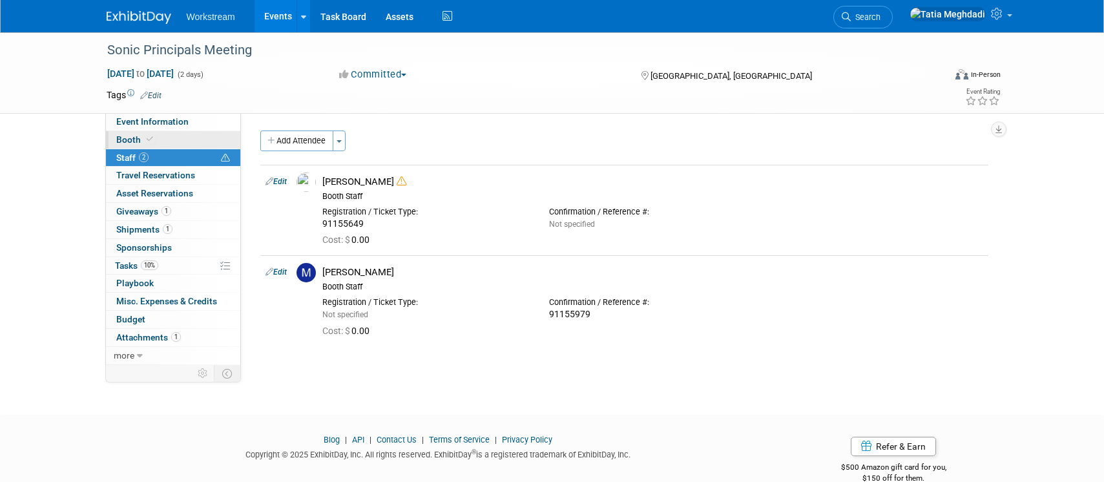
click at [128, 141] on span "Booth" at bounding box center [135, 139] width 39 height 10
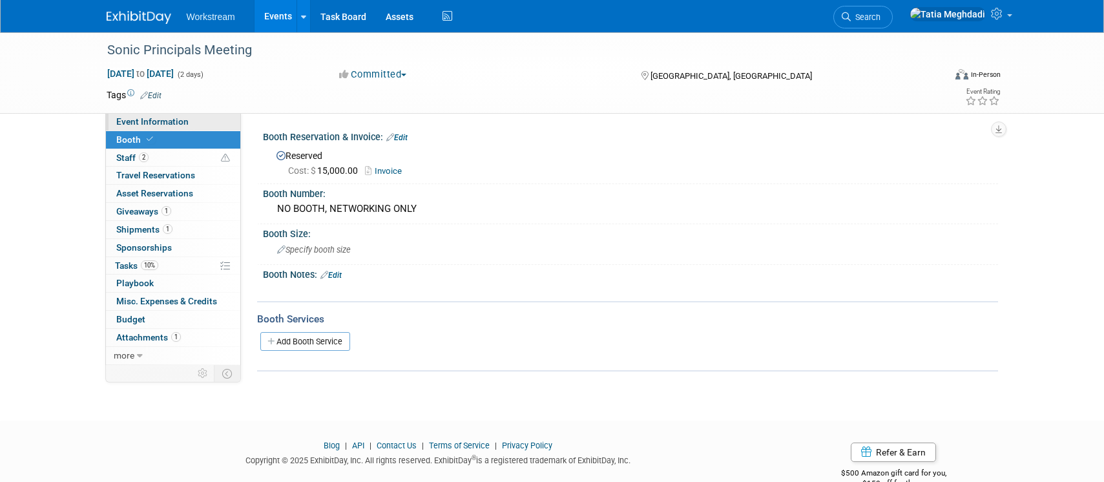
click at [136, 124] on span "Event Information" at bounding box center [152, 121] width 72 height 10
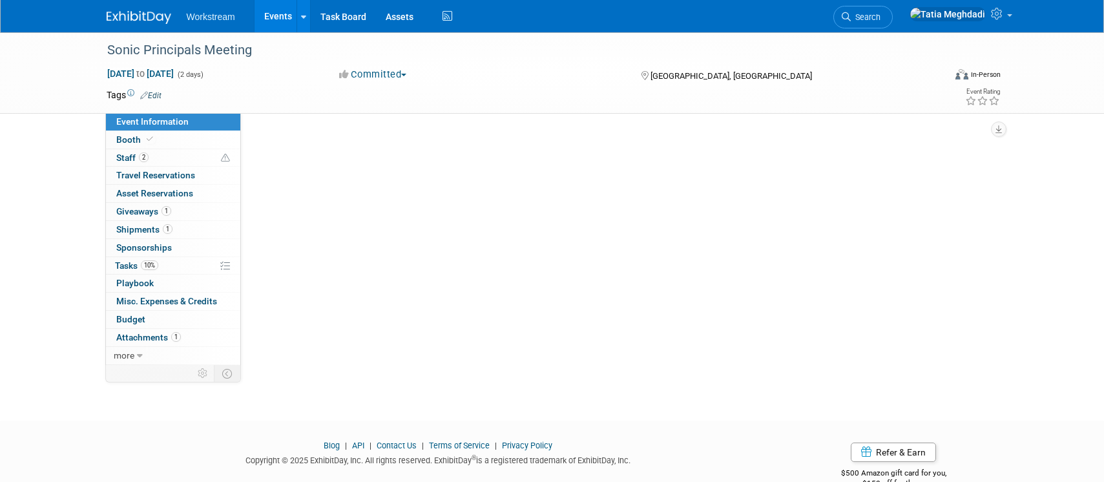
select select "Brand MSA"
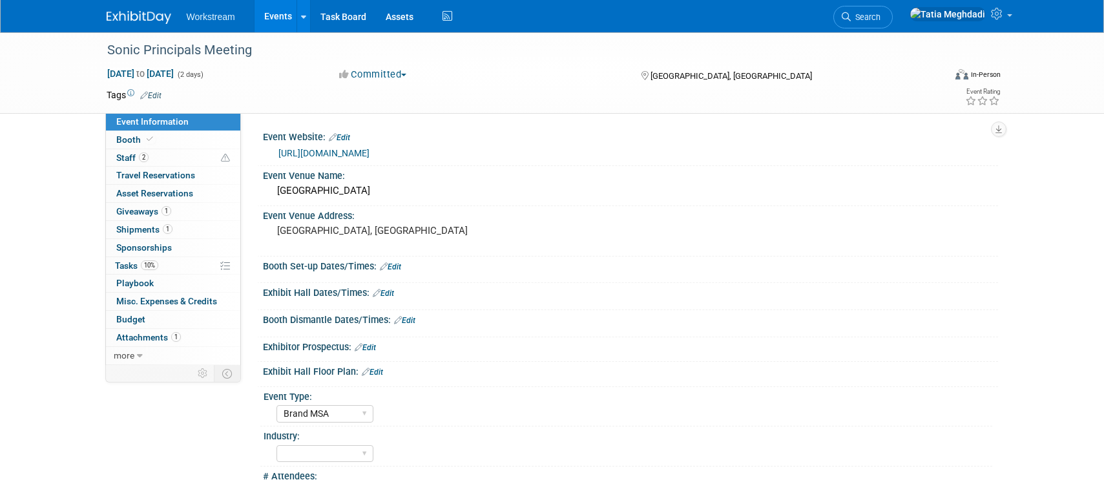
click at [370, 148] on link "[URL][DOMAIN_NAME]" at bounding box center [323, 153] width 91 height 10
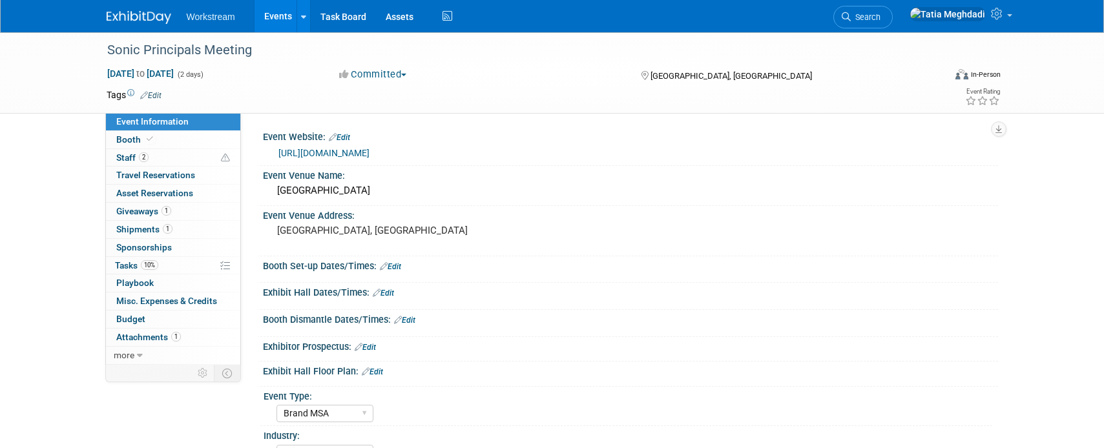
click at [167, 123] on span "Event Information" at bounding box center [152, 121] width 72 height 10
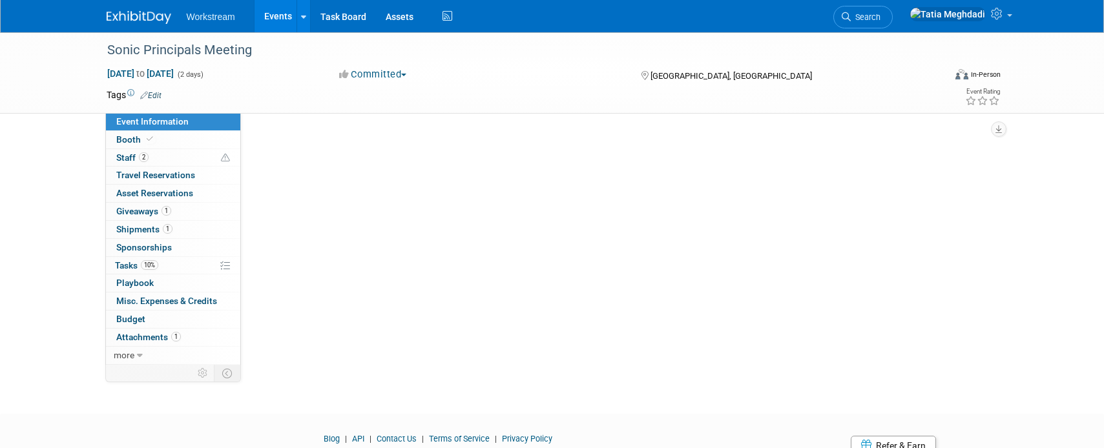
scroll to position [1, 0]
select select "Brand MSA"
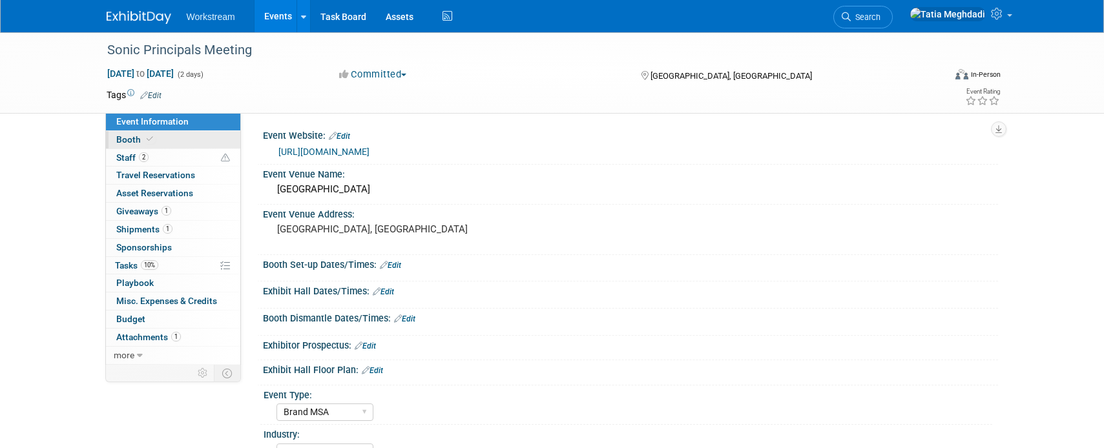
click at [141, 139] on span "Booth" at bounding box center [135, 139] width 39 height 10
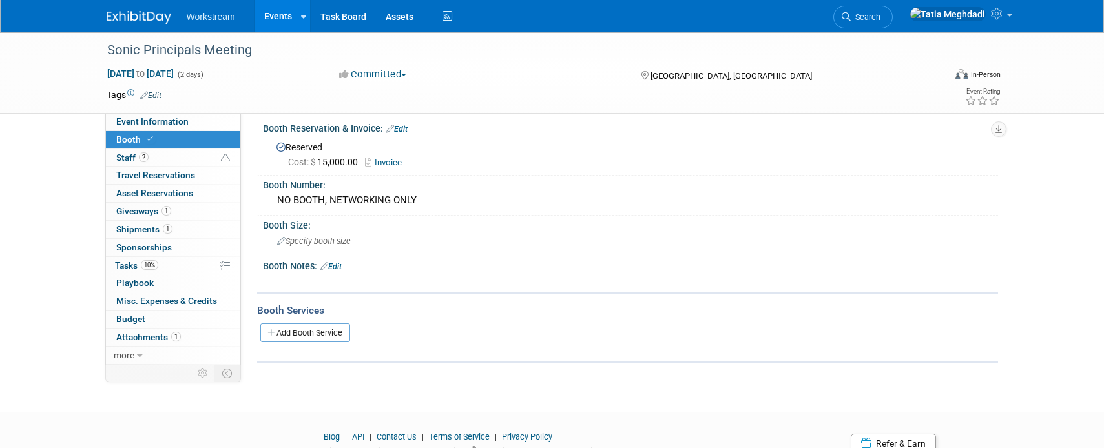
scroll to position [12, 0]
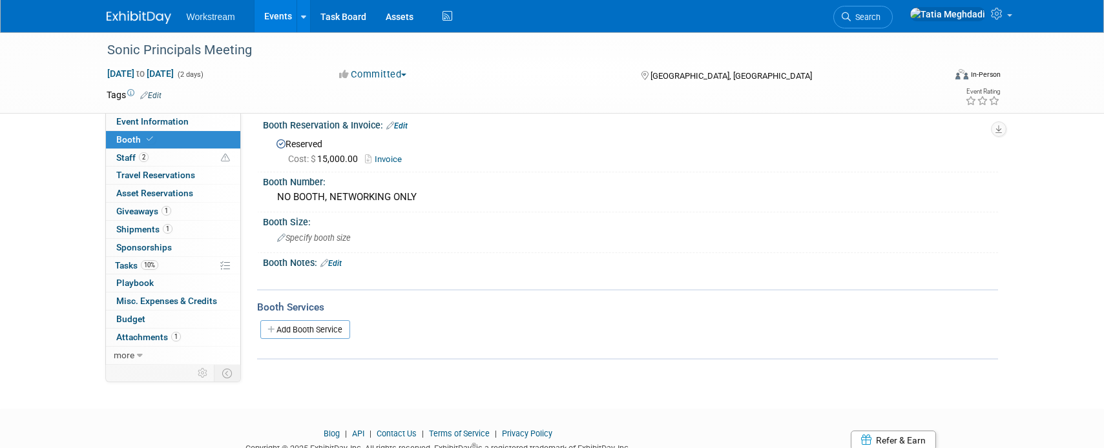
click at [290, 16] on link "Events" at bounding box center [278, 16] width 47 height 32
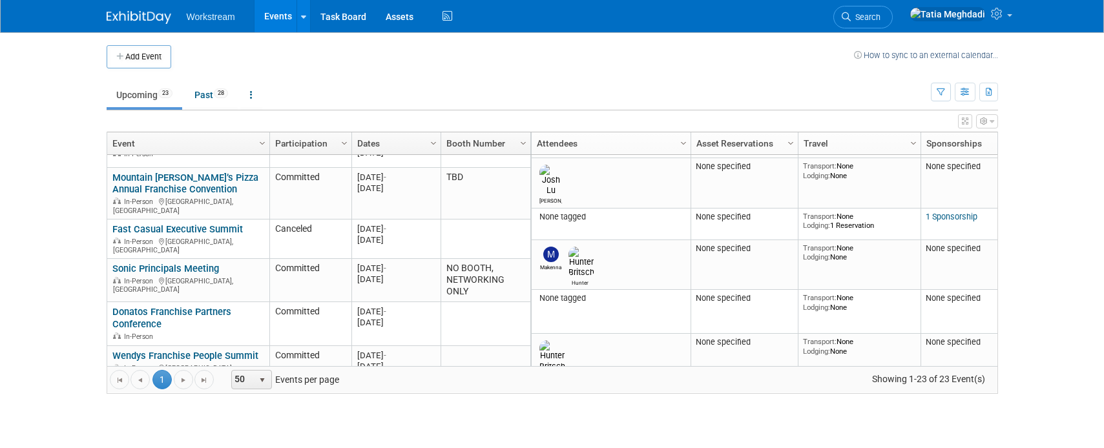
scroll to position [378, 0]
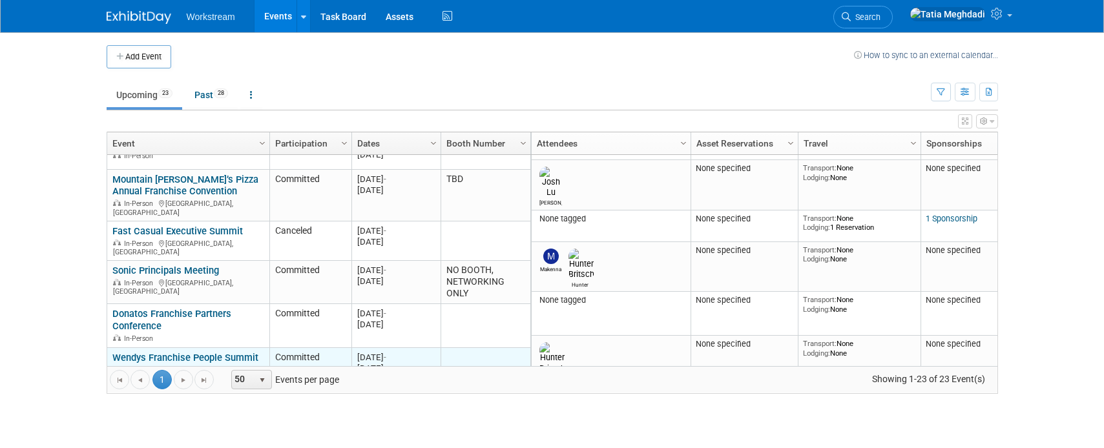
click at [247, 352] on link "Wendys Franchise People Summit" at bounding box center [185, 358] width 146 height 12
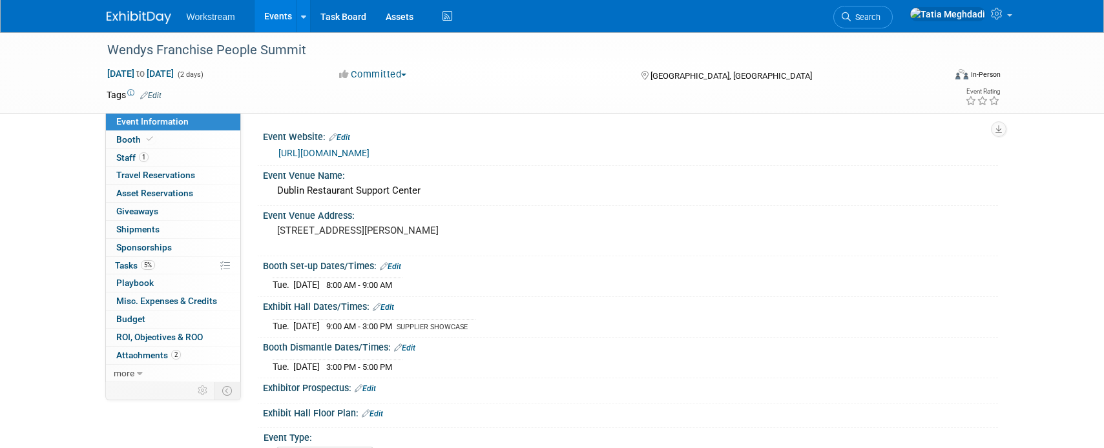
select select "Franchisor"
select select "Restaurant"
select select "TBD"
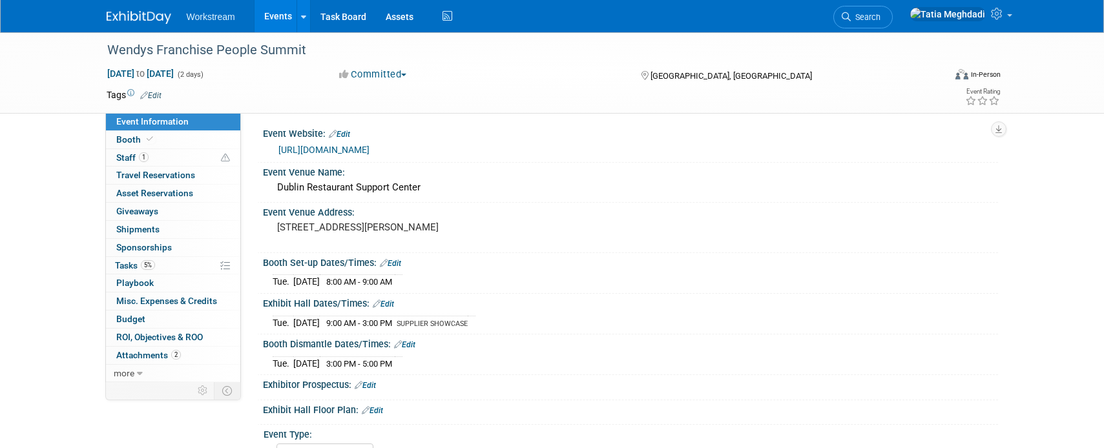
scroll to position [2, 0]
click at [354, 153] on link "[URL][DOMAIN_NAME]" at bounding box center [323, 151] width 91 height 10
click at [282, 22] on link "Events" at bounding box center [278, 16] width 47 height 32
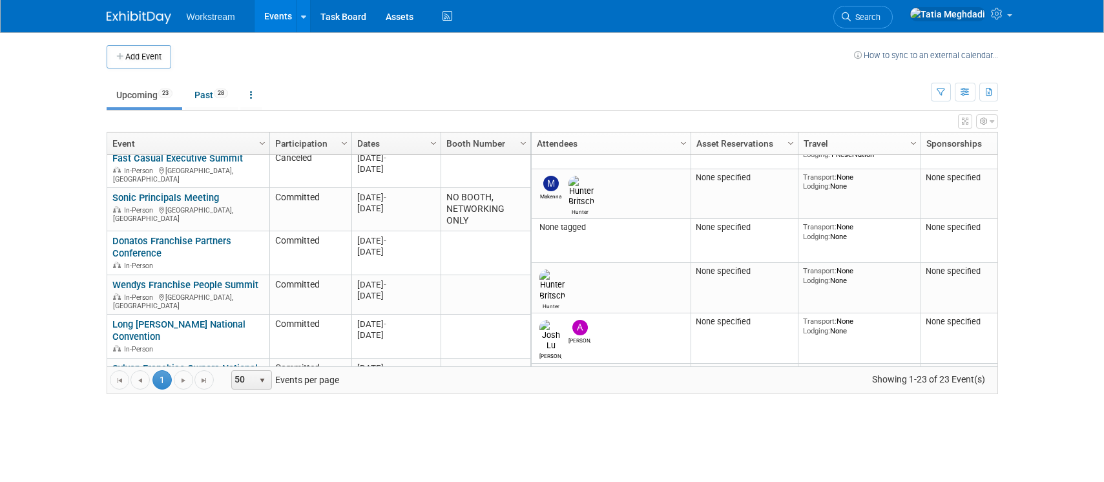
scroll to position [453, 0]
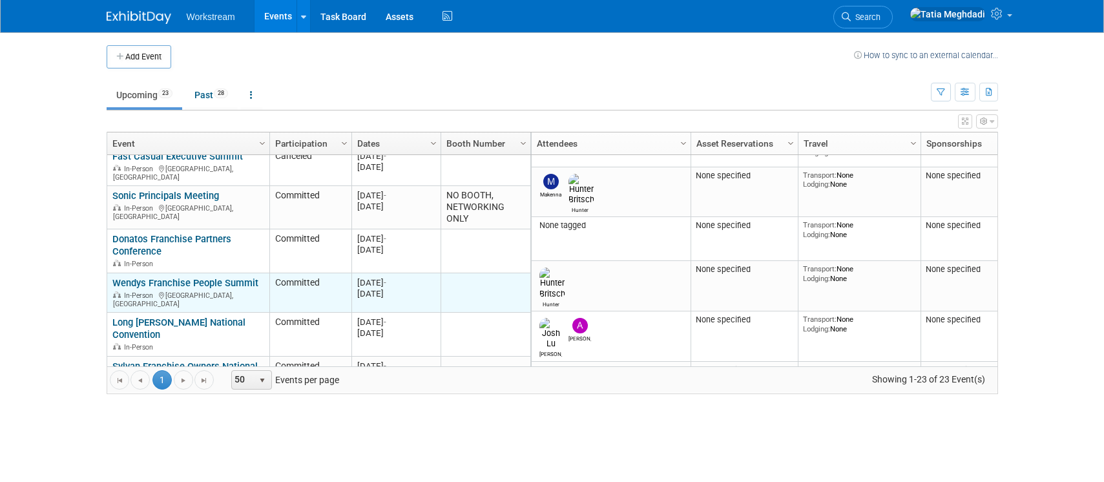
click at [153, 277] on link "Wendys Franchise People Summit" at bounding box center [185, 283] width 146 height 12
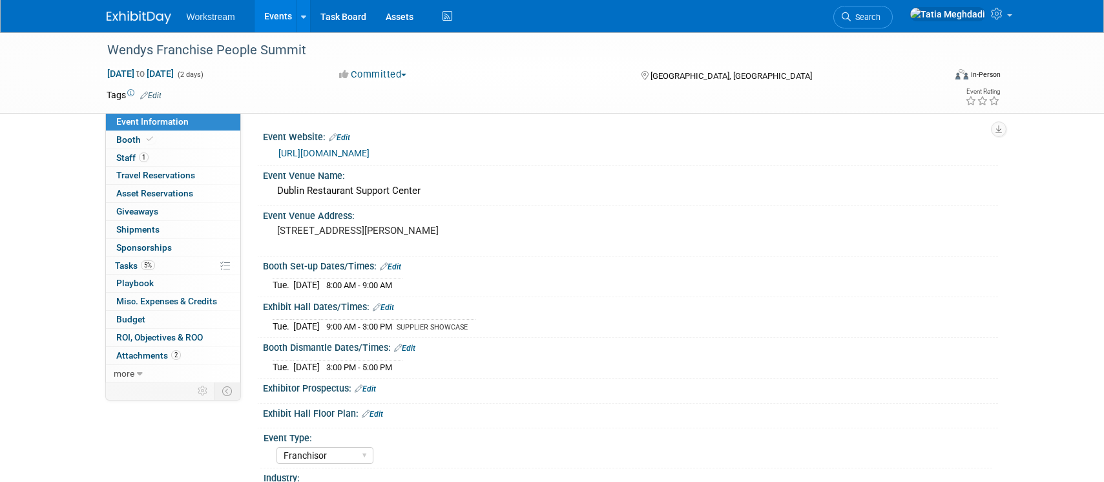
select select "Franchisor"
select select "Restaurant"
select select "TBD"
